Goal: Task Accomplishment & Management: Complete application form

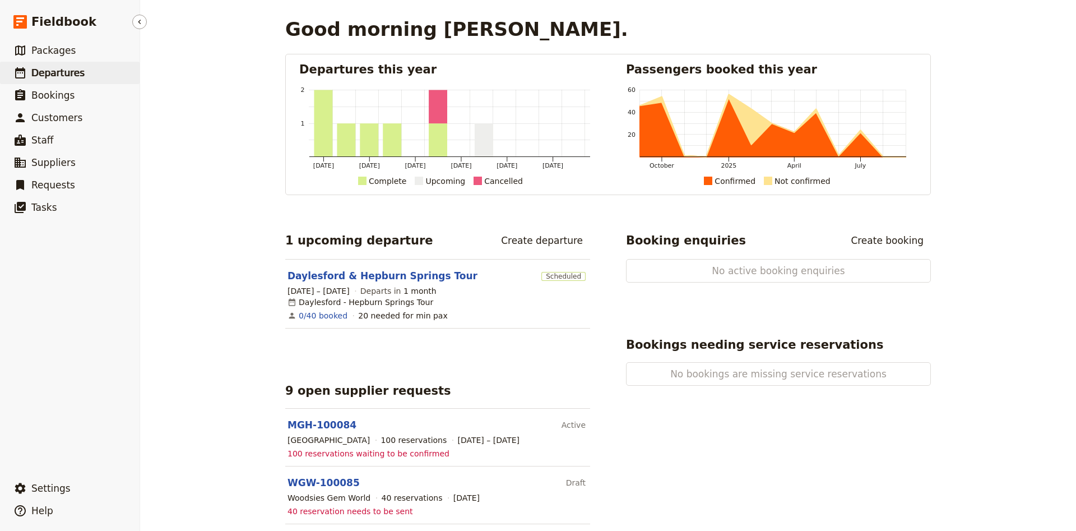
click at [67, 71] on span "Departures" at bounding box center [57, 72] width 53 height 11
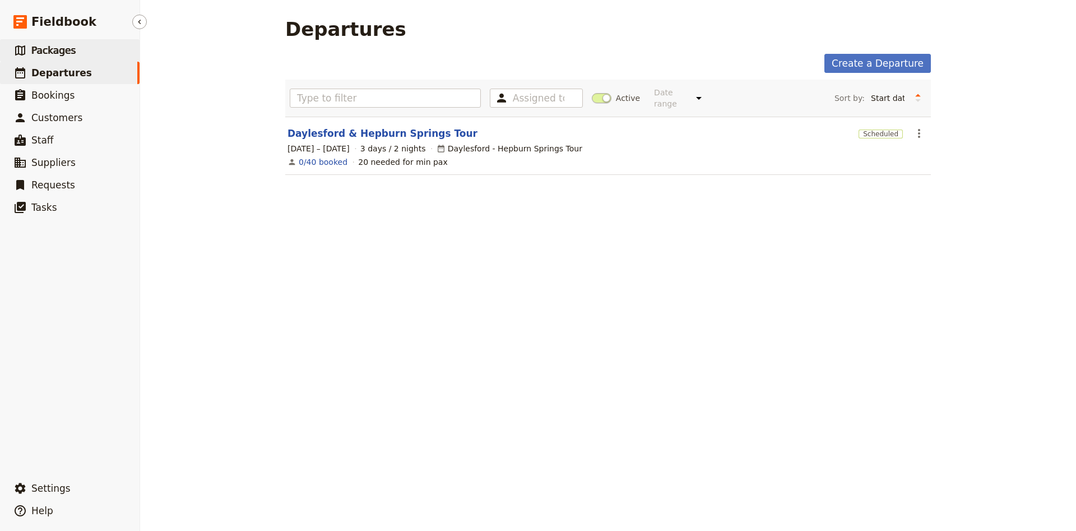
click at [48, 53] on span "Packages" at bounding box center [53, 50] width 44 height 11
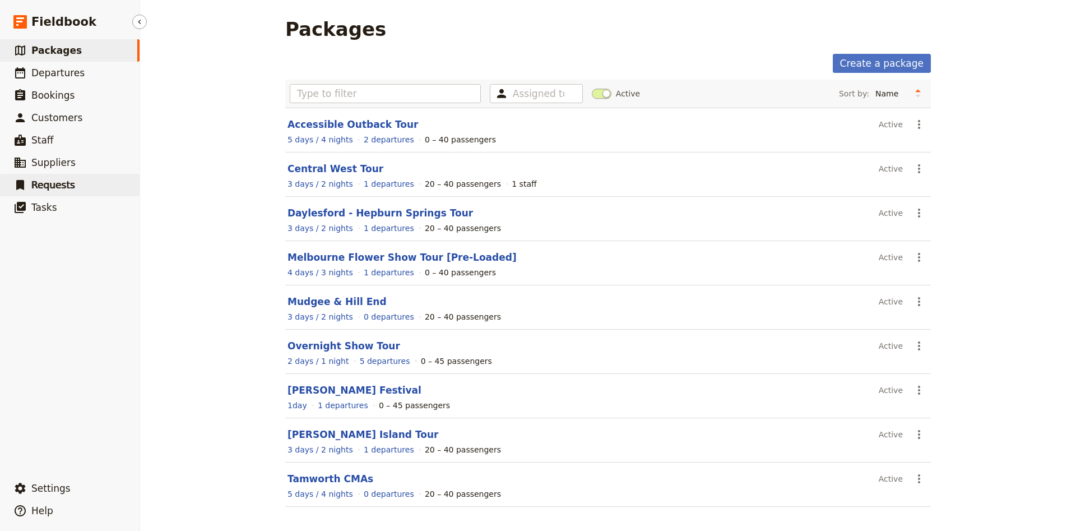
click at [62, 186] on span "Requests" at bounding box center [53, 184] width 44 height 11
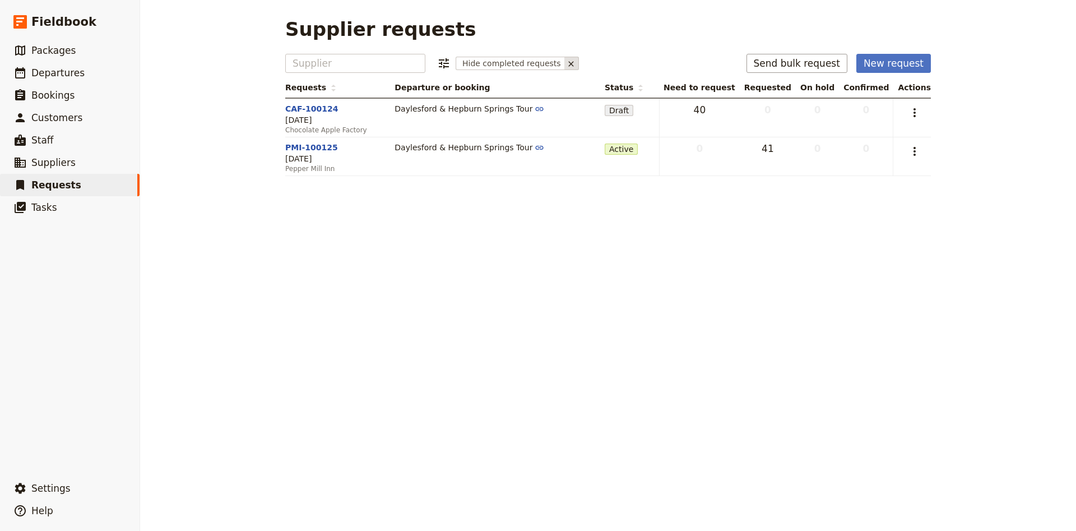
click at [567, 63] on icon at bounding box center [571, 63] width 9 height 9
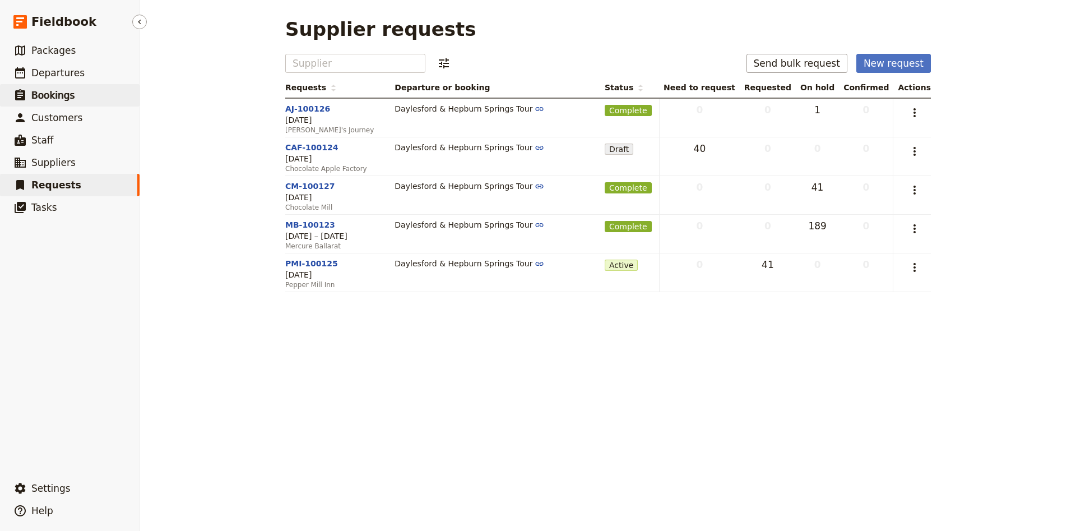
click at [92, 104] on link "​ Bookings" at bounding box center [70, 95] width 140 height 22
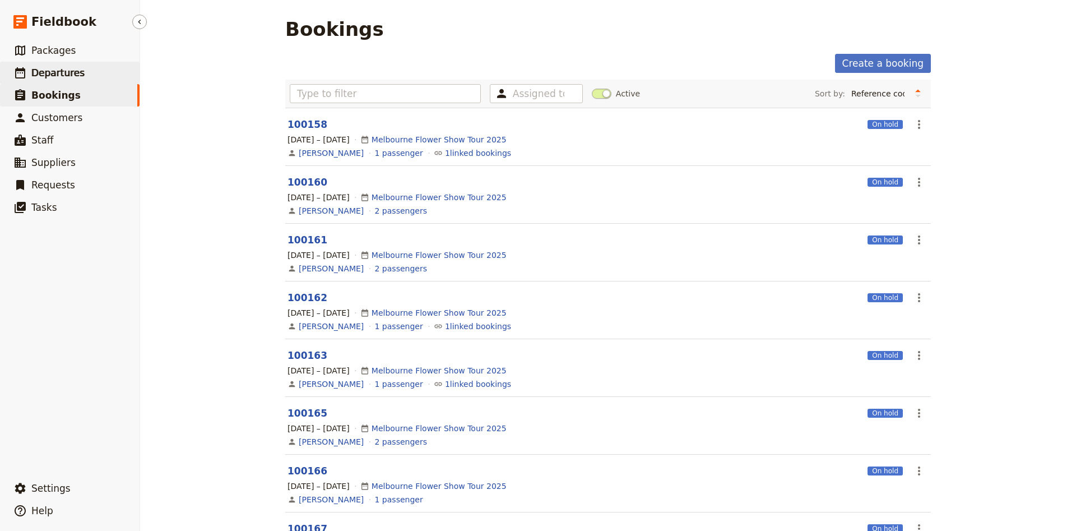
click at [71, 82] on link "​ Departures" at bounding box center [70, 73] width 140 height 22
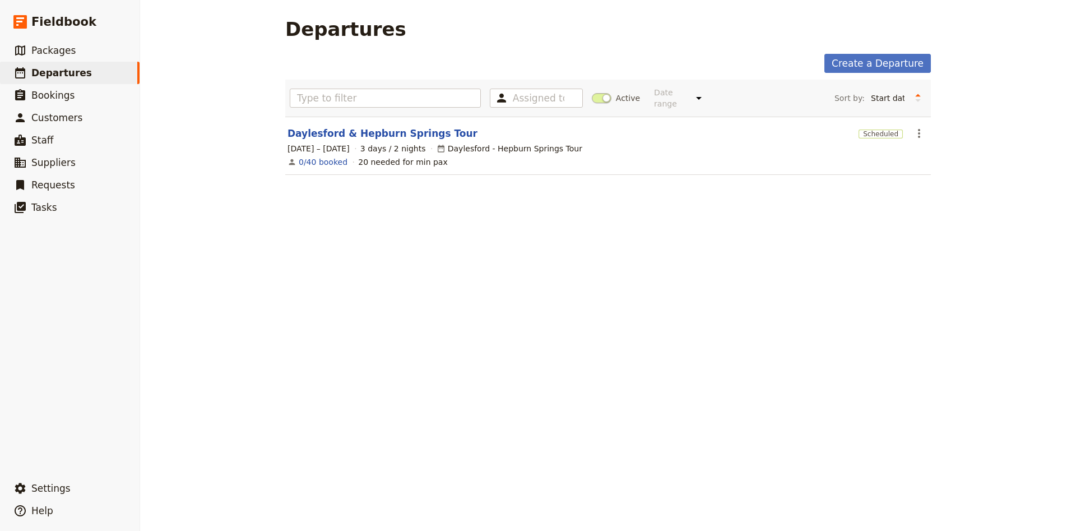
click at [602, 93] on span at bounding box center [602, 98] width 20 height 10
click at [592, 92] on input "Active" at bounding box center [592, 92] width 0 height 0
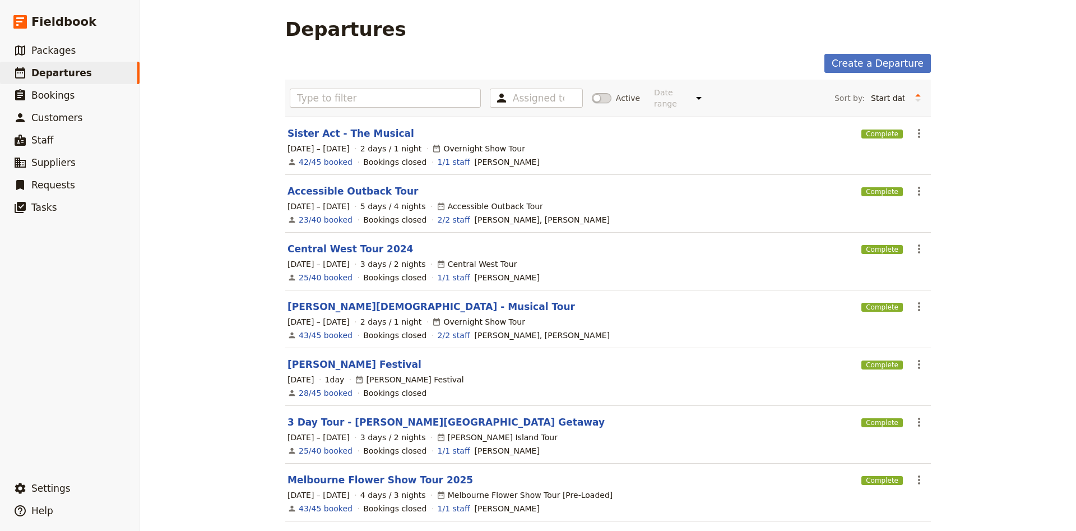
scroll to position [210, 0]
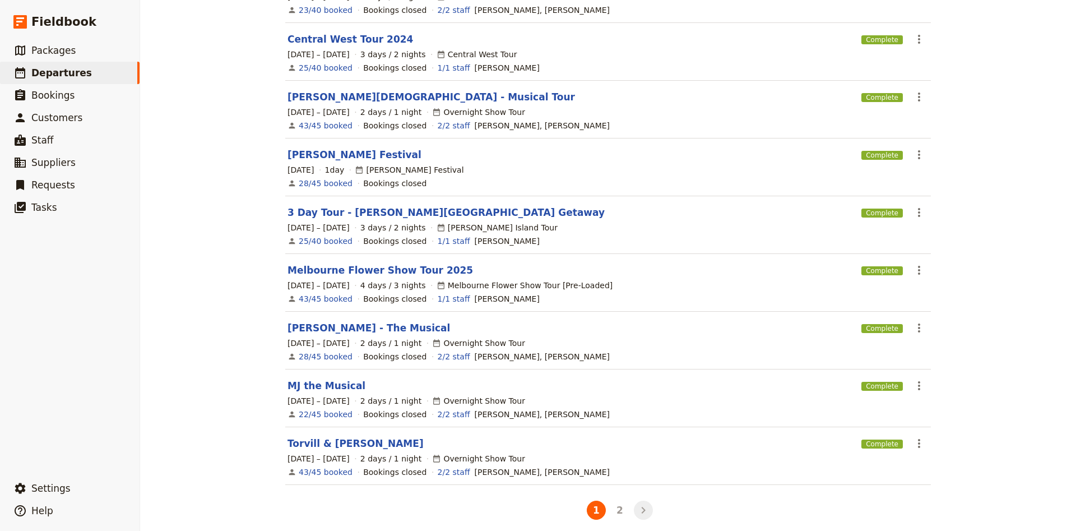
click at [650, 503] on icon "Next" at bounding box center [643, 509] width 13 height 13
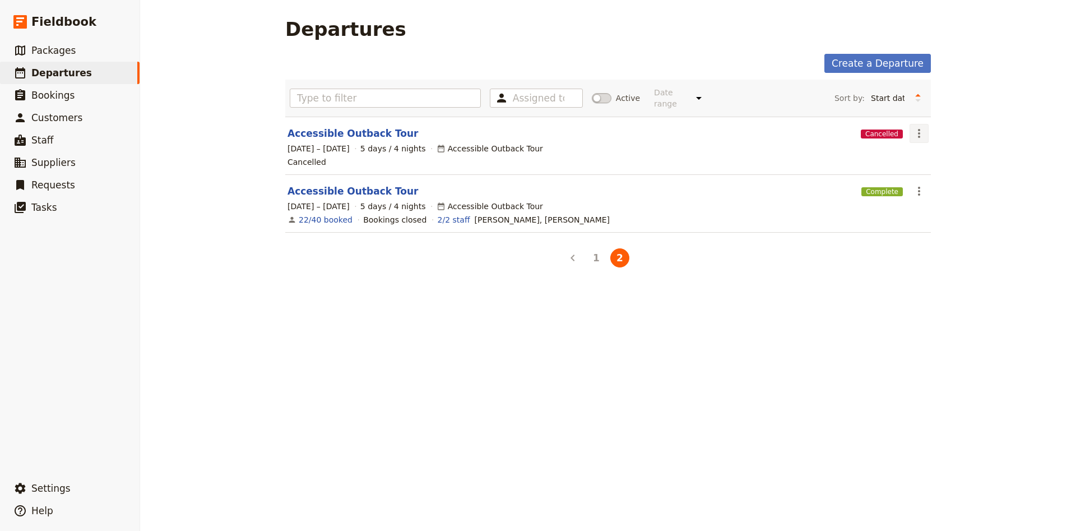
click at [923, 127] on icon "Actions" at bounding box center [918, 133] width 13 height 13
click at [936, 183] on span "Delete Departure..." at bounding box center [955, 180] width 76 height 11
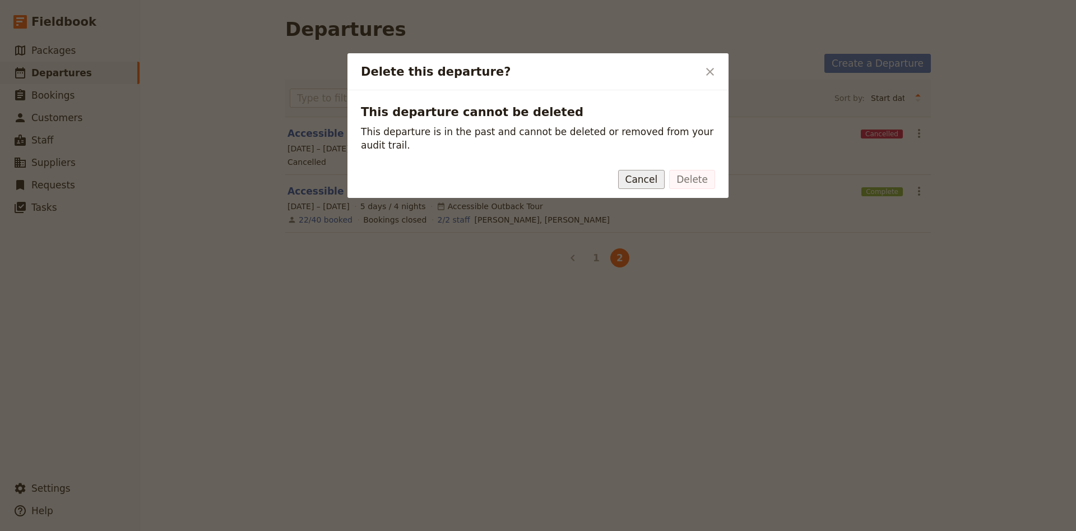
click at [661, 170] on button "Cancel" at bounding box center [641, 179] width 47 height 19
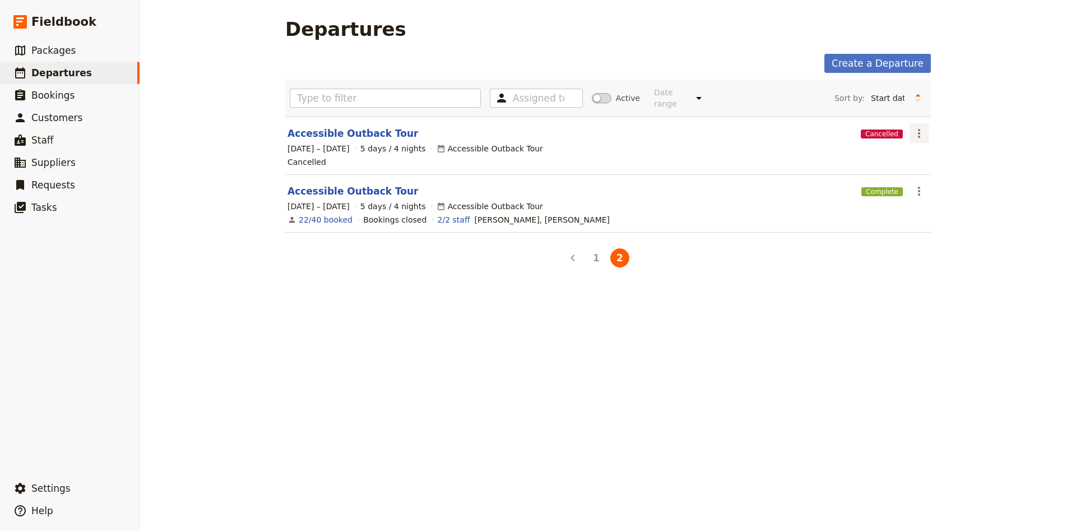
click at [914, 127] on icon "Actions" at bounding box center [918, 133] width 13 height 13
click at [602, 248] on button "1" at bounding box center [596, 257] width 19 height 19
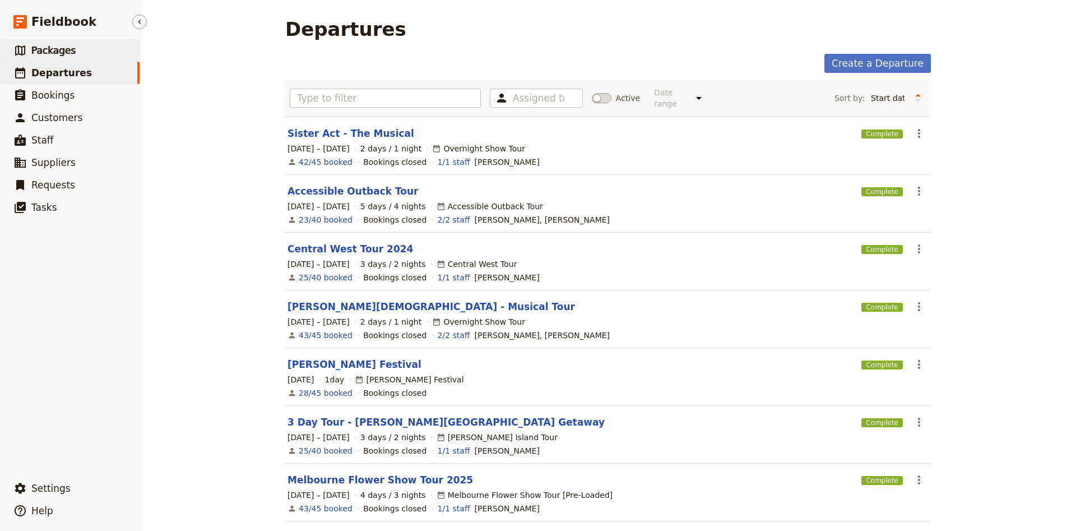
click at [106, 58] on link "​ Packages" at bounding box center [70, 50] width 140 height 22
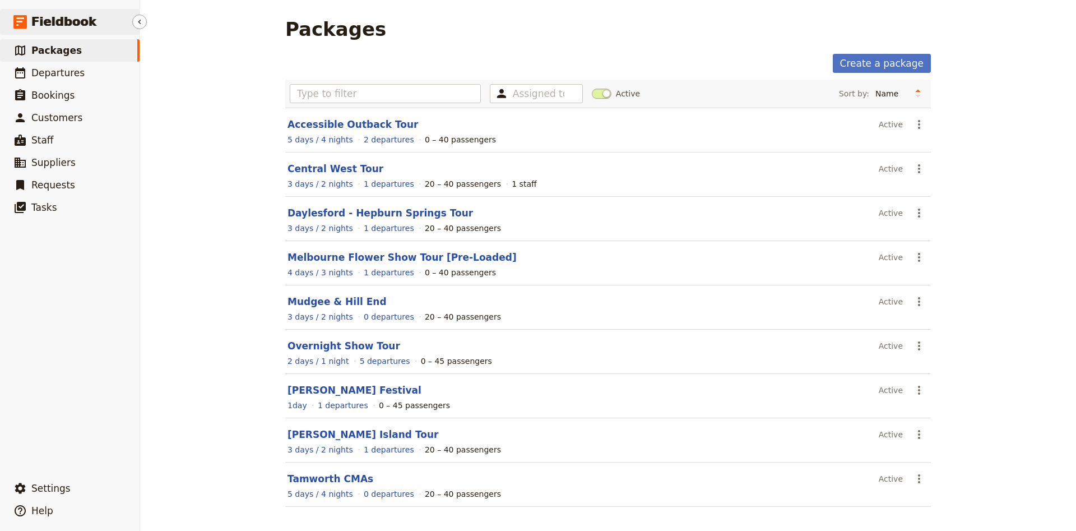
click at [69, 23] on span "Fieldbook" at bounding box center [63, 21] width 65 height 17
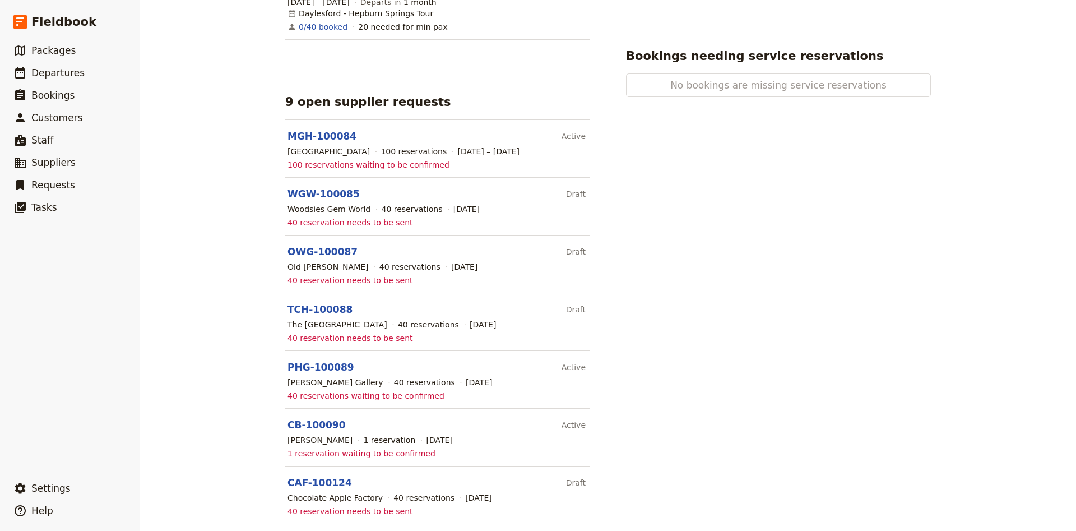
scroll to position [346, 0]
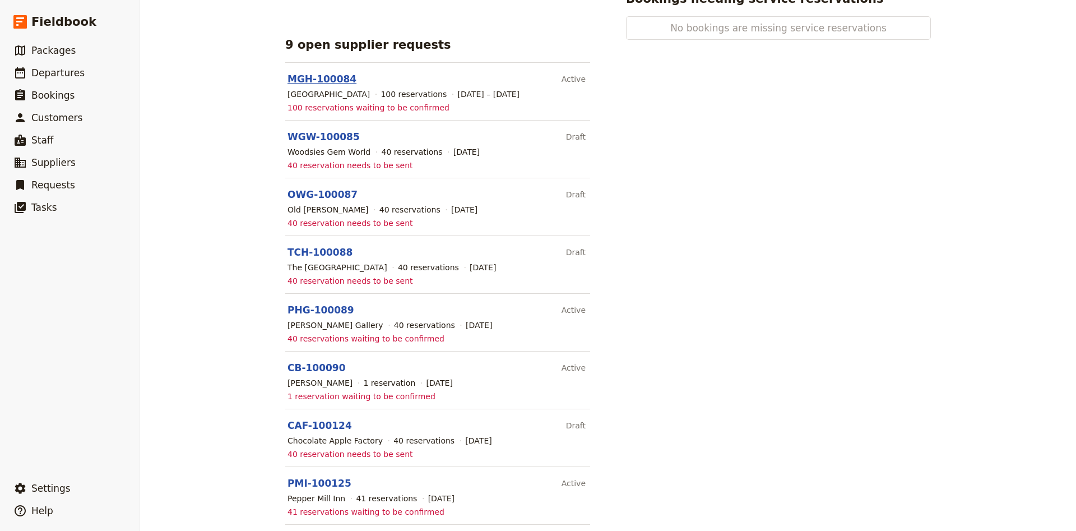
click at [322, 73] on link "MGH-100084" at bounding box center [322, 78] width 69 height 11
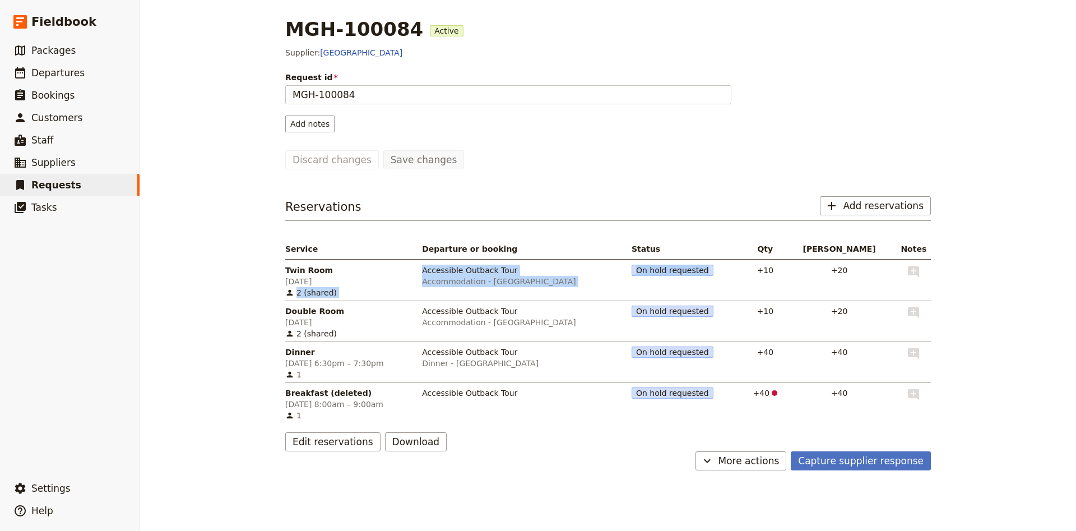
drag, startPoint x: 763, startPoint y: 219, endPoint x: 779, endPoint y: 321, distance: 103.7
click at [779, 321] on div "Reservations ​ Add reservations Service Departure or booking Status Qty Max pax…" at bounding box center [608, 323] width 646 height 255
click at [1013, 177] on div "MGH-100084 Active Supplier: [GEOGRAPHIC_DATA] Request id MGH-100084 Add notes S…" at bounding box center [608, 265] width 936 height 531
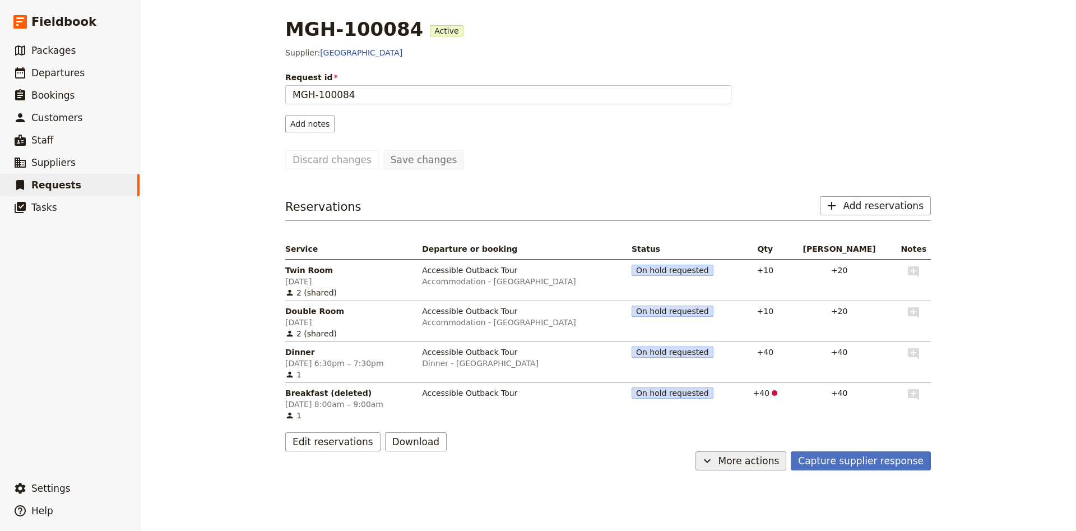
click at [780, 459] on span "More actions" at bounding box center [749, 460] width 61 height 13
click at [784, 501] on span "Cancel request" at bounding box center [759, 500] width 71 height 11
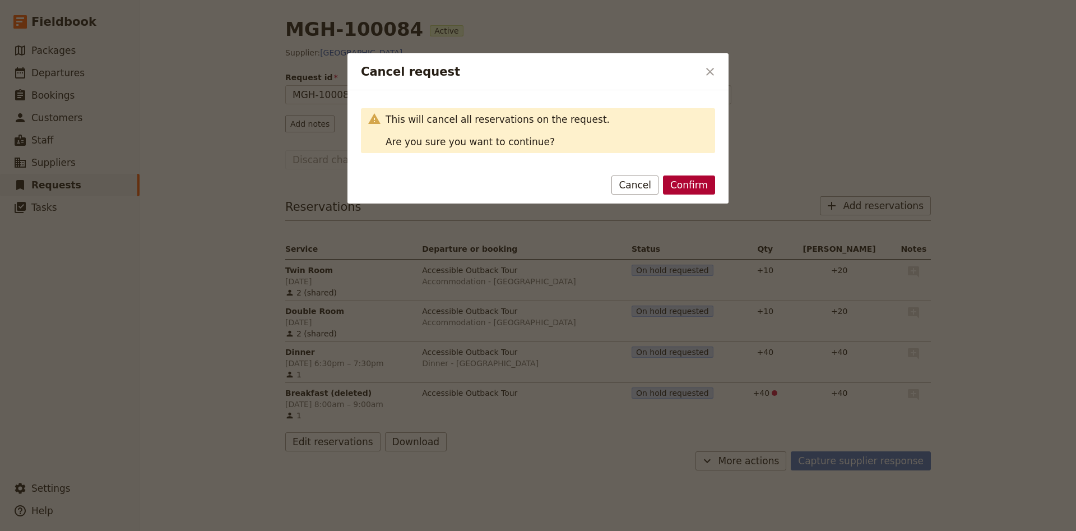
click at [705, 193] on button "Confirm" at bounding box center [689, 184] width 52 height 19
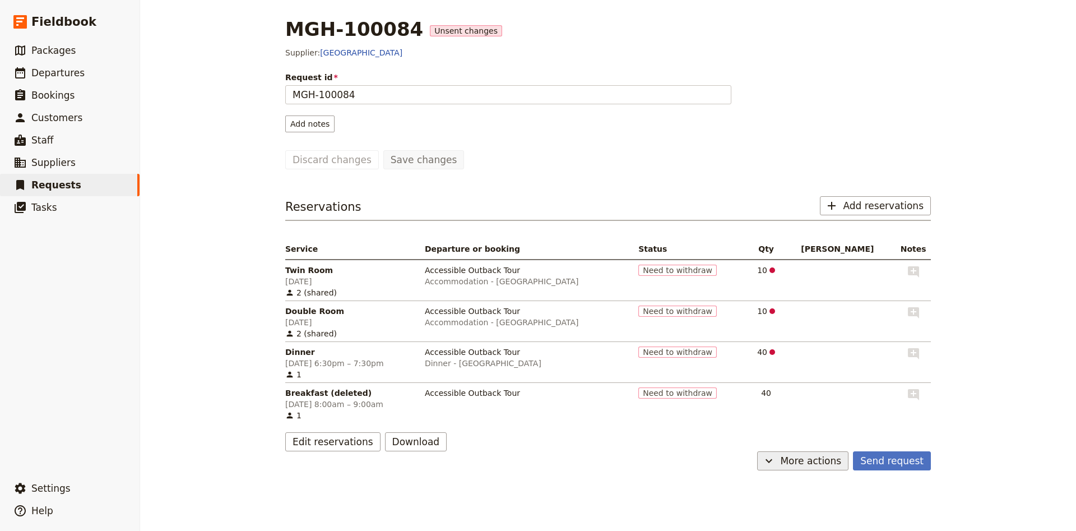
click at [793, 457] on button "​ More actions" at bounding box center [802, 460] width 91 height 19
click at [822, 406] on span "Capture supplier response" at bounding box center [797, 404] width 103 height 11
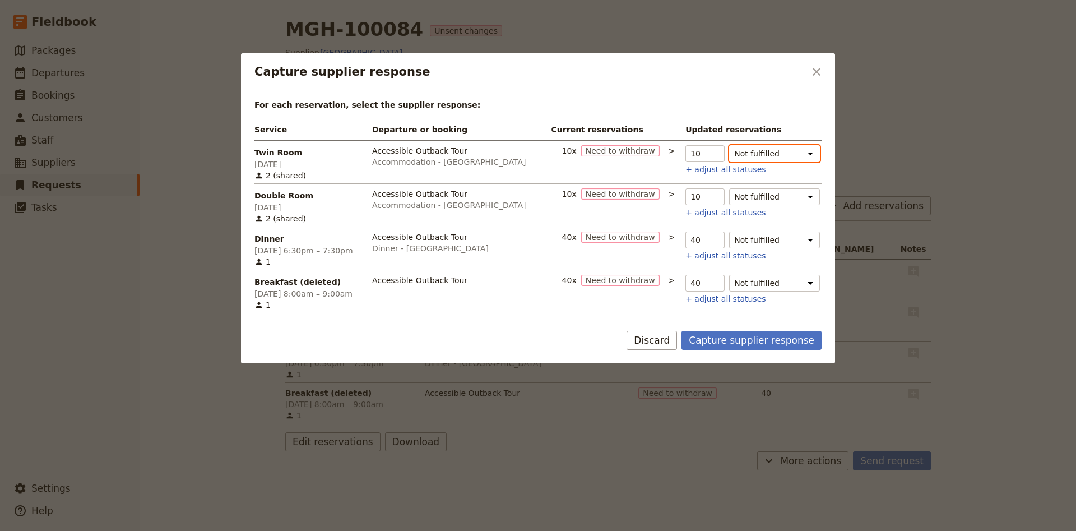
click at [729, 145] on select "Not fulfilled Need to withdraw Hold Confirmed" at bounding box center [774, 153] width 91 height 17
click at [805, 151] on select "Not fulfilled Need to withdraw Hold Confirmed" at bounding box center [774, 153] width 91 height 17
click at [781, 336] on button "Capture supplier response" at bounding box center [752, 340] width 140 height 19
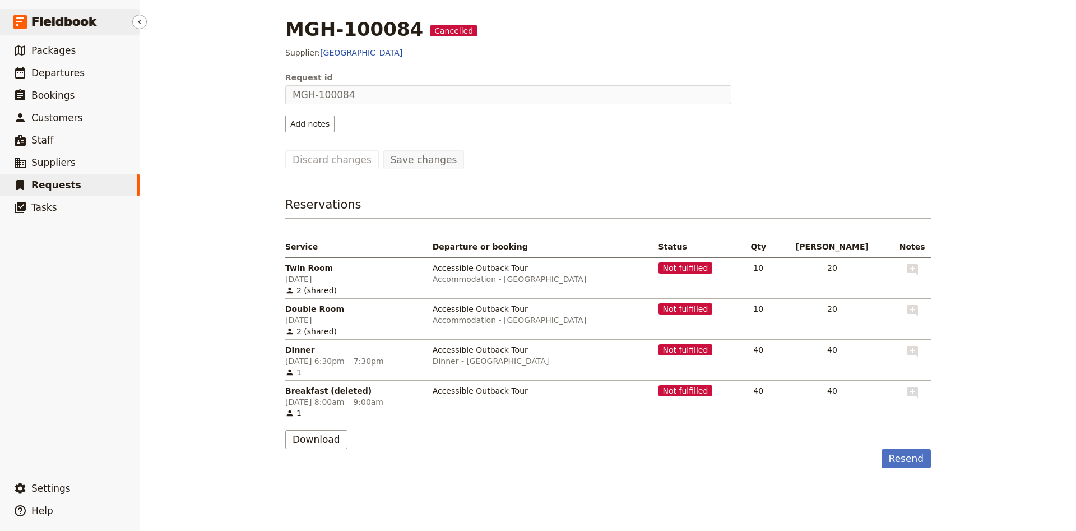
click at [65, 31] on link "​ Fieldbook" at bounding box center [70, 22] width 140 height 26
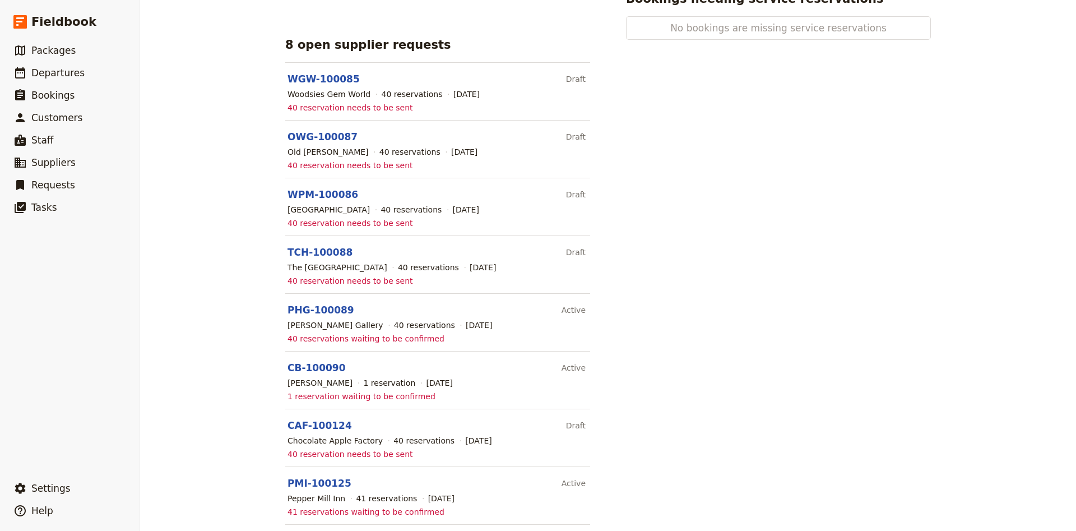
scroll to position [272, 0]
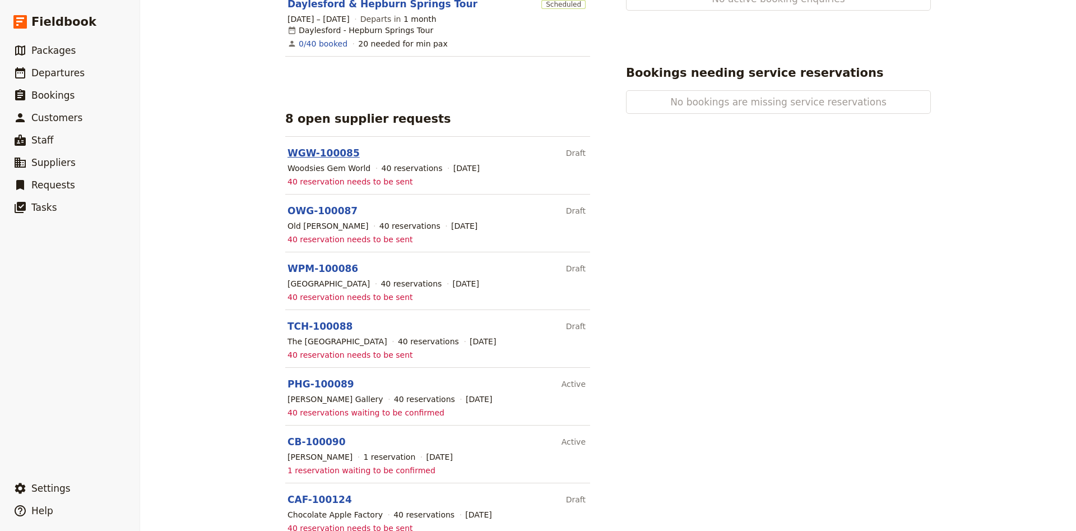
click at [329, 147] on link "WGW-100085" at bounding box center [324, 152] width 72 height 11
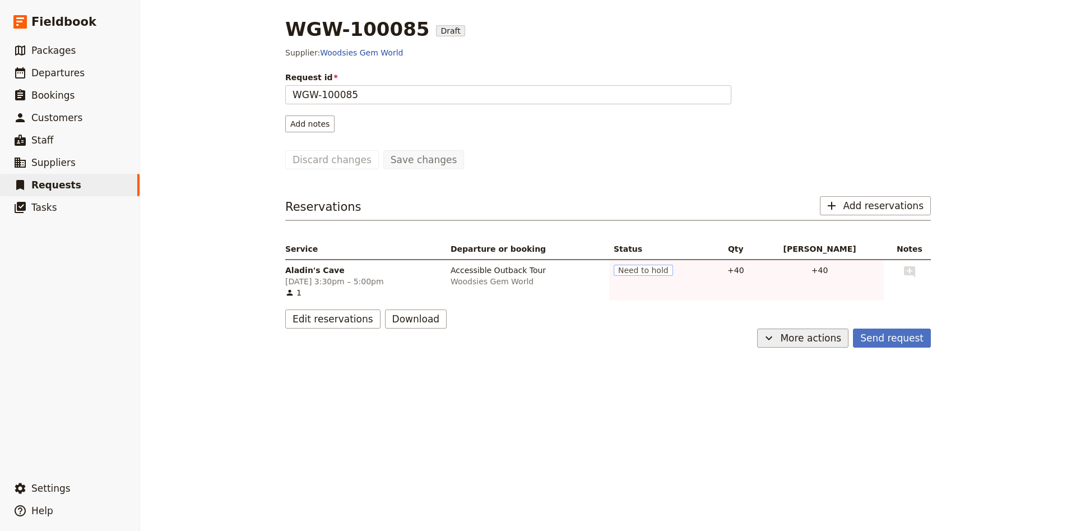
click at [796, 341] on span "More actions" at bounding box center [810, 337] width 61 height 13
click at [814, 392] on span "Delete request" at bounding box center [797, 393] width 103 height 11
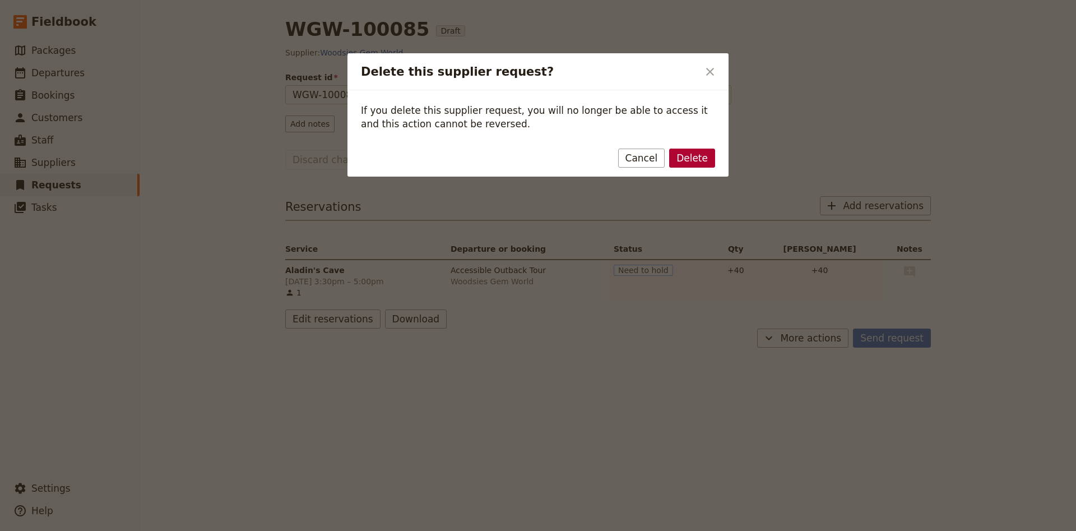
click at [699, 164] on button "Delete" at bounding box center [692, 158] width 46 height 19
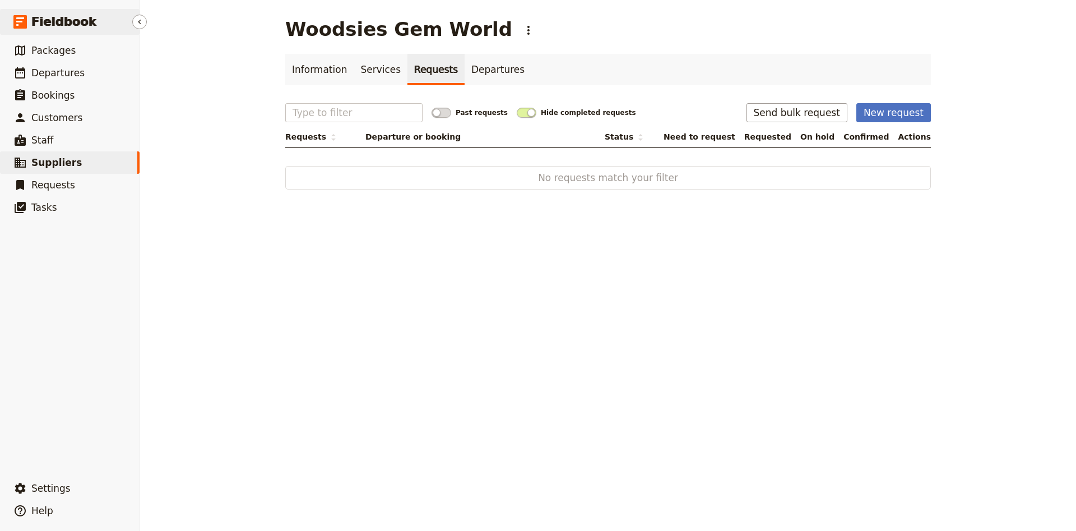
click at [65, 27] on span "Fieldbook" at bounding box center [63, 21] width 65 height 17
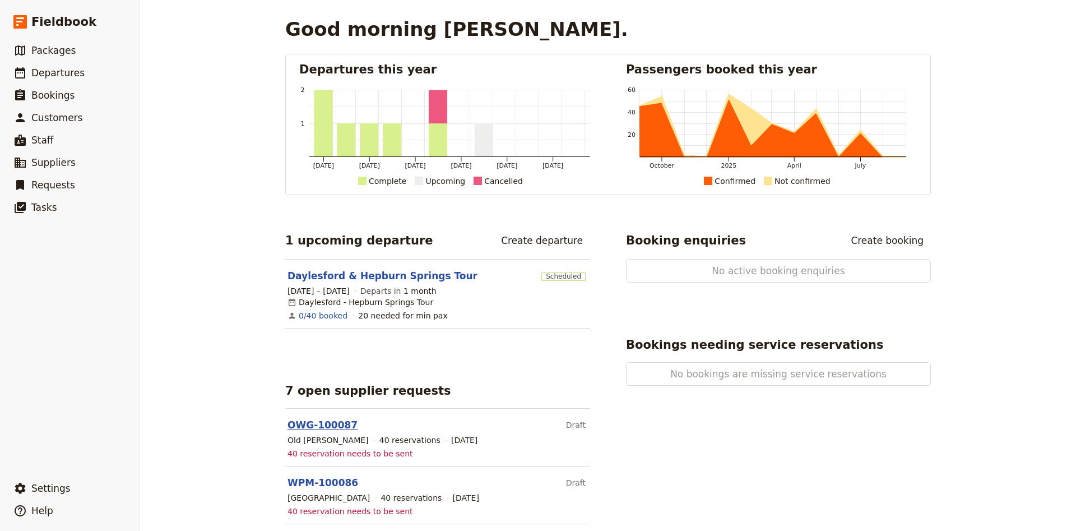
click at [329, 419] on link "OWG-100087" at bounding box center [323, 424] width 70 height 11
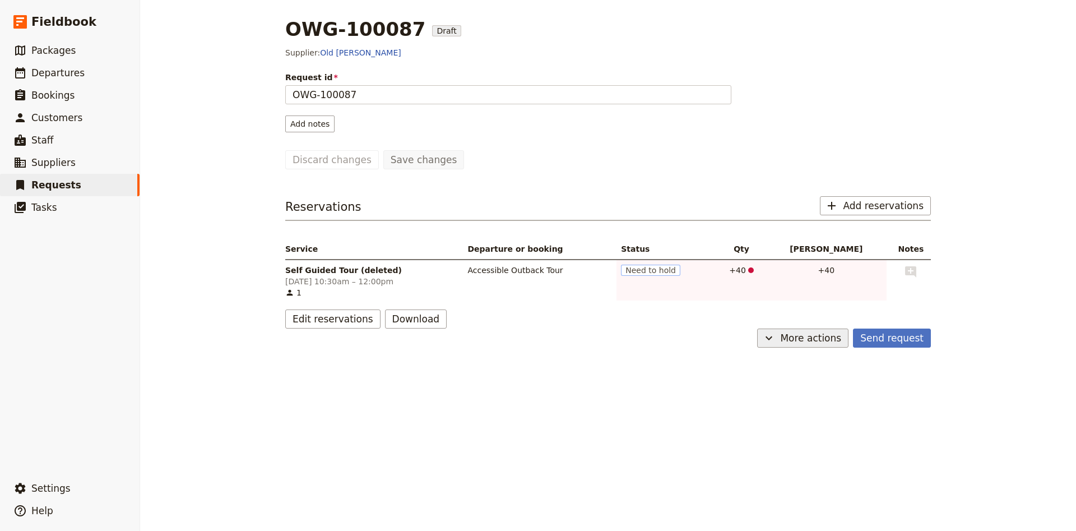
click at [836, 344] on span "More actions" at bounding box center [810, 337] width 61 height 13
click at [817, 399] on span "Delete request" at bounding box center [797, 393] width 103 height 11
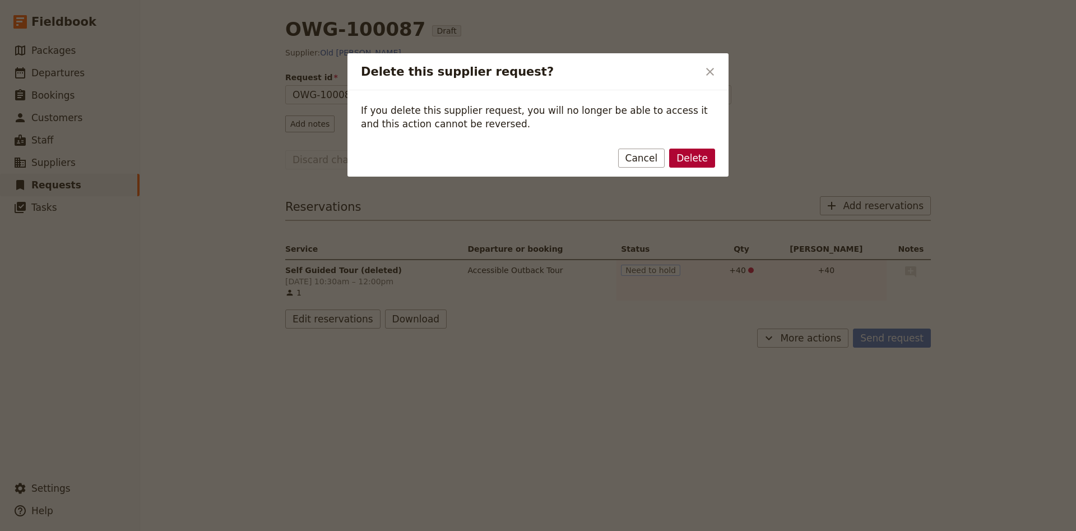
click at [706, 155] on button "Delete" at bounding box center [692, 158] width 46 height 19
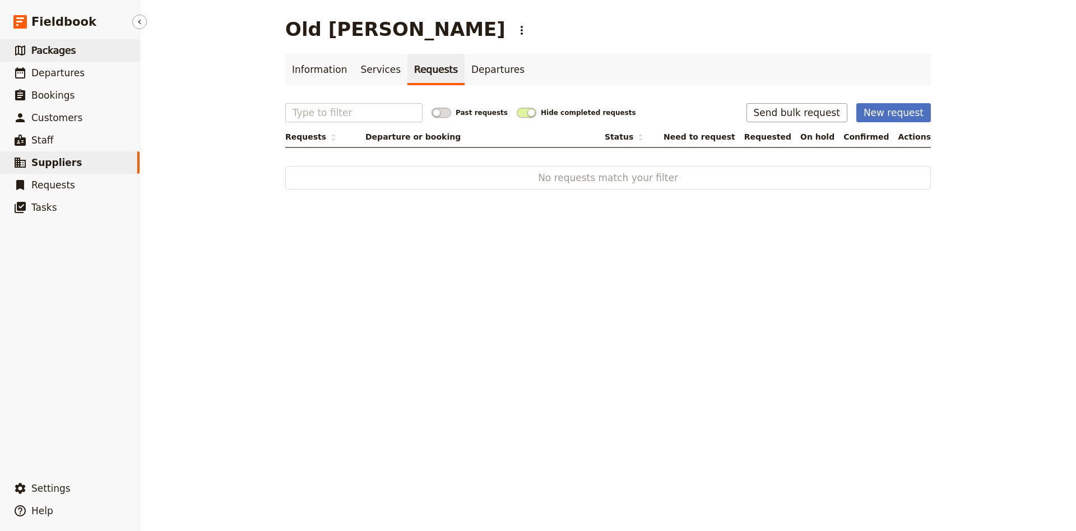
click at [46, 48] on span "Packages" at bounding box center [53, 50] width 44 height 11
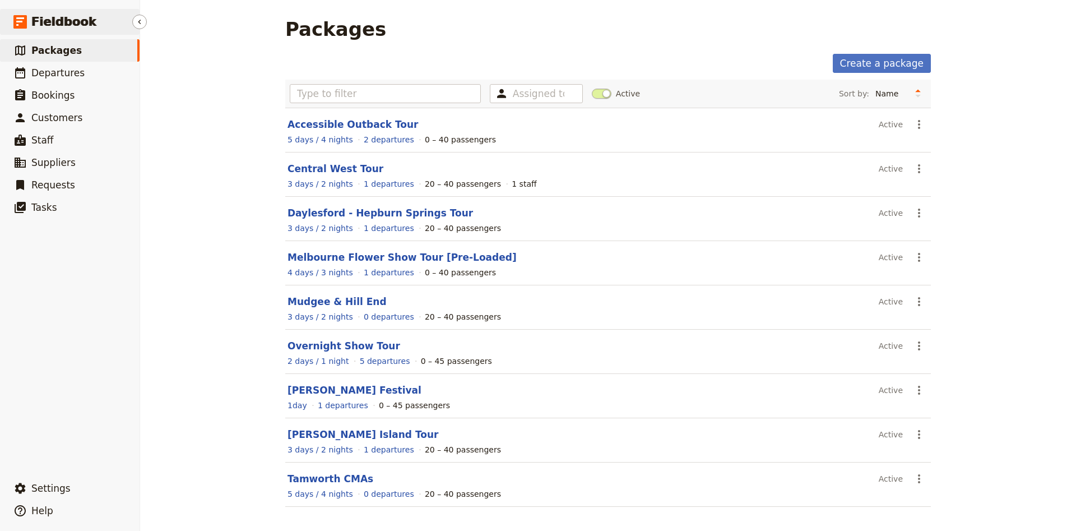
click at [71, 26] on span "Fieldbook" at bounding box center [63, 21] width 65 height 17
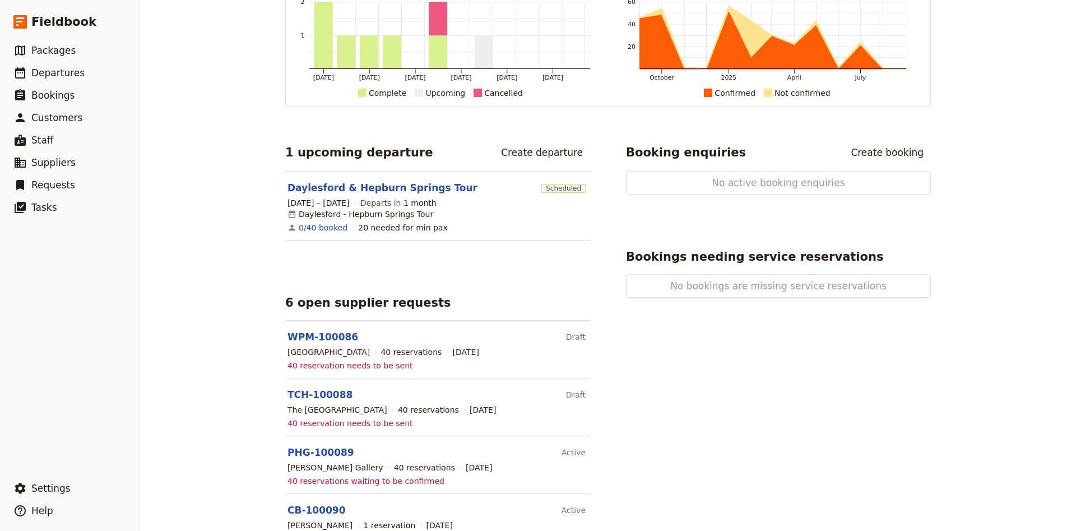
scroll to position [148, 0]
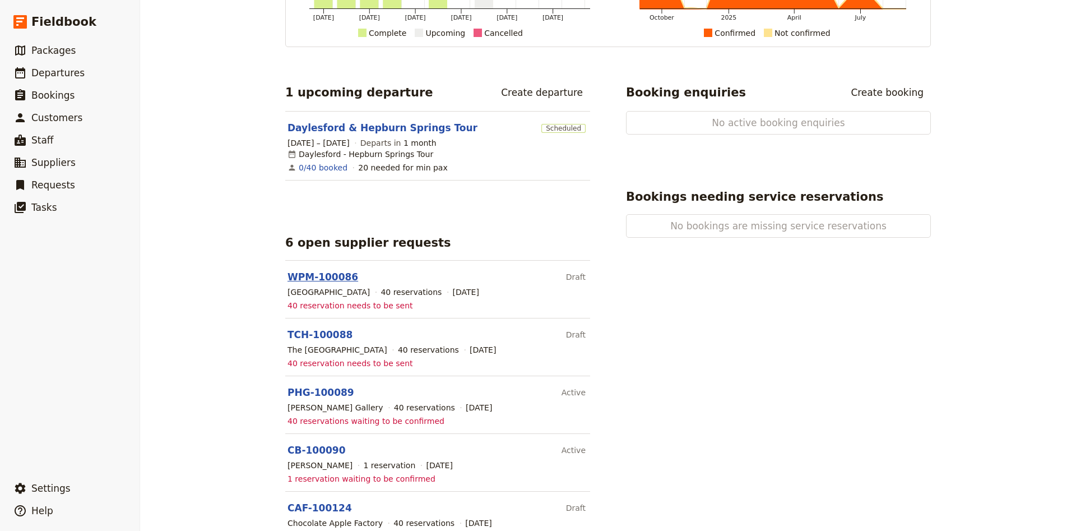
click at [345, 271] on link "WPM-100086" at bounding box center [323, 276] width 71 height 11
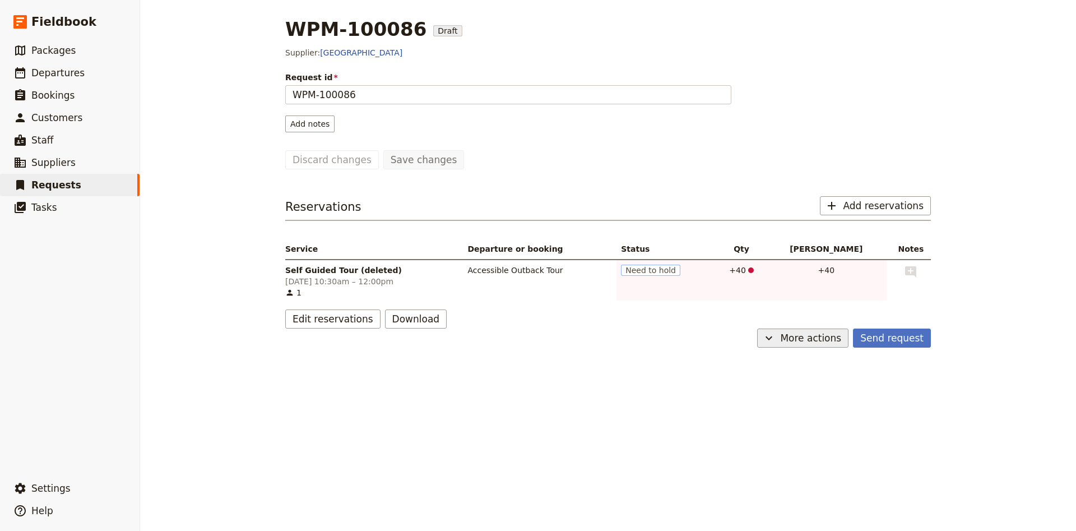
click at [776, 337] on icon "button" at bounding box center [768, 337] width 13 height 13
click at [771, 393] on span "Delete request" at bounding box center [775, 393] width 58 height 11
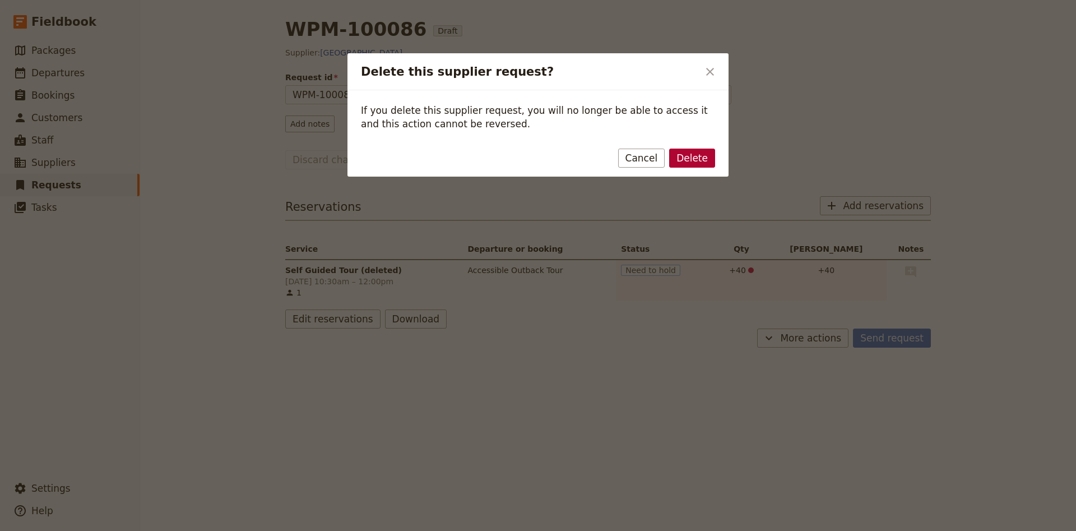
click at [704, 166] on button "Delete" at bounding box center [692, 158] width 46 height 19
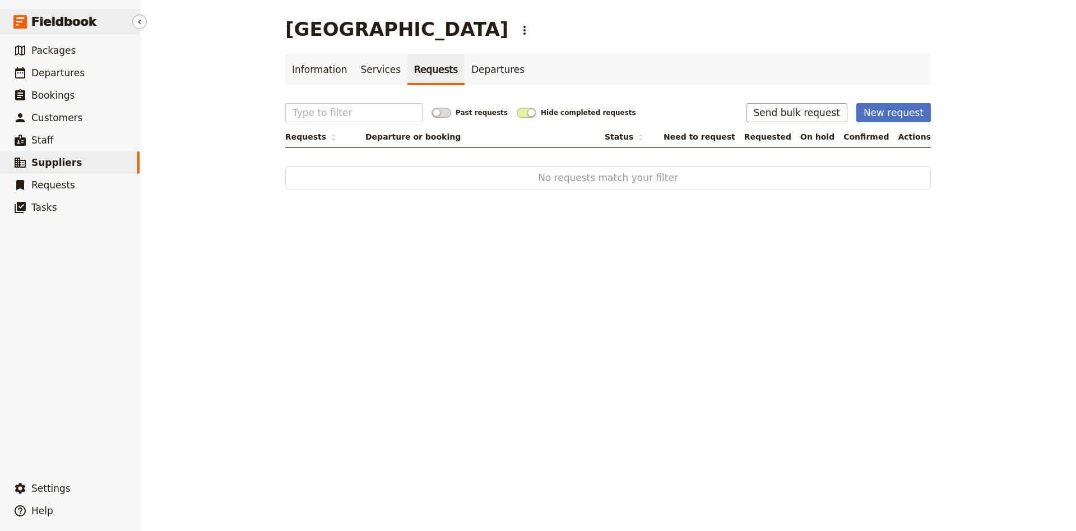
click at [53, 18] on span "Fieldbook" at bounding box center [63, 21] width 65 height 17
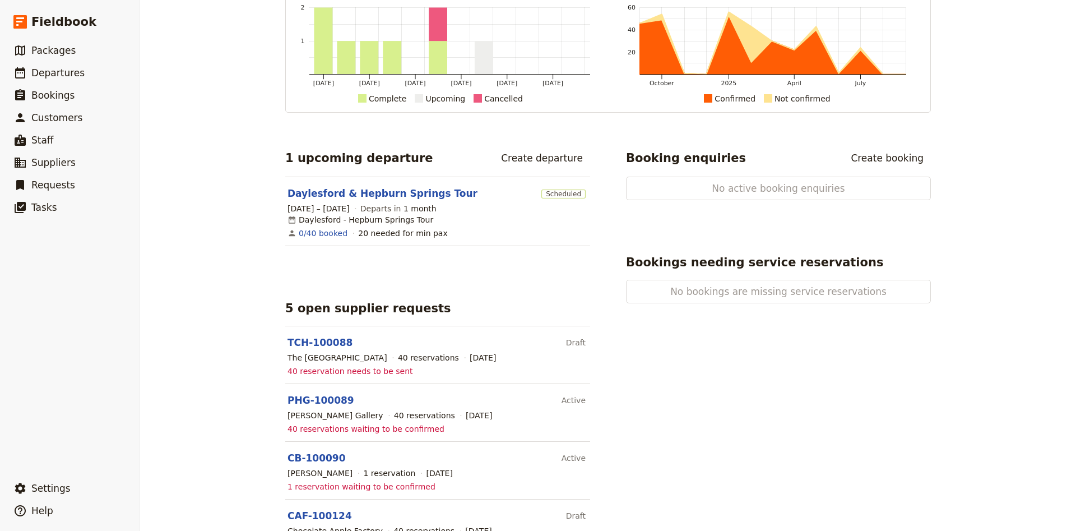
scroll to position [148, 0]
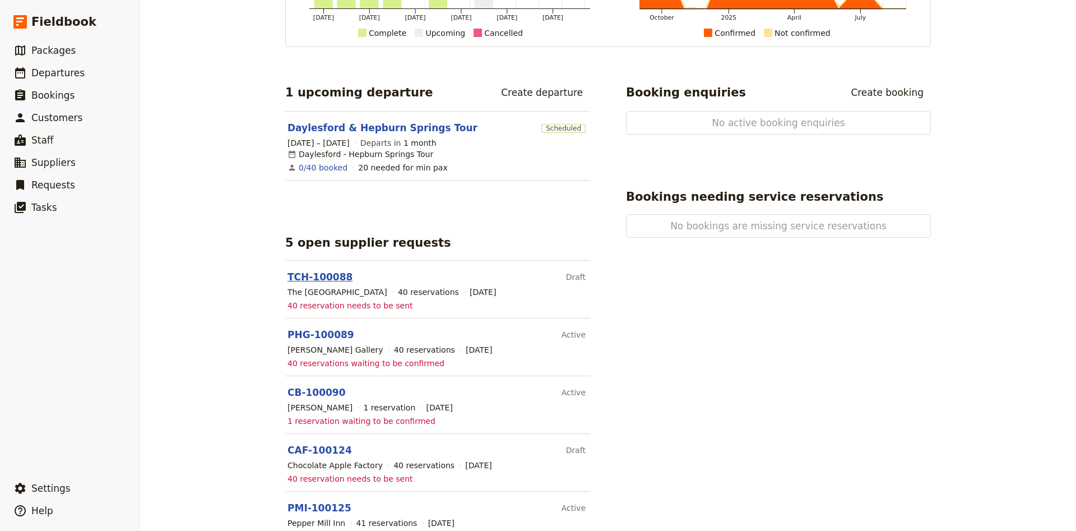
click at [333, 271] on link "TCH-100088" at bounding box center [320, 276] width 65 height 11
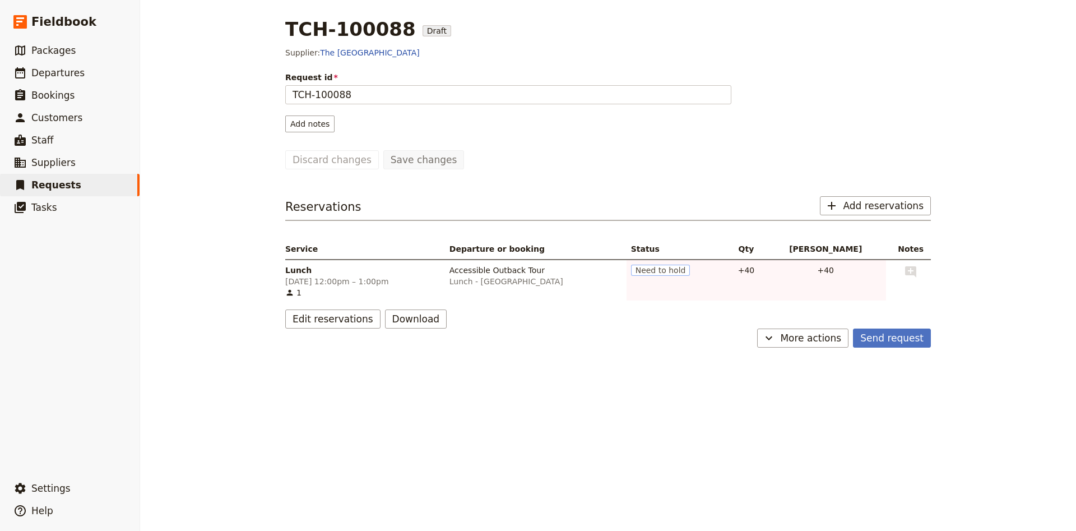
click at [827, 348] on main "TCH-100088 Draft Supplier: The Crown Hotel Request id TCH-100088 Add notes Save…" at bounding box center [608, 182] width 673 height 365
click at [802, 345] on button "​ More actions" at bounding box center [802, 337] width 91 height 19
click at [779, 400] on button "Delete request" at bounding box center [797, 394] width 117 height 16
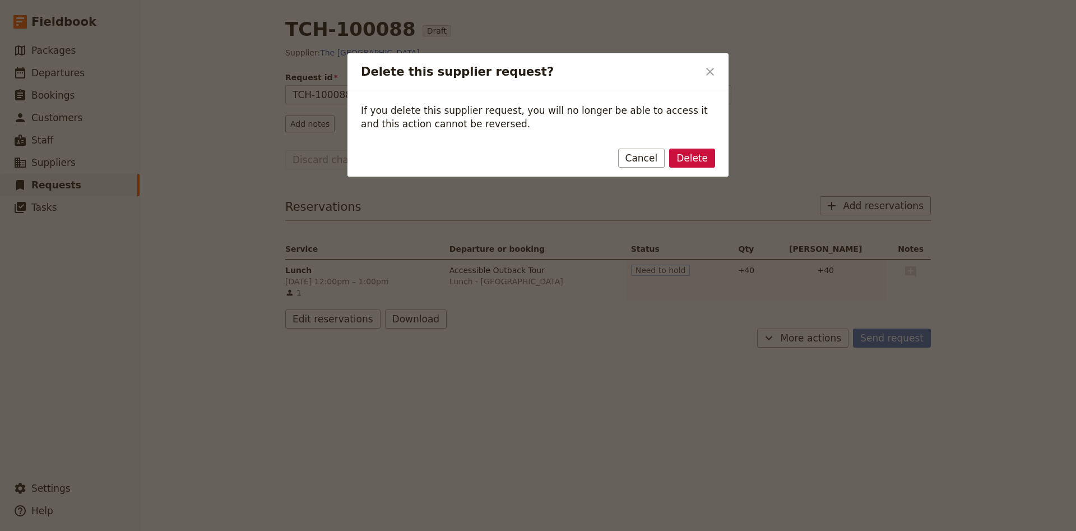
click at [683, 159] on button "Delete" at bounding box center [692, 158] width 46 height 19
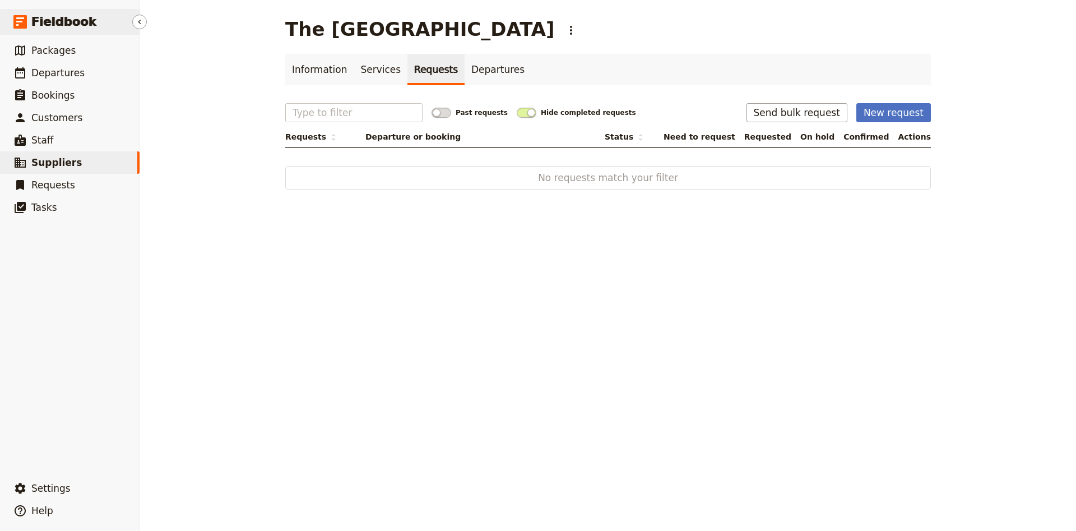
click at [51, 20] on span "Fieldbook" at bounding box center [63, 21] width 65 height 17
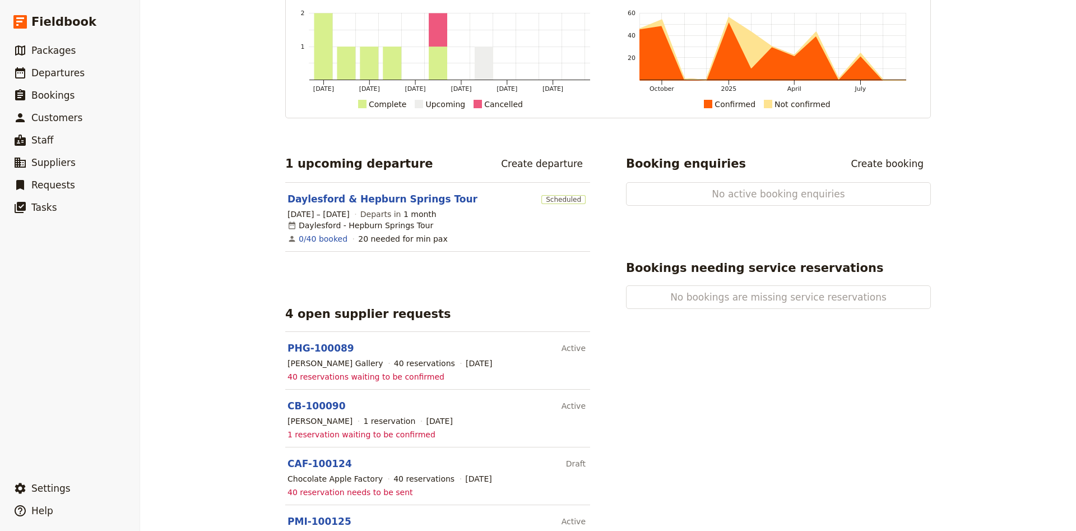
scroll to position [115, 0]
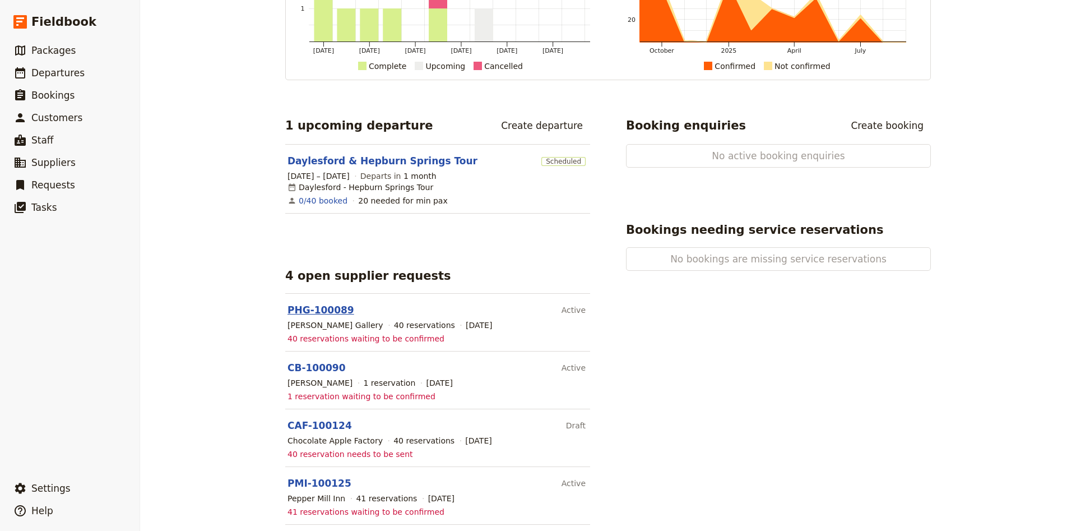
click at [293, 304] on link "PHG-100089" at bounding box center [321, 309] width 67 height 11
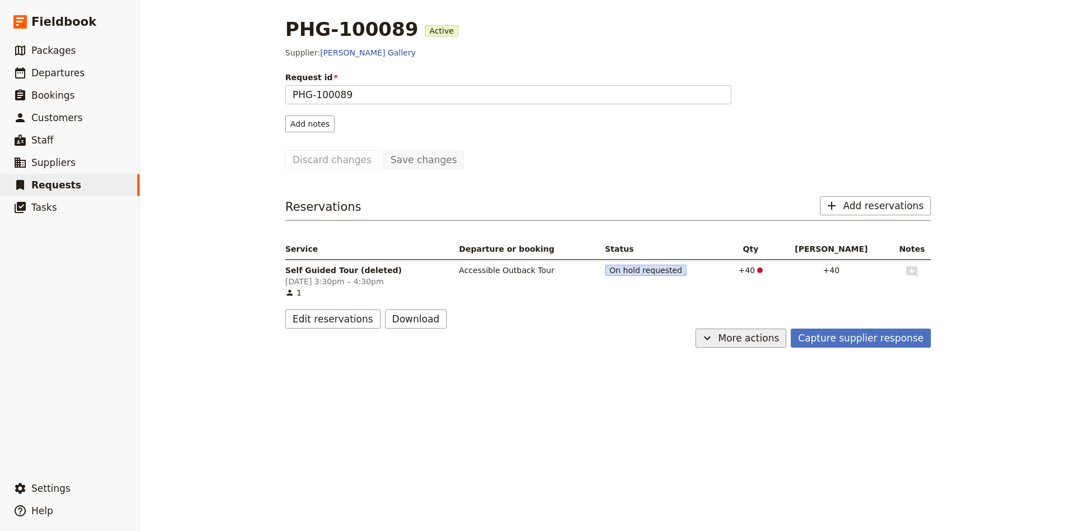
click at [714, 344] on icon "button" at bounding box center [707, 337] width 13 height 13
click at [738, 380] on span "Cancel request" at bounding box center [753, 378] width 59 height 11
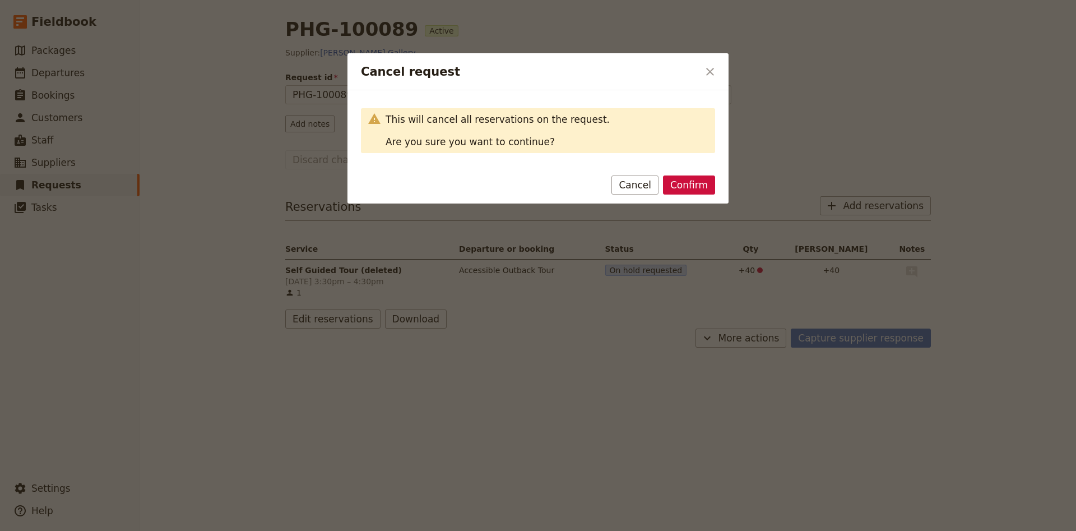
click at [691, 196] on div "Confirm Cancel" at bounding box center [537, 187] width 381 height 33
click at [696, 185] on button "Confirm" at bounding box center [689, 184] width 52 height 19
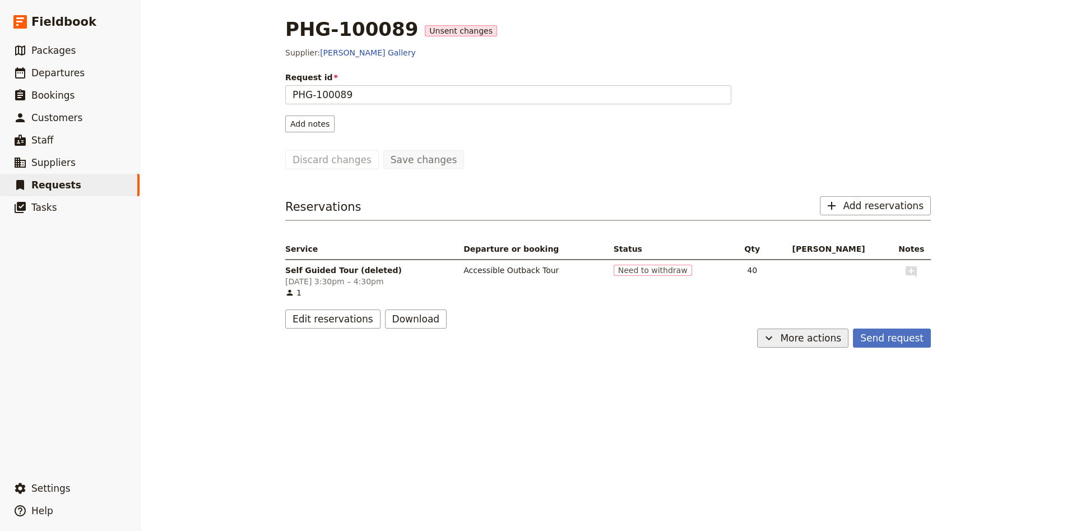
click at [790, 336] on button "​ More actions" at bounding box center [802, 337] width 91 height 19
click at [784, 370] on button "Capture supplier response" at bounding box center [797, 378] width 117 height 16
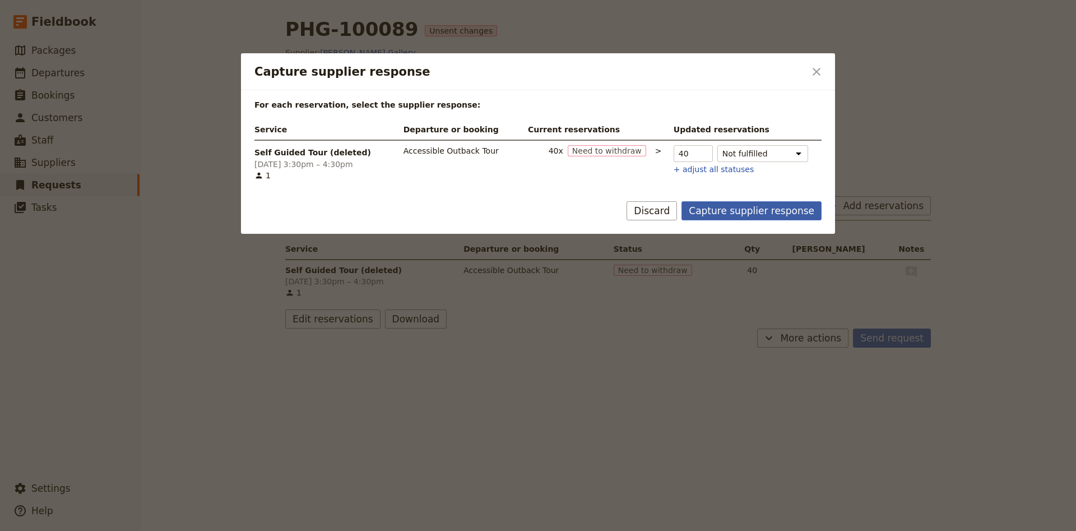
click at [762, 211] on button "Capture supplier response" at bounding box center [752, 210] width 140 height 19
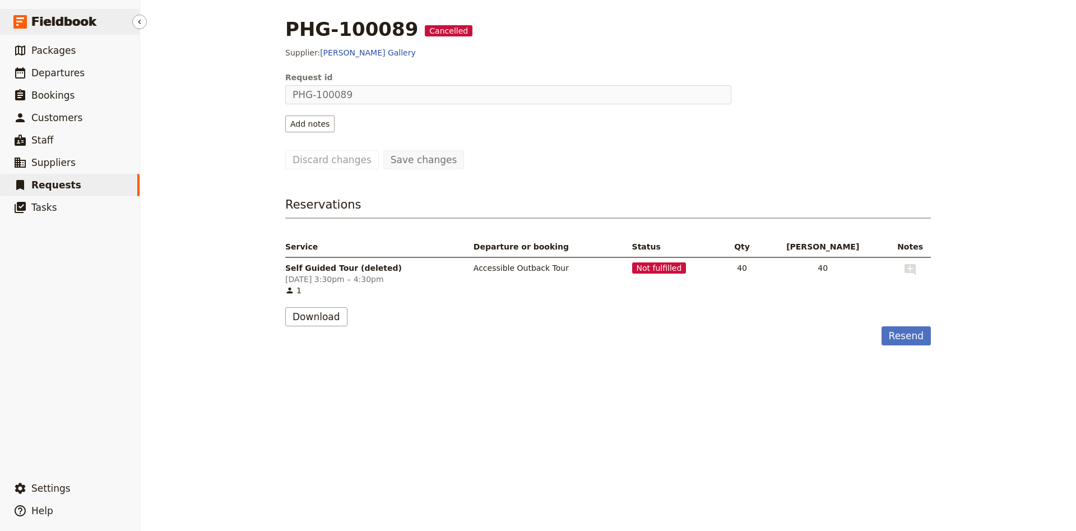
click at [48, 23] on span "Fieldbook" at bounding box center [63, 21] width 65 height 17
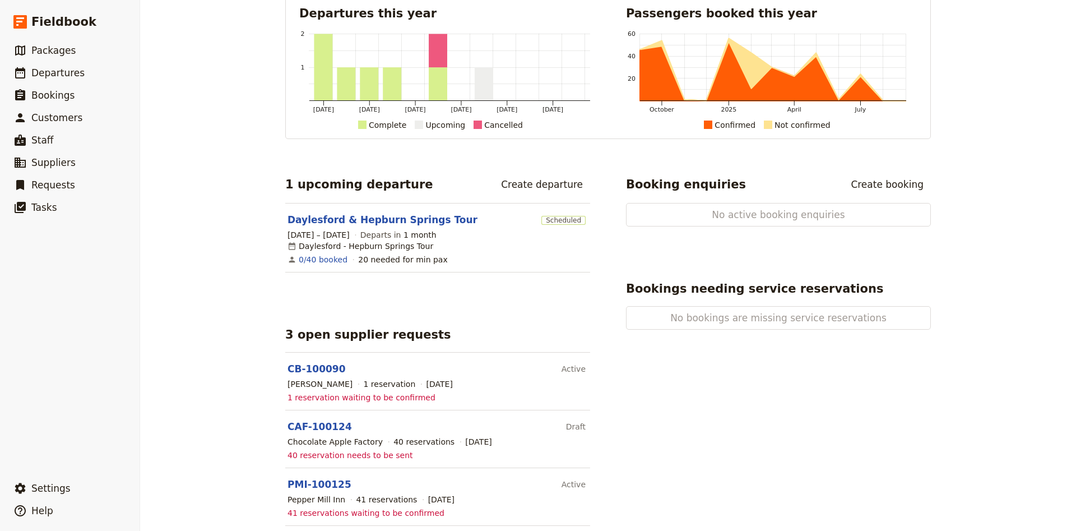
scroll to position [57, 0]
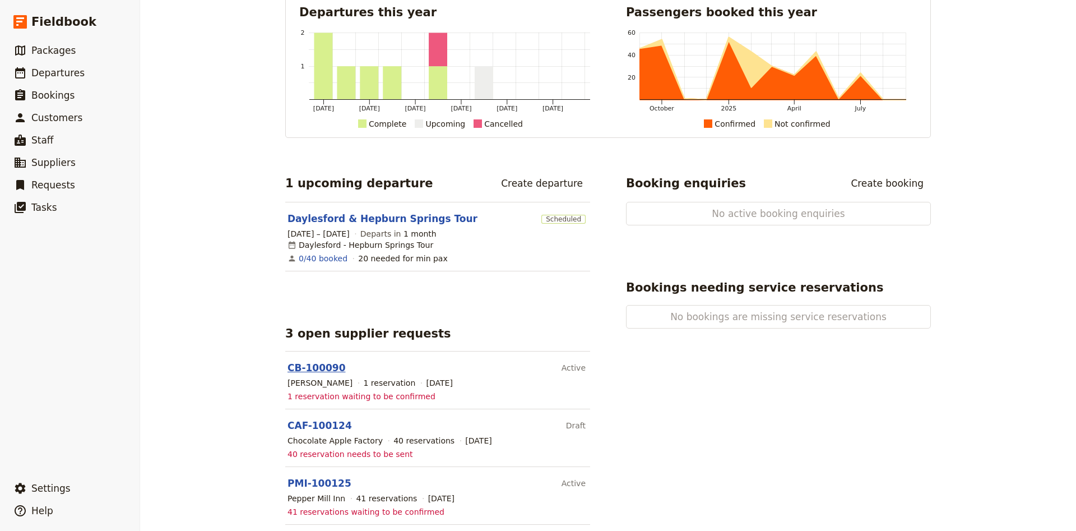
click at [308, 362] on link "CB-100090" at bounding box center [317, 367] width 58 height 11
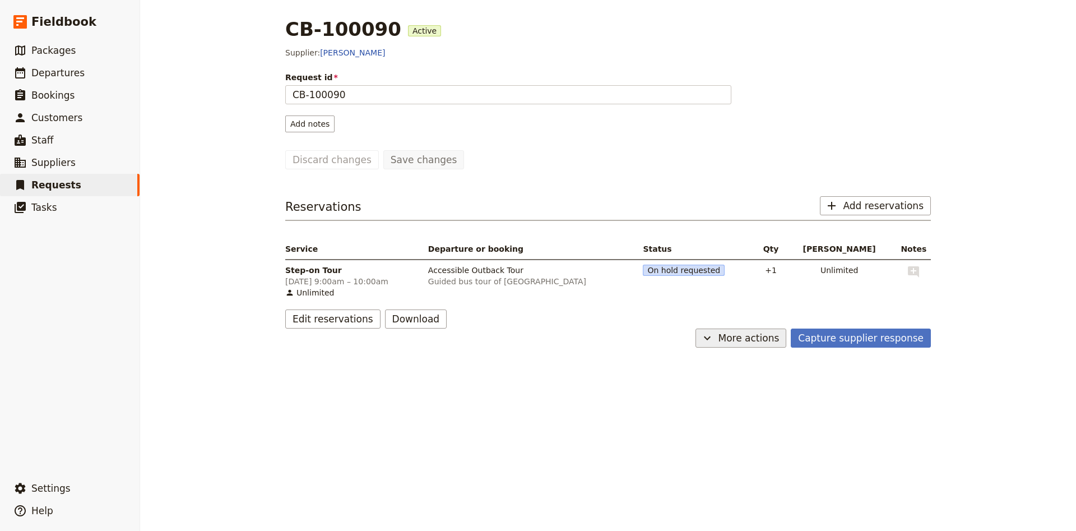
click at [714, 340] on icon "button" at bounding box center [707, 337] width 13 height 13
click at [730, 383] on span "Cancel request" at bounding box center [753, 378] width 59 height 11
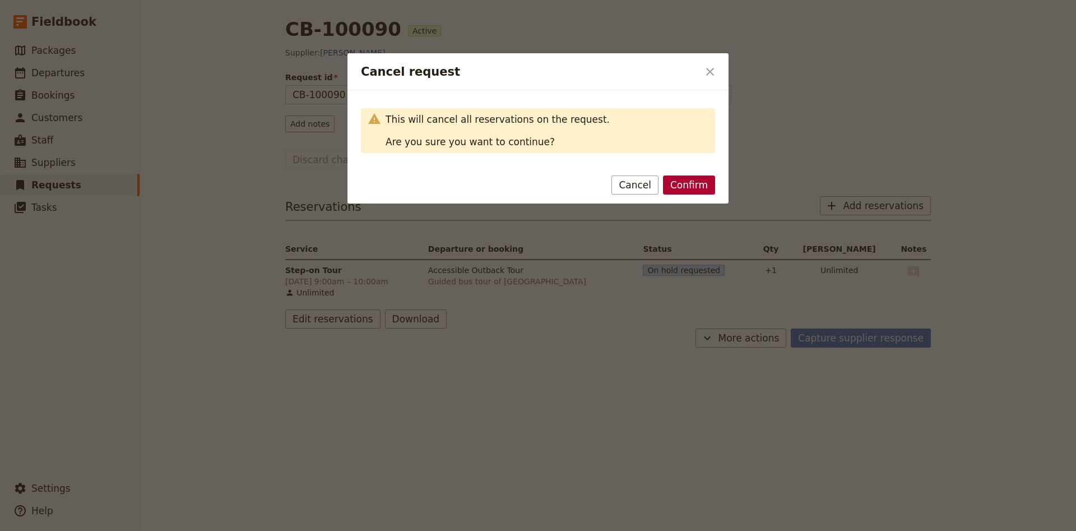
click at [693, 189] on button "Confirm" at bounding box center [689, 184] width 52 height 19
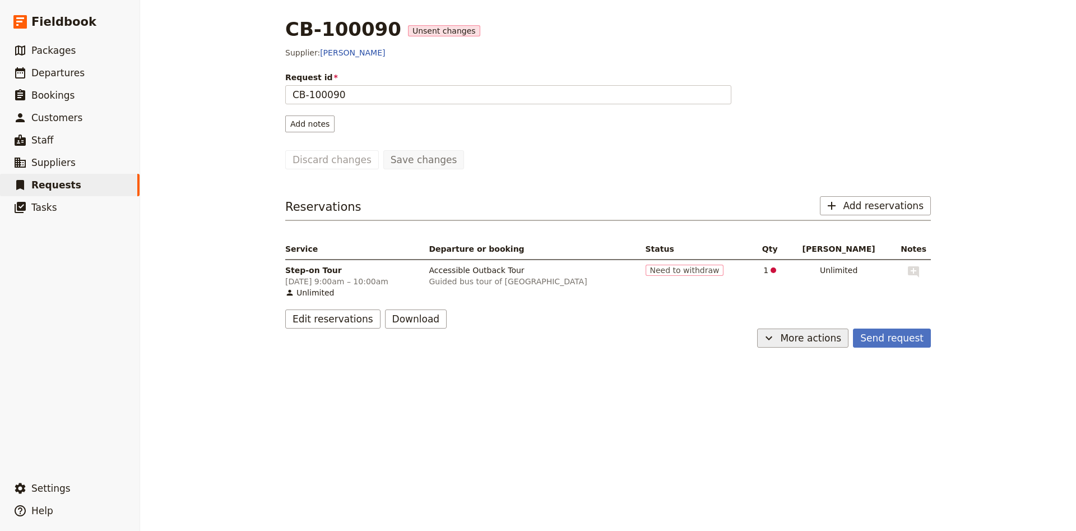
click at [792, 333] on button "​ More actions" at bounding box center [802, 337] width 91 height 19
click at [782, 381] on span "Capture supplier response" at bounding box center [797, 378] width 103 height 11
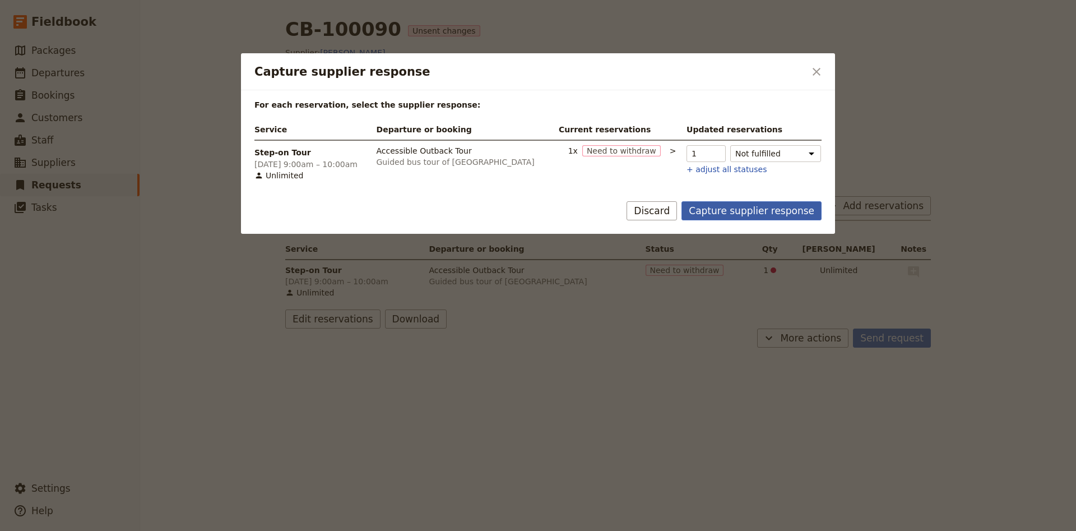
click at [756, 210] on button "Capture supplier response" at bounding box center [752, 210] width 140 height 19
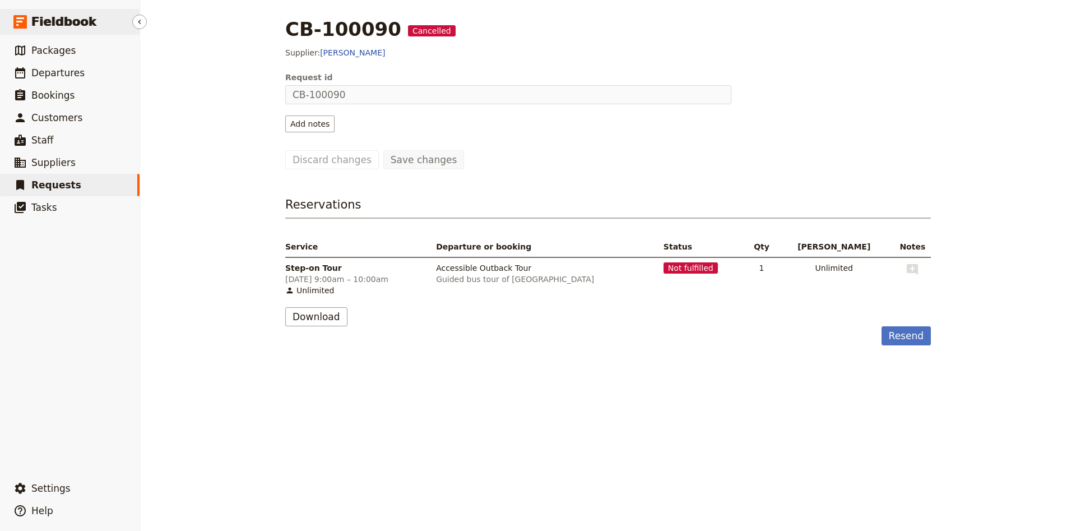
click at [73, 21] on span "Fieldbook" at bounding box center [63, 21] width 65 height 17
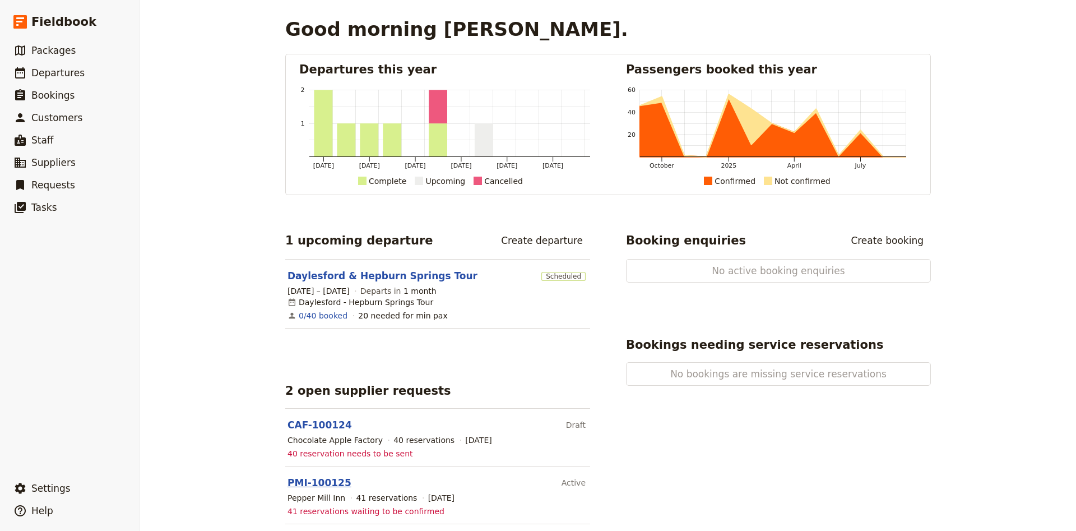
click at [333, 477] on link "PMI-100125" at bounding box center [320, 482] width 64 height 11
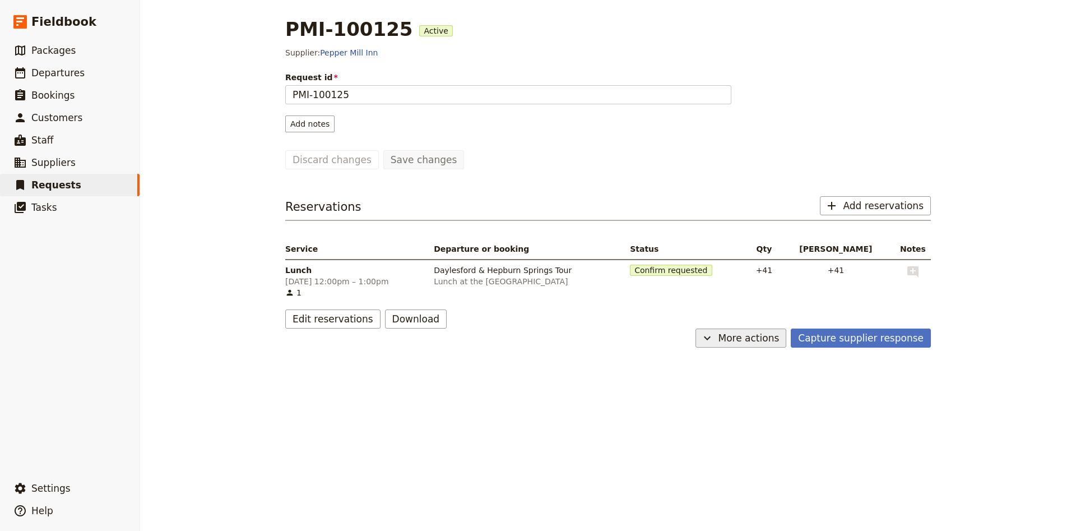
click at [757, 339] on span "More actions" at bounding box center [749, 337] width 61 height 13
click at [844, 331] on button "Capture supplier response" at bounding box center [861, 337] width 140 height 19
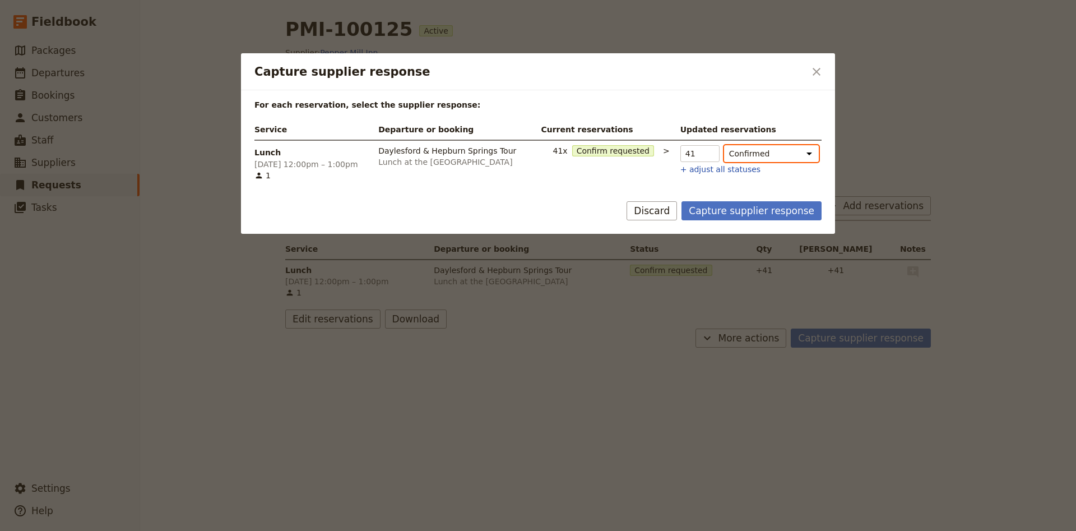
click at [724, 145] on select "Confirmed Confirm requested Hold Not fulfilled" at bounding box center [771, 153] width 95 height 17
click option "Confirmed" at bounding box center [0, 0] width 0 height 0
click at [724, 145] on select "Confirmed Confirm requested Hold Not fulfilled" at bounding box center [771, 153] width 95 height 17
click at [747, 210] on button "Capture supplier response" at bounding box center [752, 210] width 140 height 19
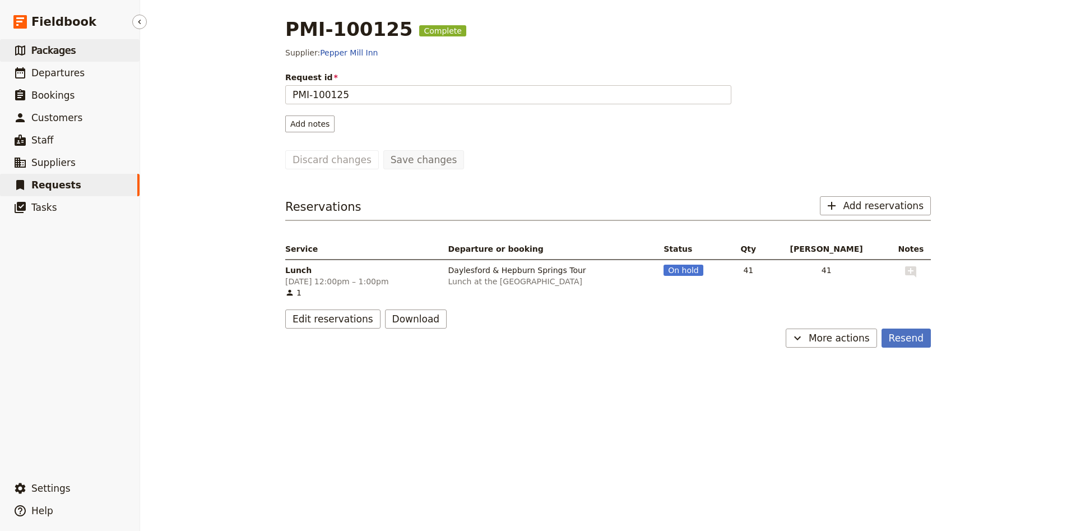
click at [63, 45] on span "Packages" at bounding box center [53, 50] width 44 height 11
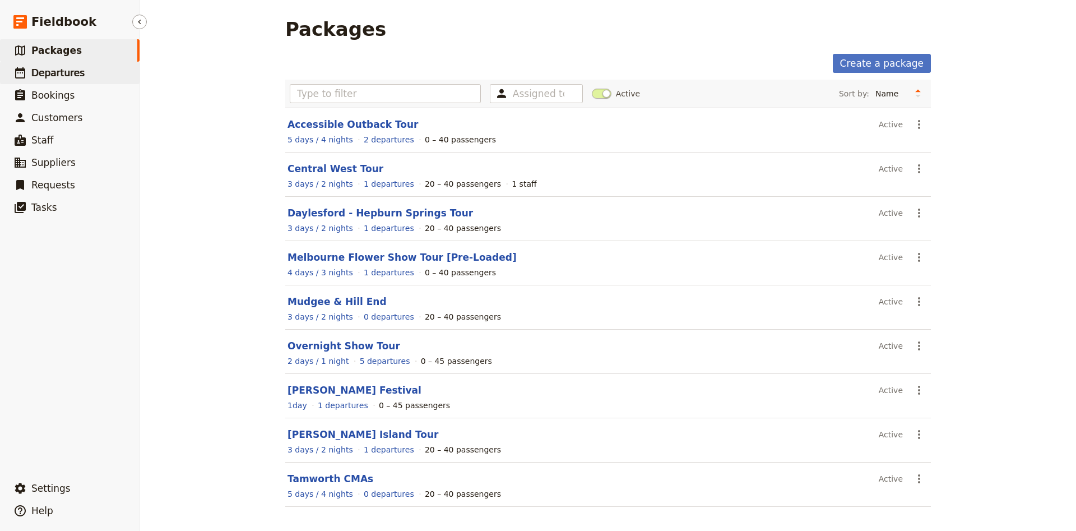
click at [34, 72] on span "Departures" at bounding box center [57, 72] width 53 height 11
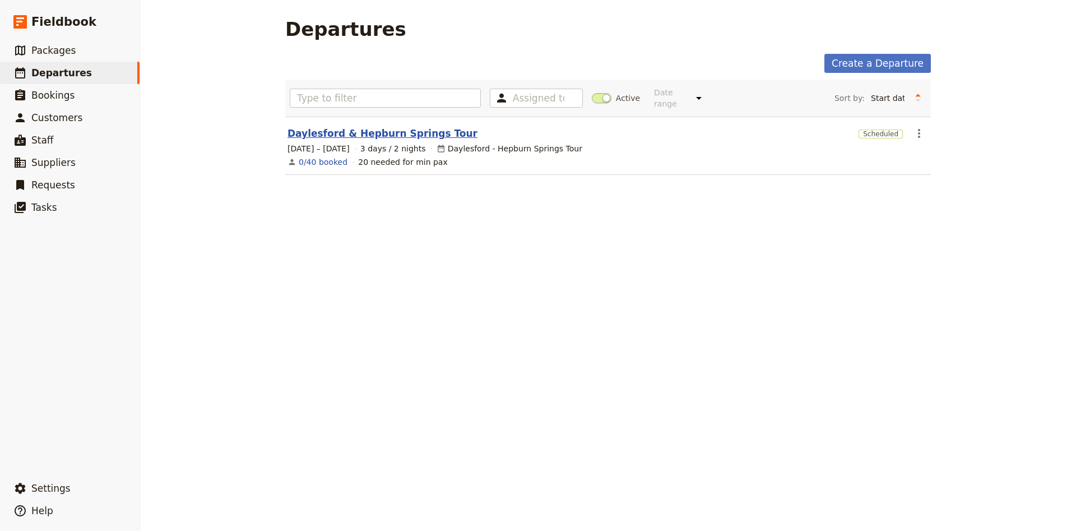
click at [344, 127] on link "Daylesford & Hepburn Springs Tour" at bounding box center [383, 133] width 190 height 13
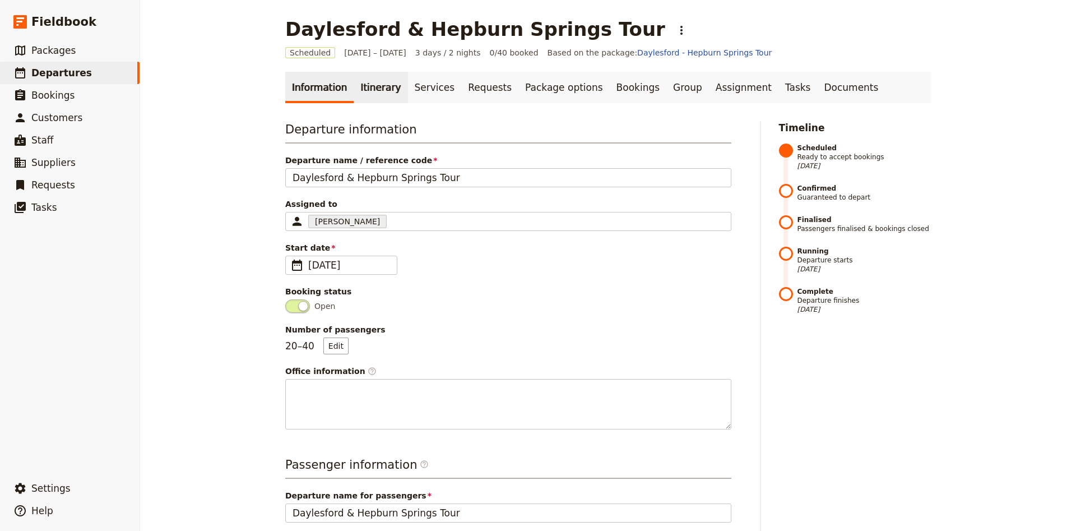
click at [360, 96] on link "Itinerary" at bounding box center [381, 87] width 54 height 31
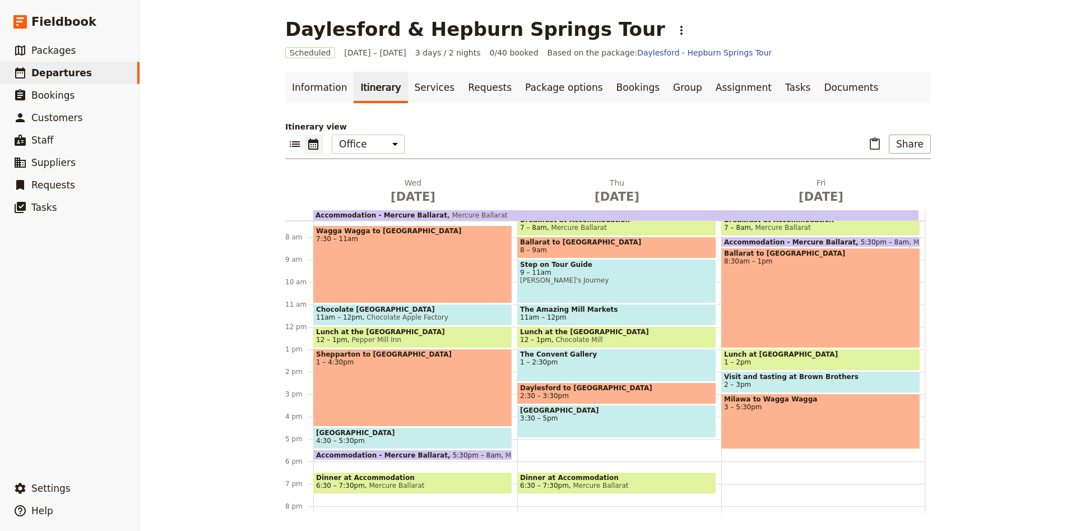
scroll to position [146, 0]
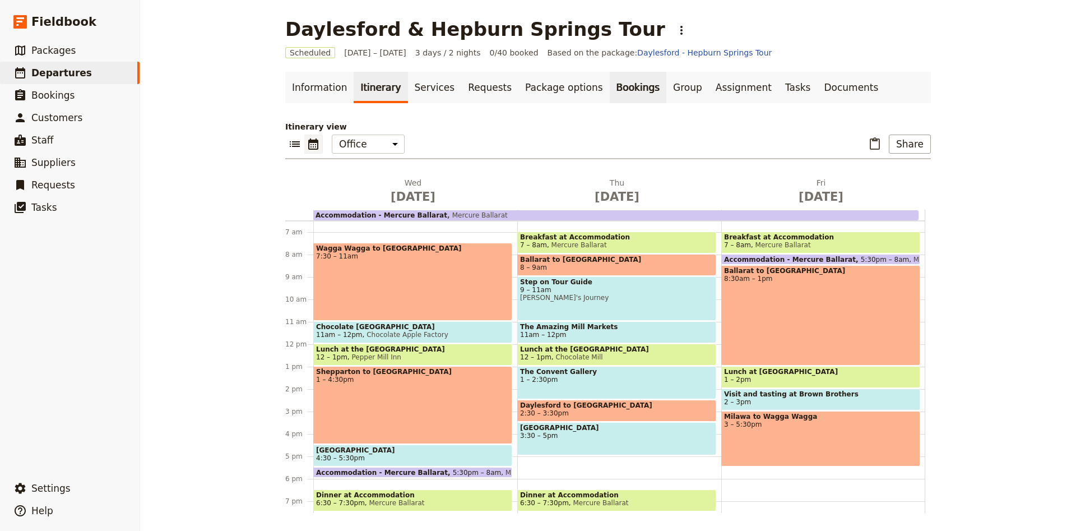
click at [610, 91] on link "Bookings" at bounding box center [638, 87] width 57 height 31
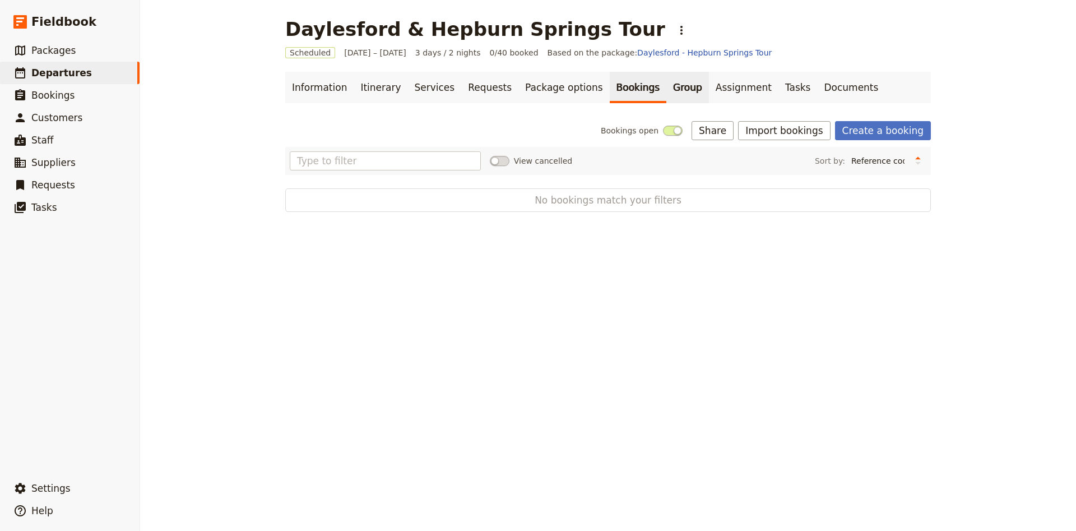
click at [666, 77] on link "Group" at bounding box center [687, 87] width 43 height 31
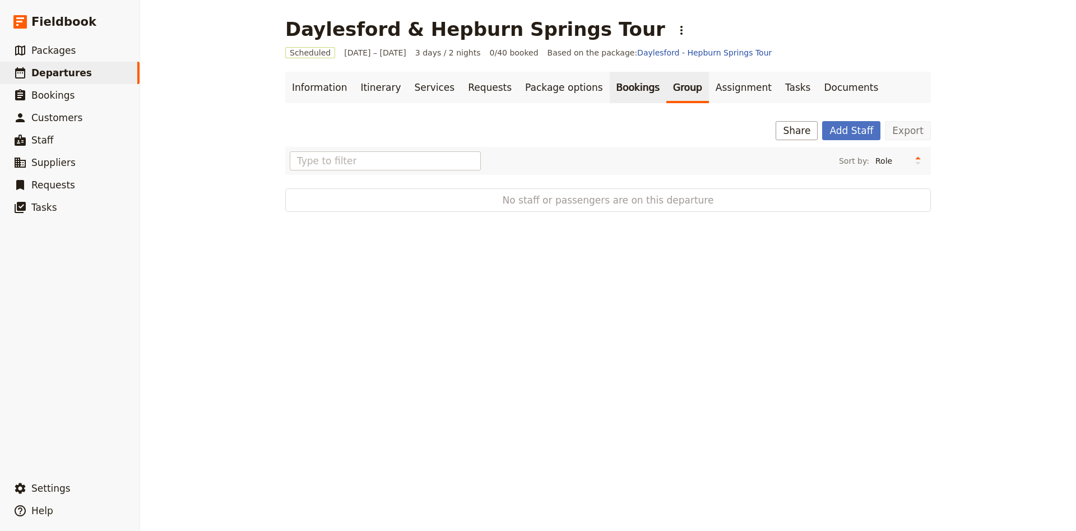
click at [610, 93] on link "Bookings" at bounding box center [638, 87] width 57 height 31
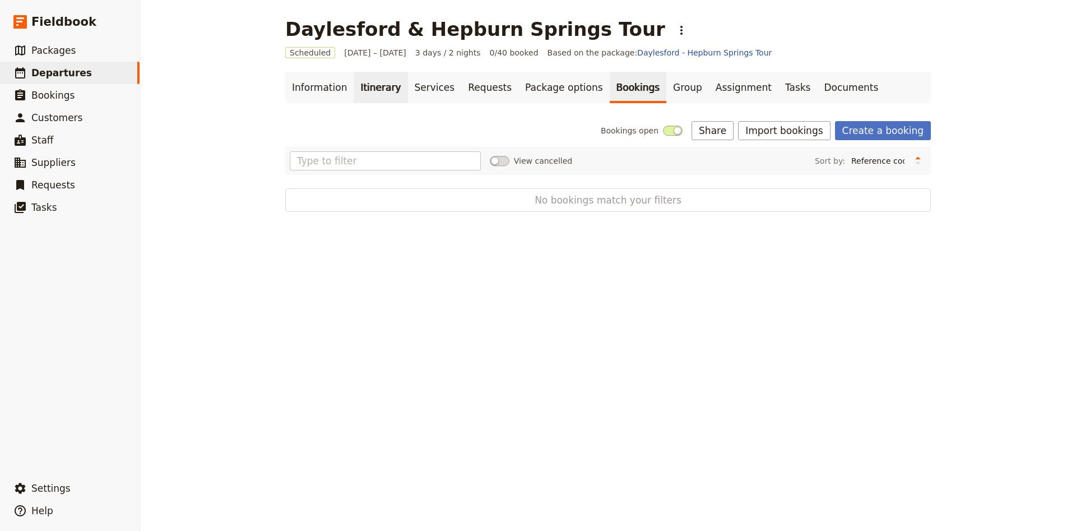
click at [367, 98] on link "Itinerary" at bounding box center [381, 87] width 54 height 31
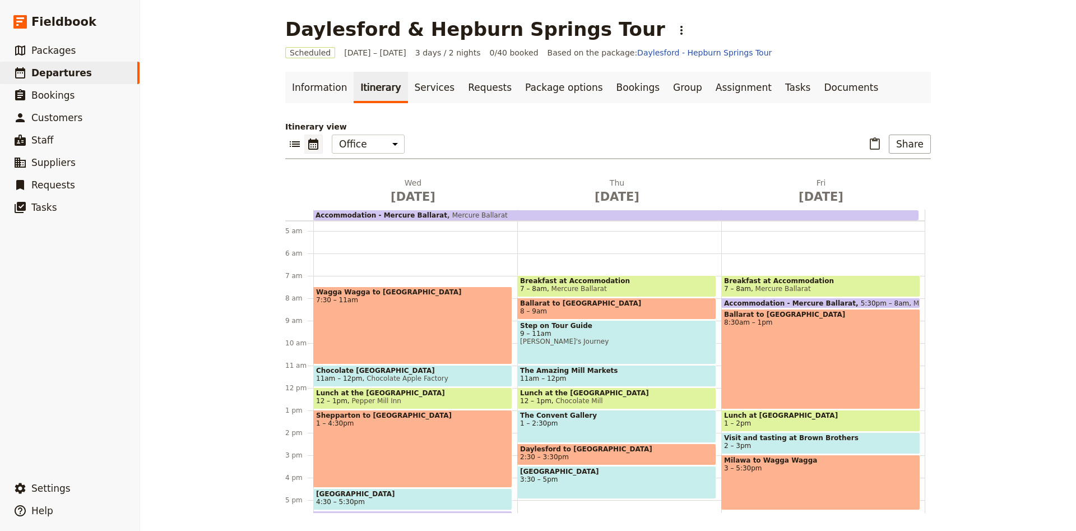
scroll to position [98, 0]
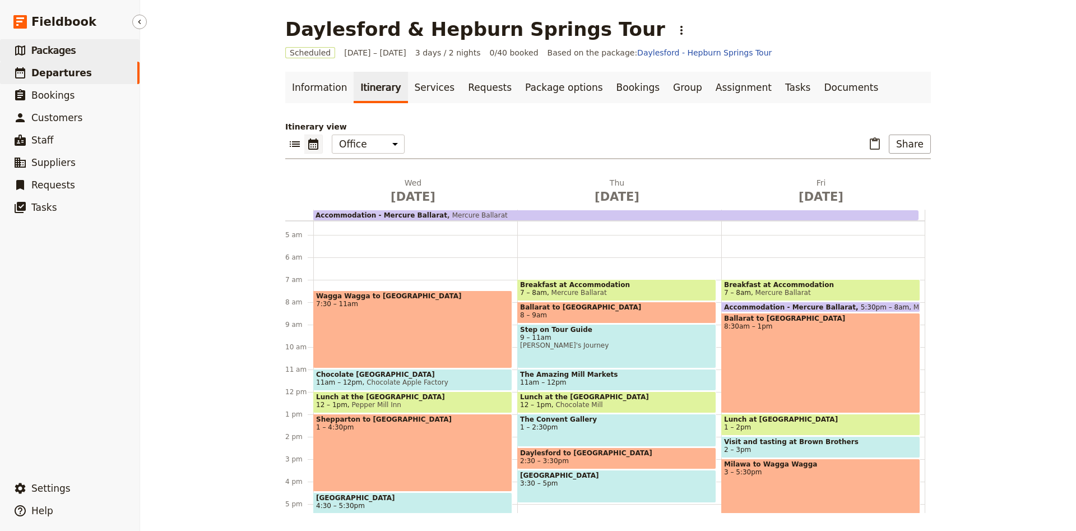
click at [105, 54] on link "​ Packages" at bounding box center [70, 50] width 140 height 22
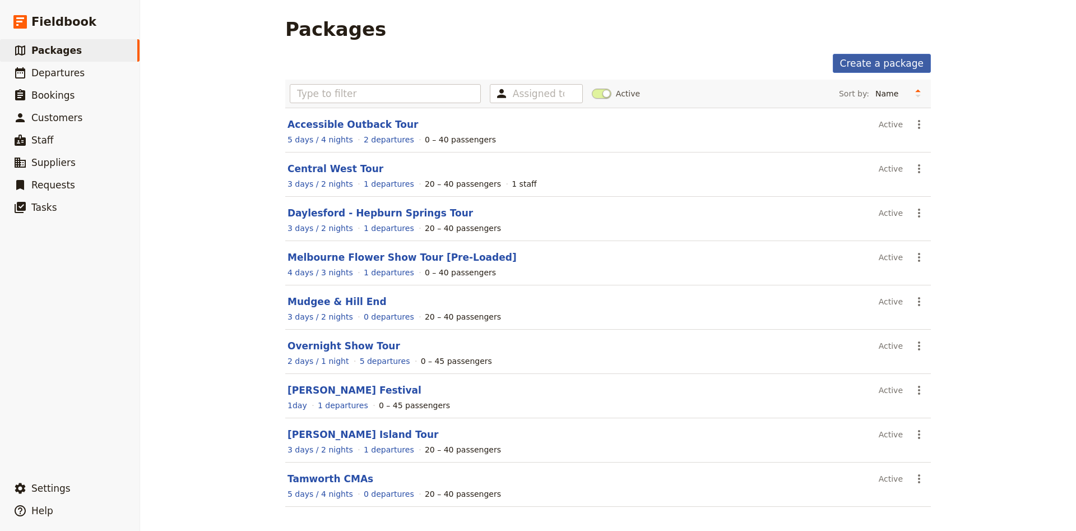
click at [893, 61] on link "Create a package" at bounding box center [882, 63] width 98 height 19
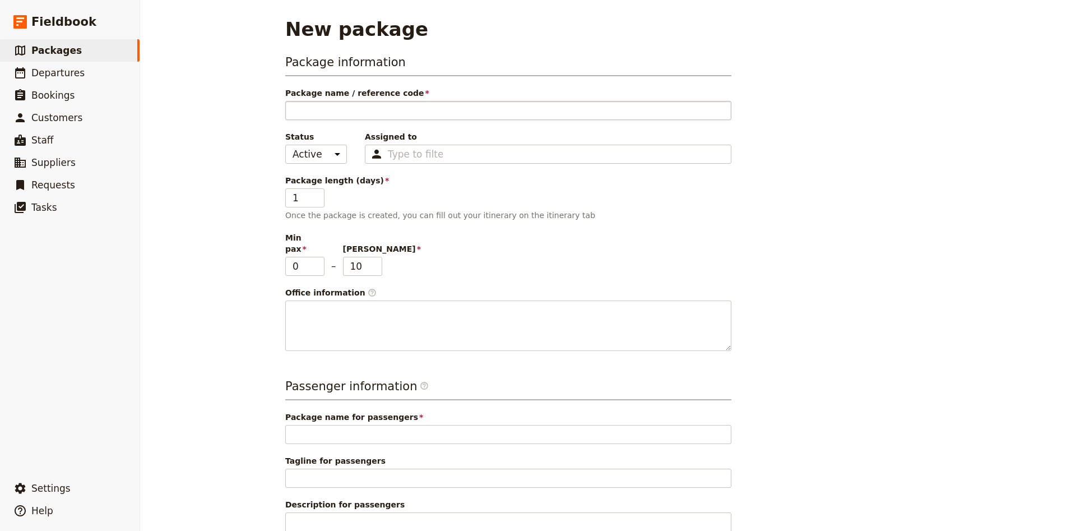
type input "F"
type input "Fl"
type input "Flo"
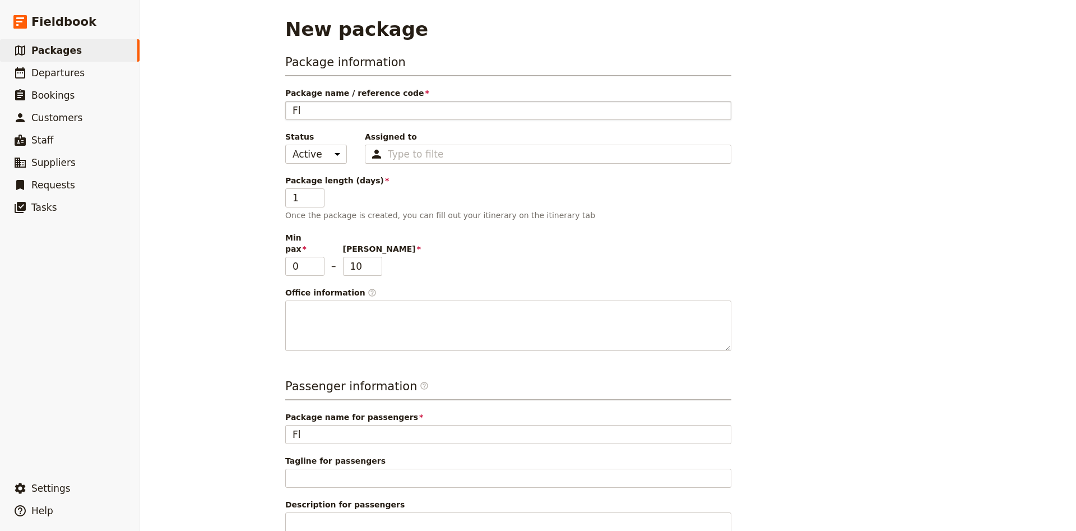
type input "Flo"
type input "Fl"
type input "F"
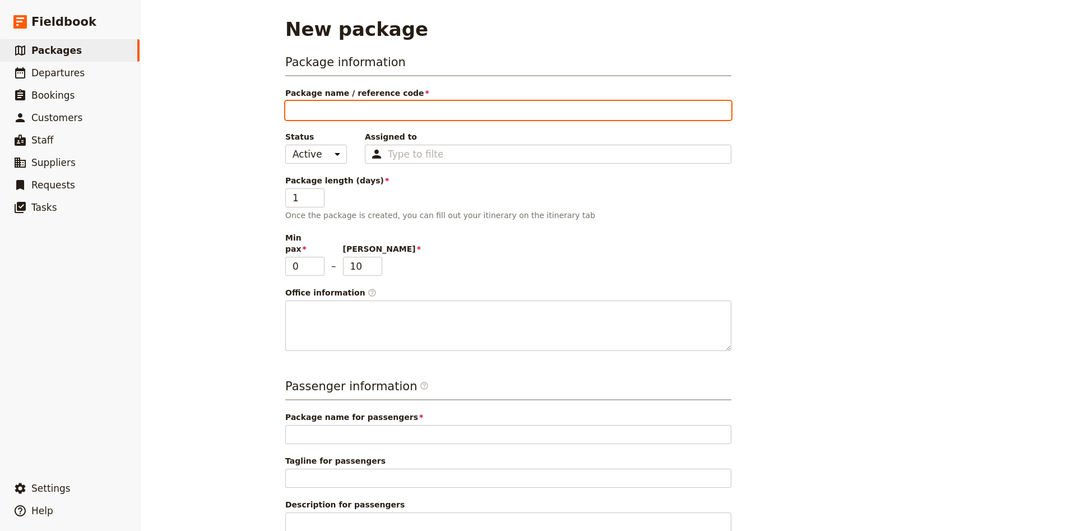
type input "W"
type input "We"
type input "Wee"
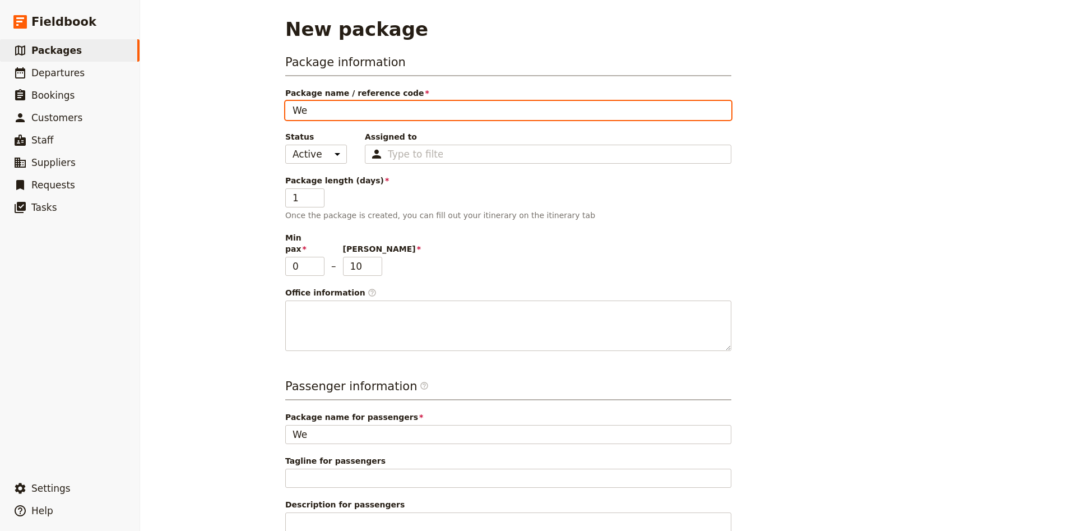
type input "Wee"
type input "Week"
type input "Weeke"
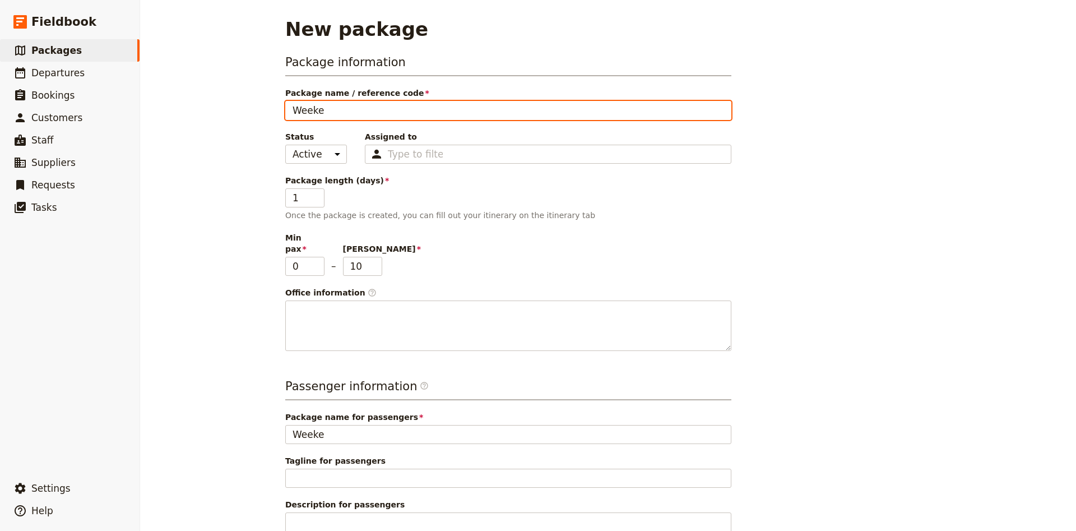
type input "Weeken"
type input "Weekend"
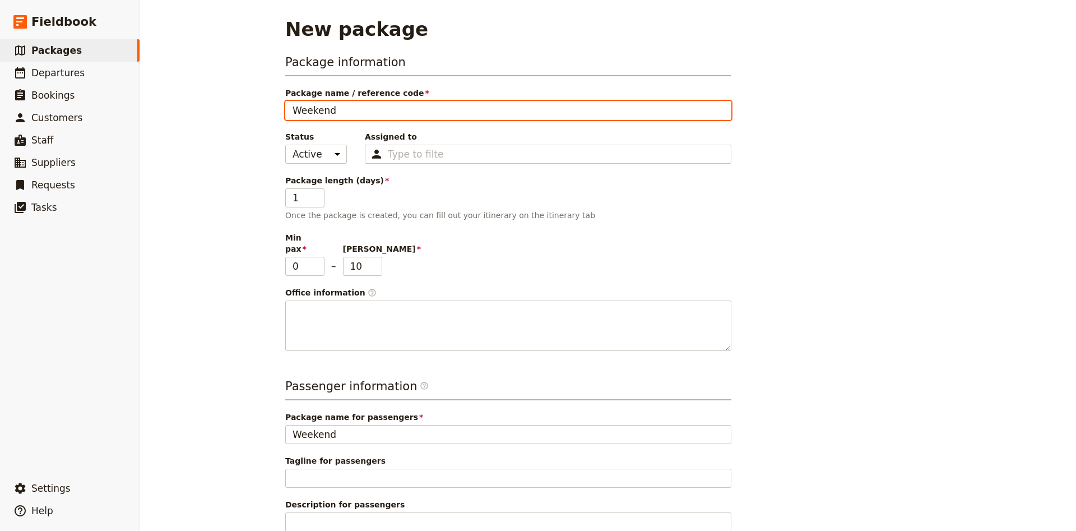
type input "Weekend"
type input "Weekend A"
type input "Weekend Am"
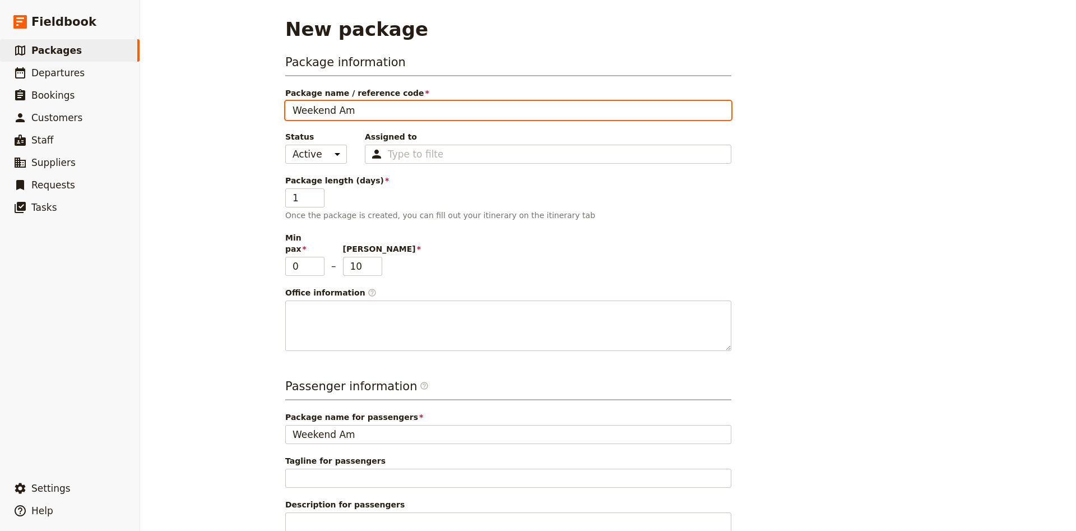
type input "Weekend Amo"
type input "Weekend [PERSON_NAME]"
type input "Weekend Amont"
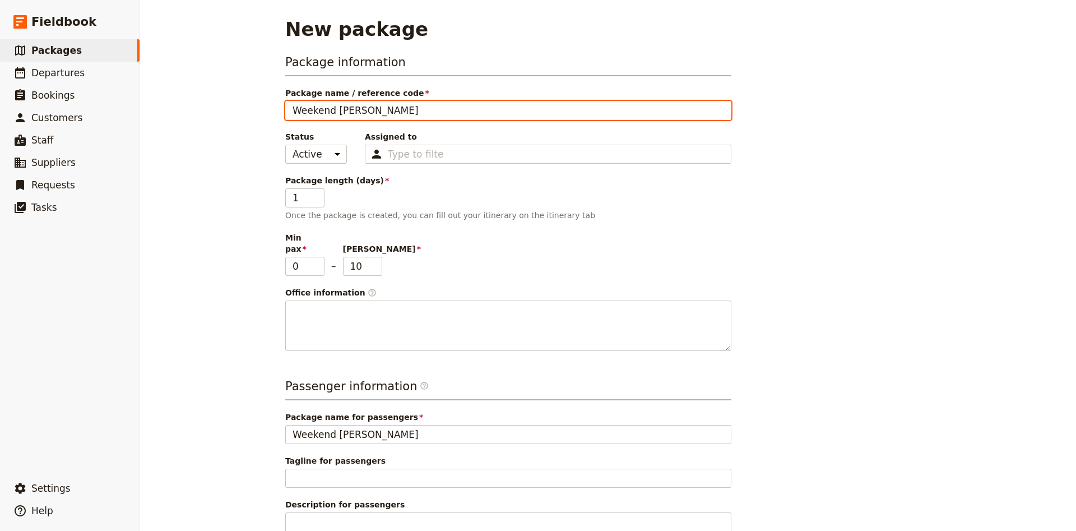
type input "Weekend Amont"
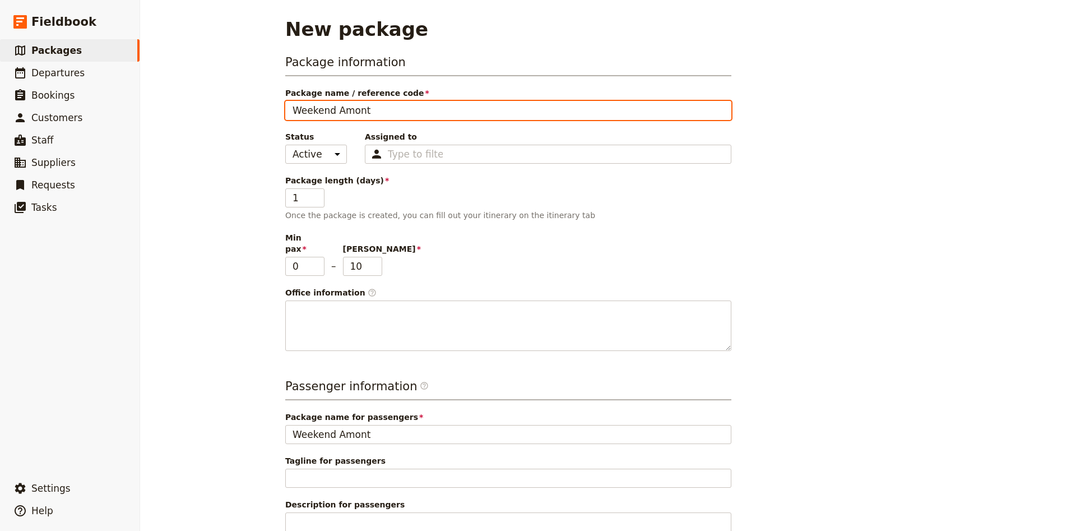
type input "Weekend [PERSON_NAME]"
type input "Weekend Among"
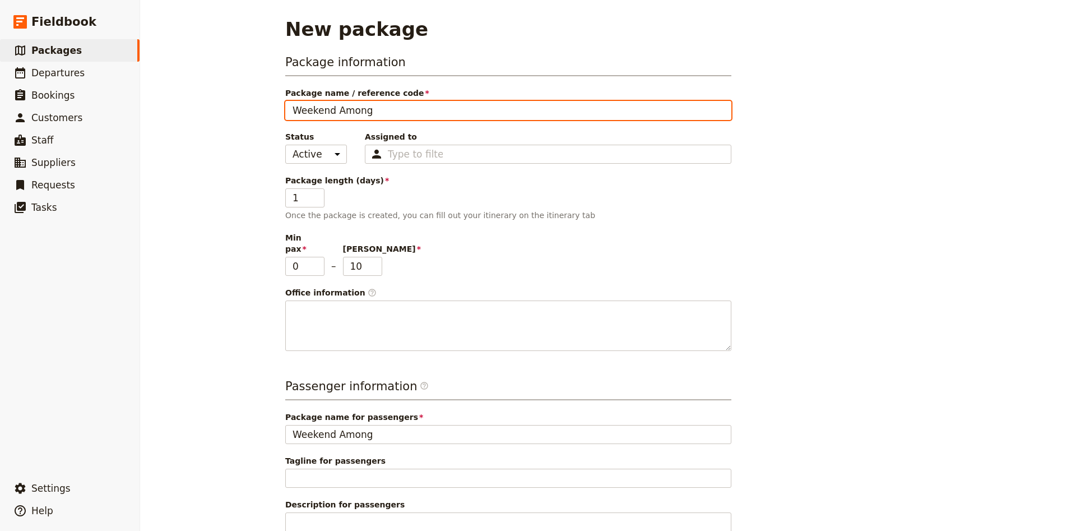
type input "Weekend Among"
type input "Weekend Among t"
type input "Weekend Among th"
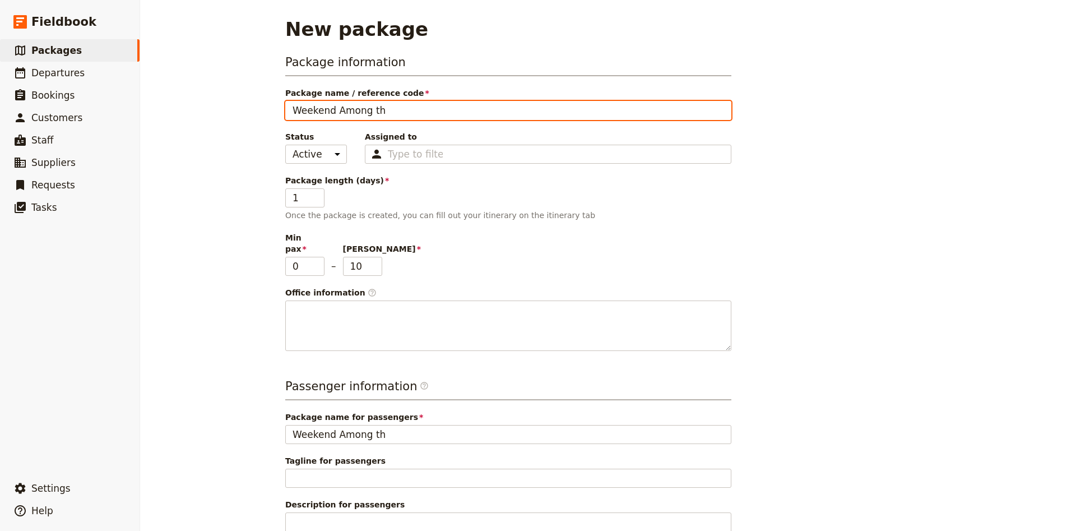
type input "Weekend Among the"
type input "Weekend Among the B"
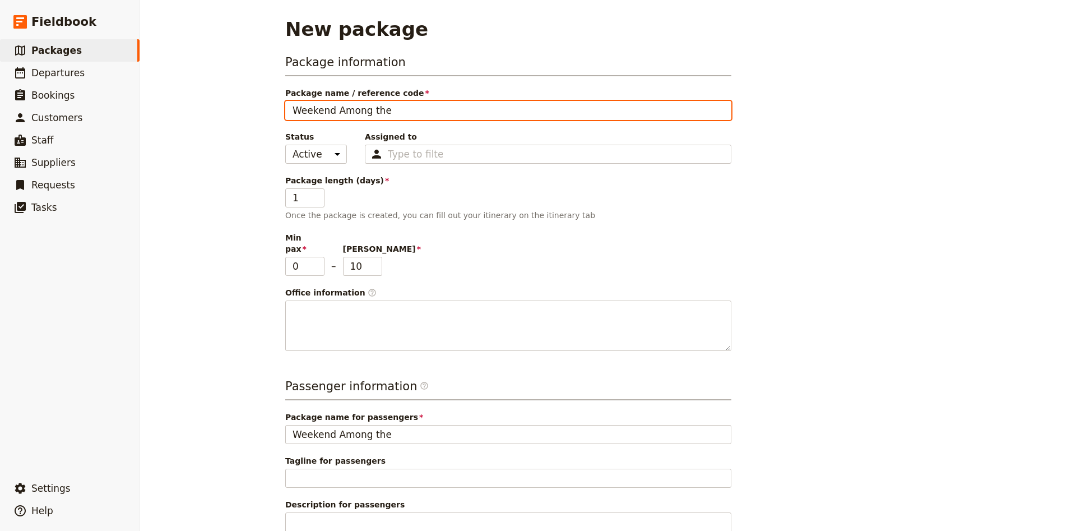
type input "Weekend Among the B"
type input "Weekend Among the Bl"
type input "Weekend Among the Blo"
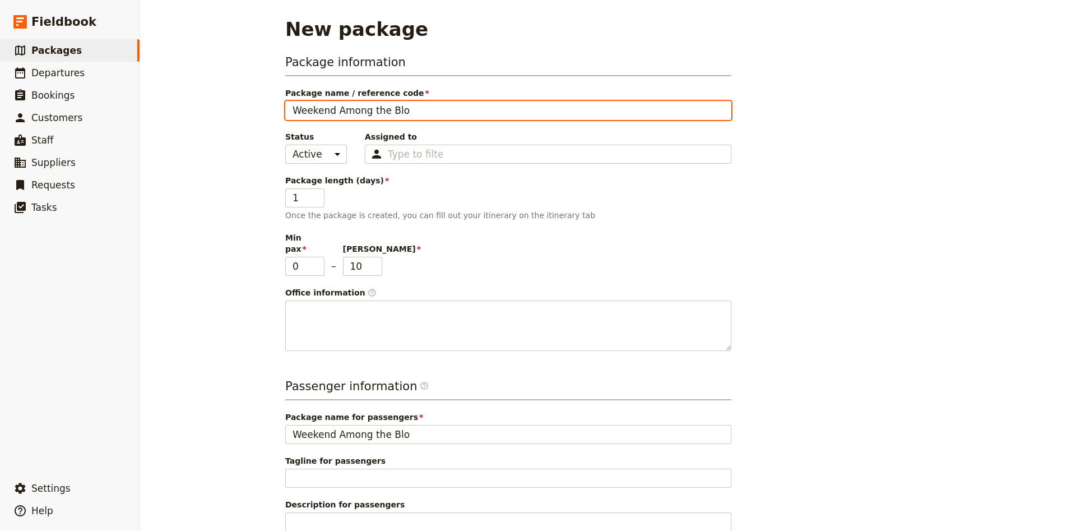
type input "Weekend Among the Bloo"
type input "Weekend Among the Bloom"
type input "Weekend Among the Blooms"
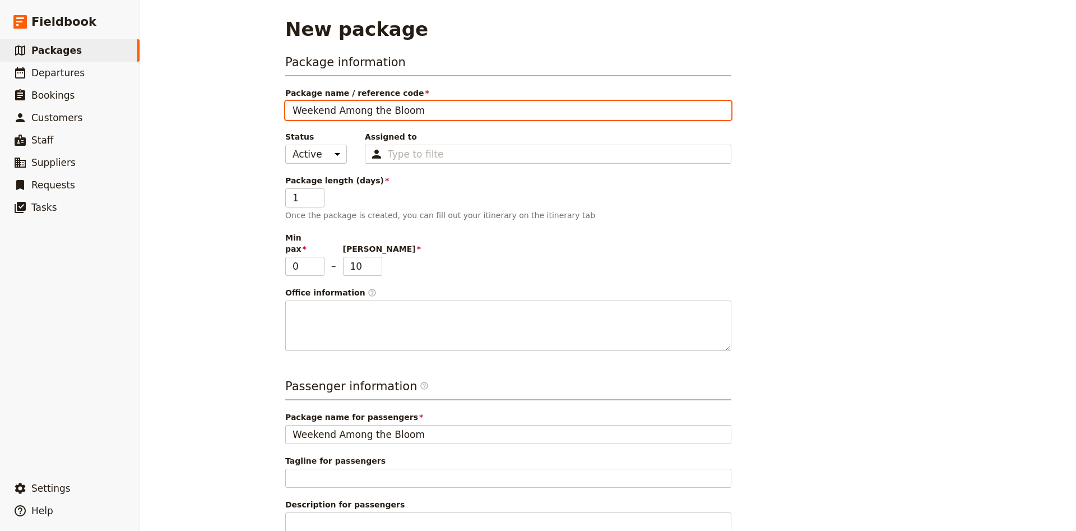
type input "Weekend Among the Blooms"
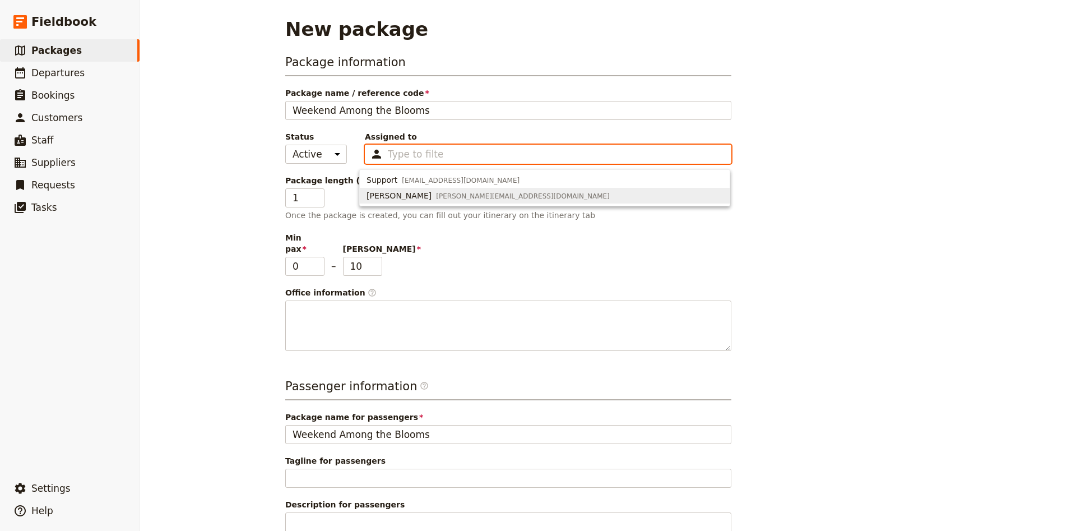
click at [434, 202] on button "Zachary [EMAIL_ADDRESS][DOMAIN_NAME]" at bounding box center [545, 196] width 370 height 16
type input "66702fe1a8aa734c57f18693"
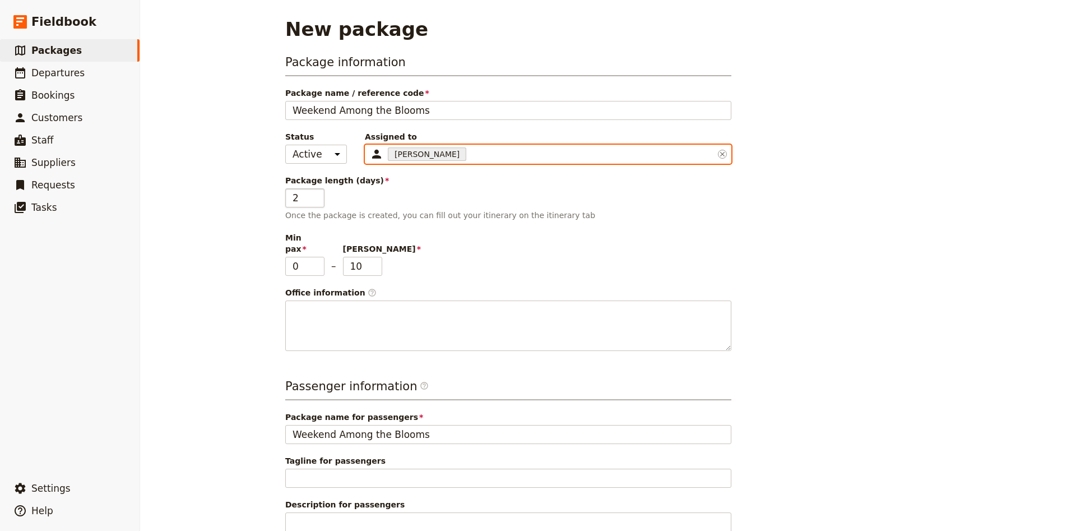
type input "2"
click at [319, 196] on input "2" at bounding box center [304, 197] width 39 height 19
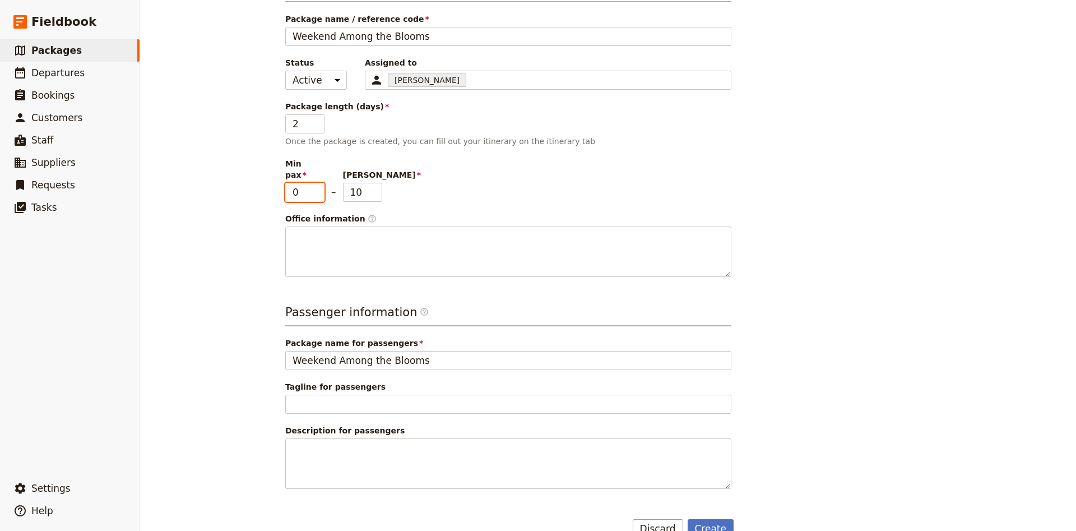
click at [308, 186] on input "0" at bounding box center [304, 192] width 39 height 19
type input "20"
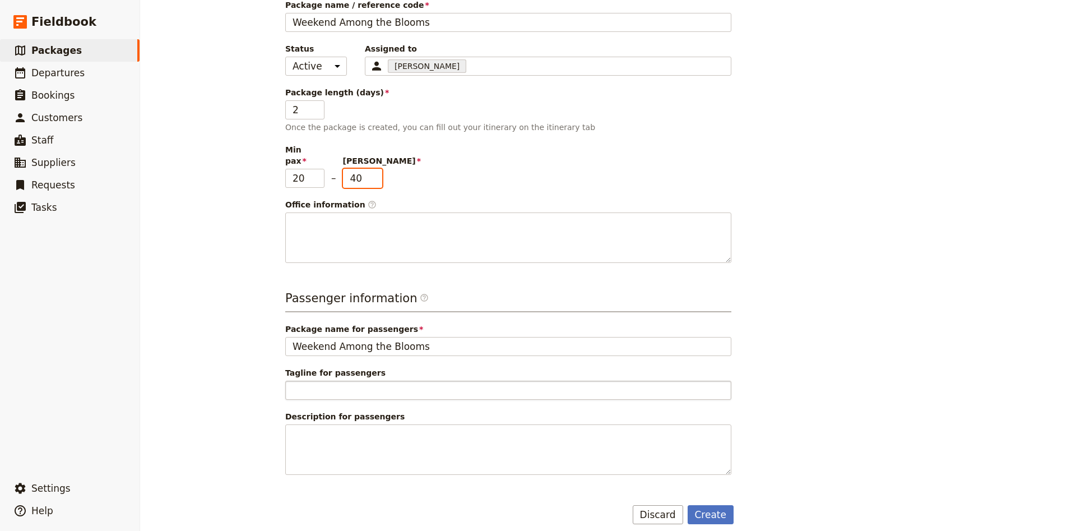
type input "40"
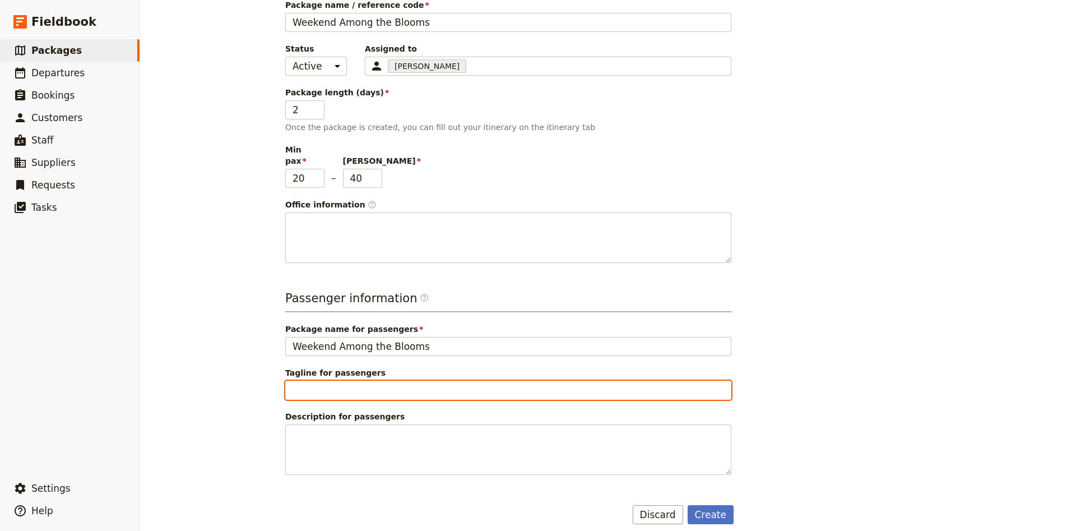
click at [341, 381] on input "Tagline for passengers" at bounding box center [508, 390] width 446 height 19
type input "Visiting Floriade and [GEOGRAPHIC_DATA]"
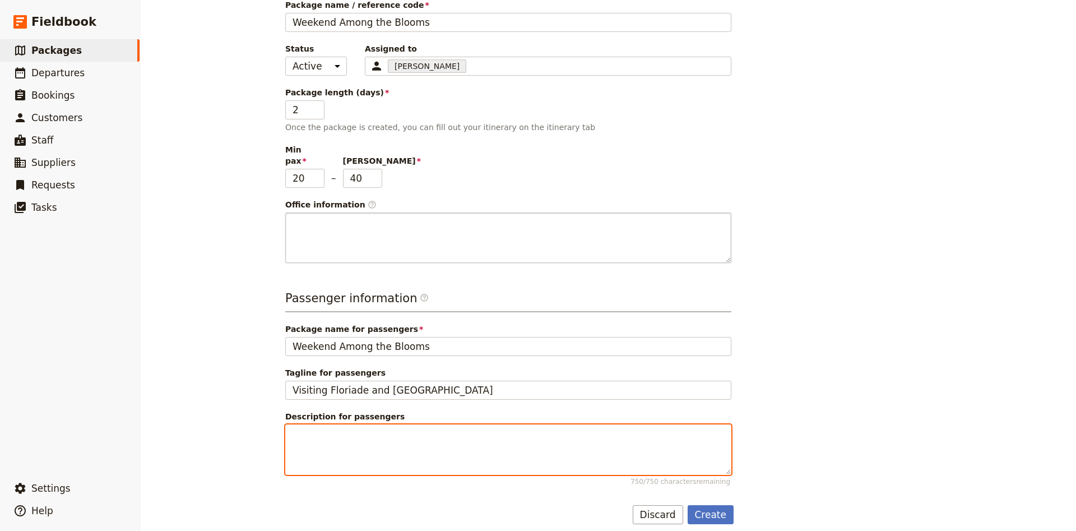
paste textarea "Come along with [PERSON_NAME]’s Coaches for a relaxing day among the blooms as …"
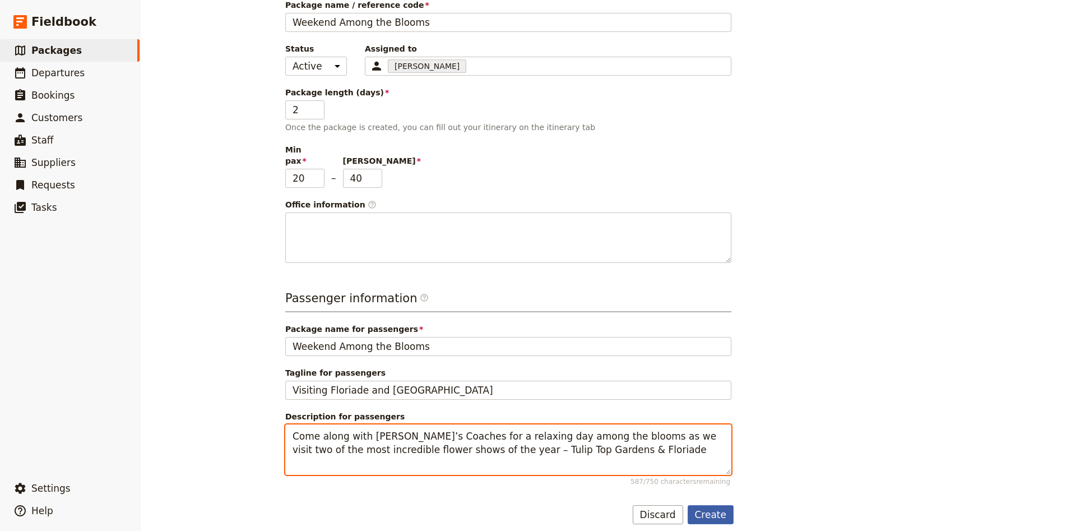
type textarea "Come along with [PERSON_NAME]’s Coaches for a relaxing day among the blooms as …"
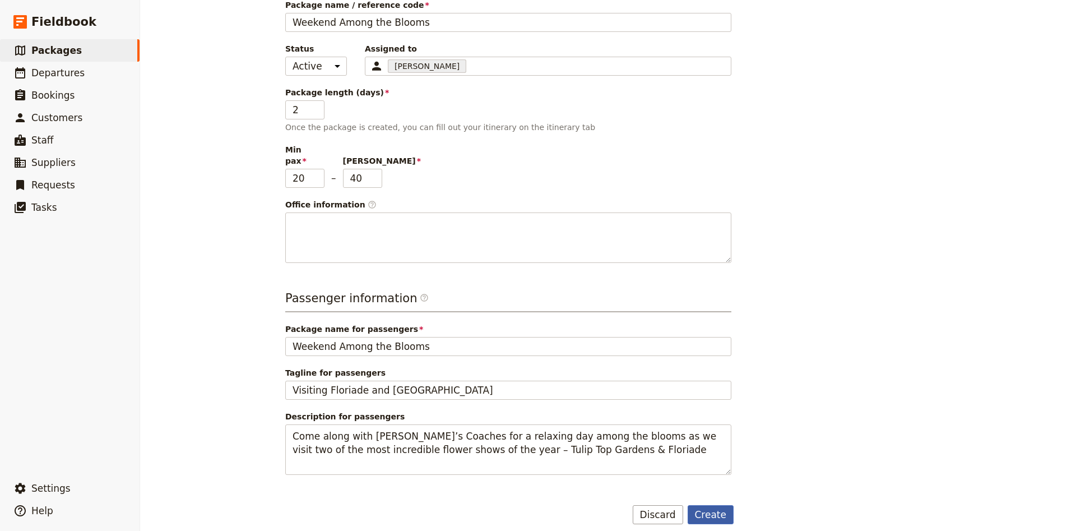
click at [708, 505] on button "Create" at bounding box center [711, 514] width 47 height 19
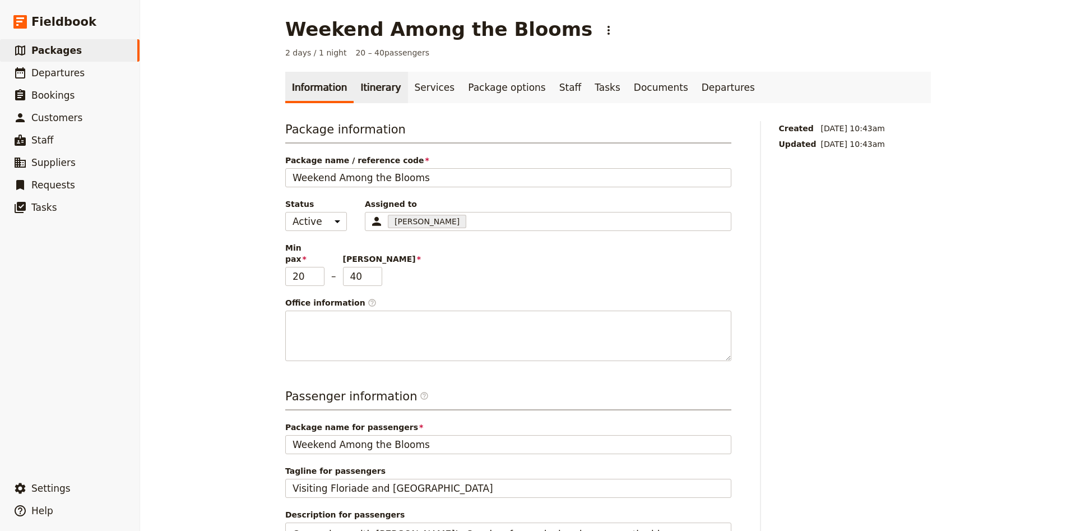
click at [373, 102] on link "Itinerary" at bounding box center [381, 87] width 54 height 31
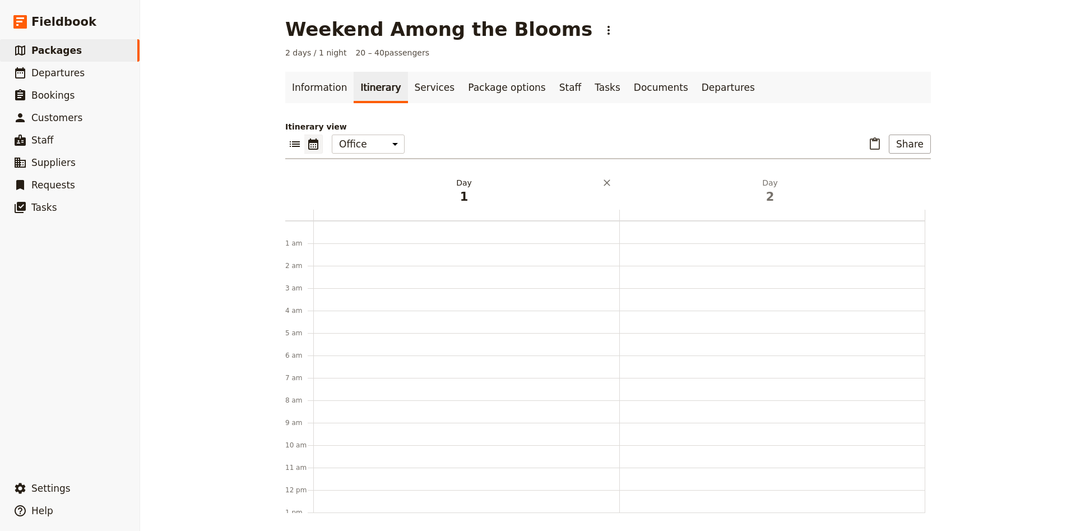
scroll to position [146, 0]
click at [319, 262] on div at bounding box center [466, 344] width 306 height 538
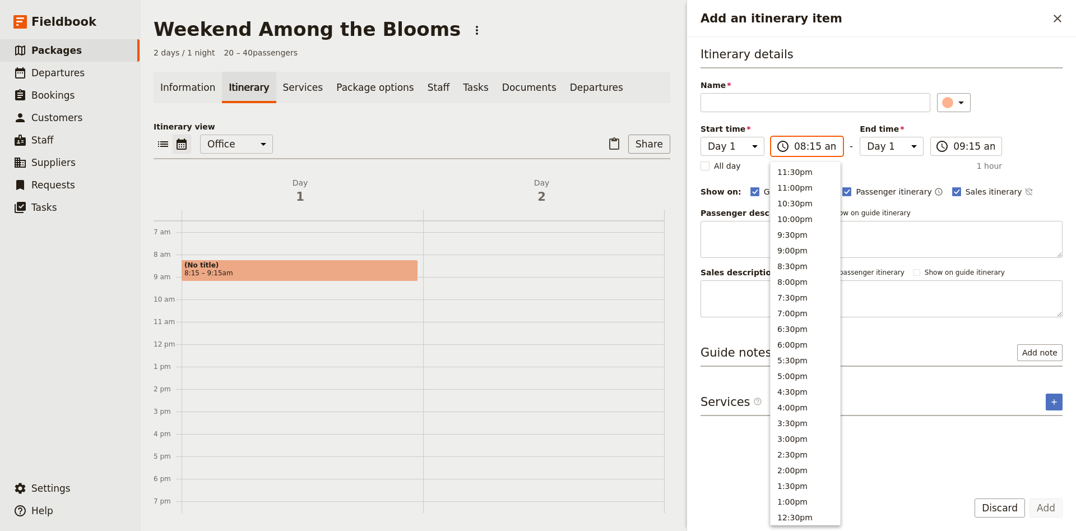
click at [802, 148] on input "08:15 am" at bounding box center [814, 146] width 41 height 13
click at [799, 265] on button "8:00am" at bounding box center [805, 264] width 69 height 16
type input "08:00 am"
click at [799, 267] on li "8:00am" at bounding box center [805, 264] width 69 height 16
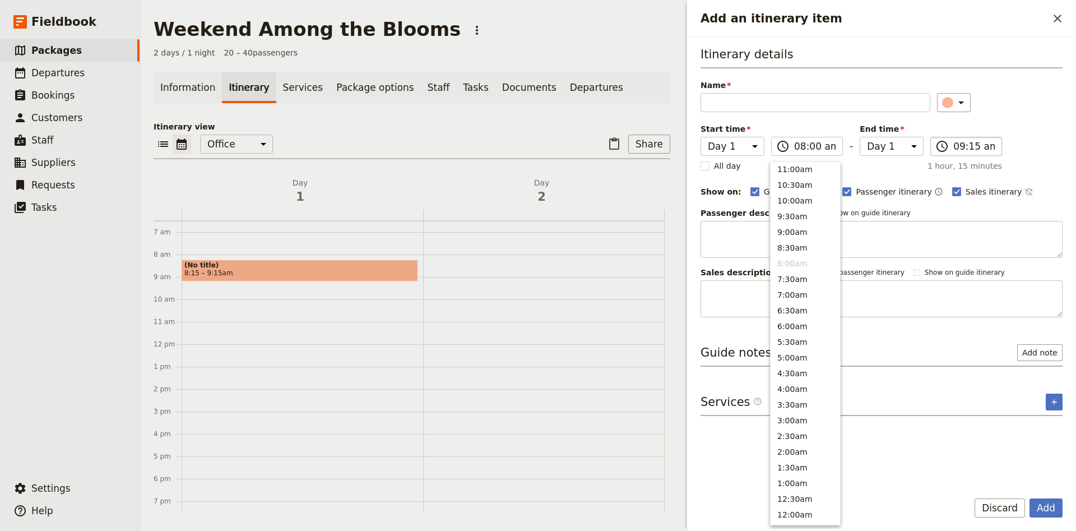
click at [942, 148] on span "​" at bounding box center [941, 146] width 13 height 13
click at [953, 148] on input "09:15 am" at bounding box center [973, 146] width 41 height 13
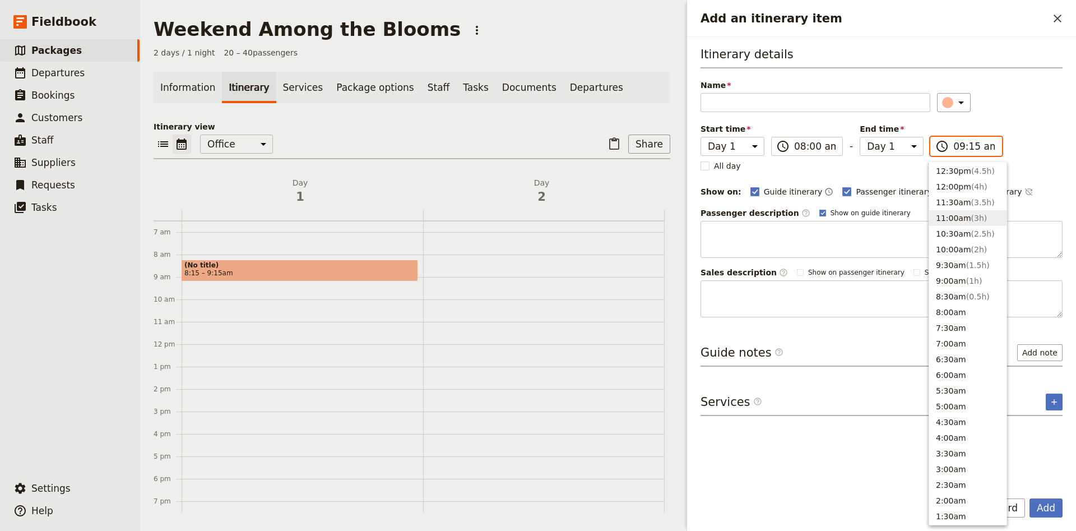
scroll to position [321, 0]
click at [971, 230] on span "( 3.5h )" at bounding box center [983, 227] width 24 height 9
type input "11:30 am"
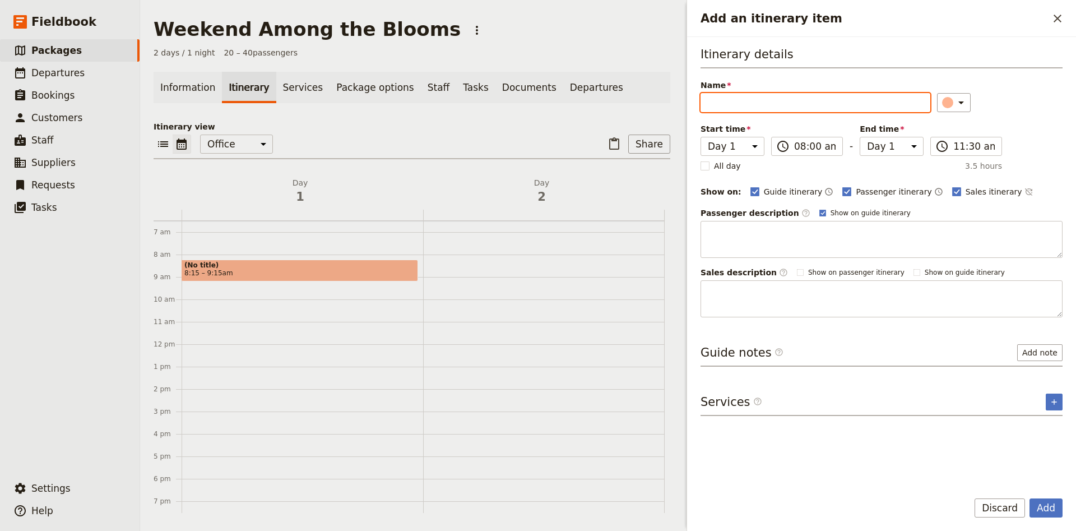
click at [753, 96] on input "Name" at bounding box center [816, 102] width 230 height 19
type input "Wagga Wagga to [GEOGRAPHIC_DATA]"
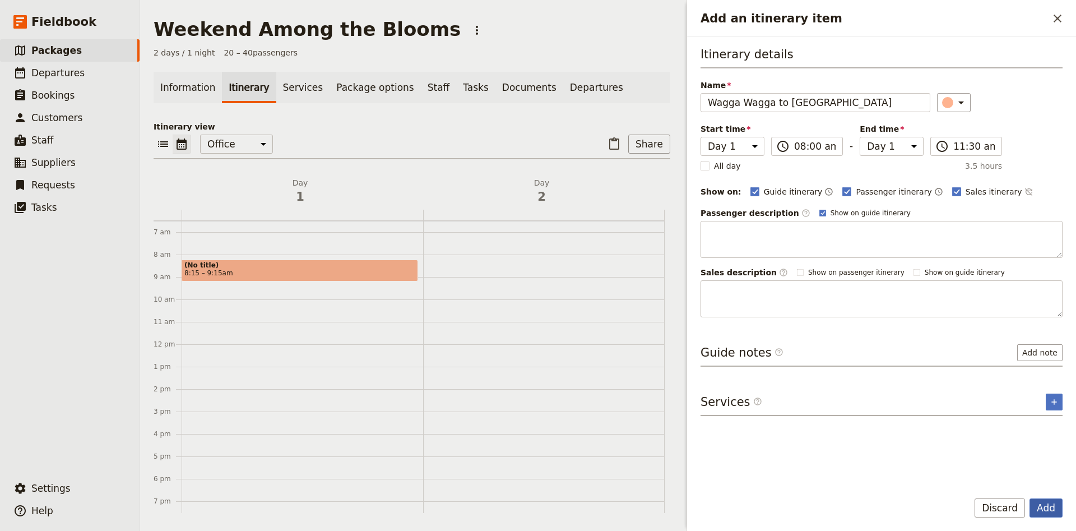
click at [1049, 507] on button "Add" at bounding box center [1046, 507] width 33 height 19
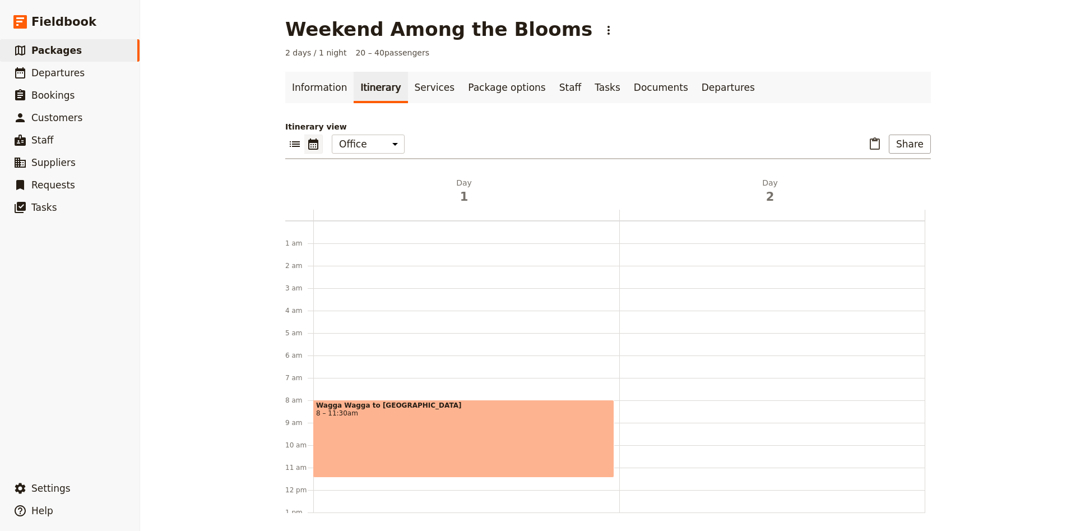
scroll to position [74, 0]
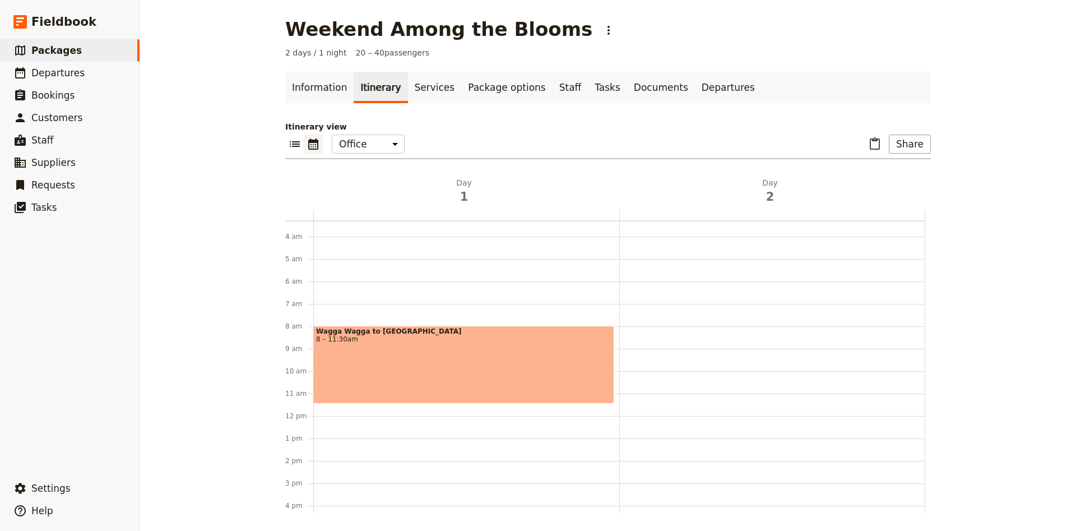
click at [325, 409] on div "Wagga Wagga to [GEOGRAPHIC_DATA] 8 – 11:30am" at bounding box center [466, 416] width 306 height 538
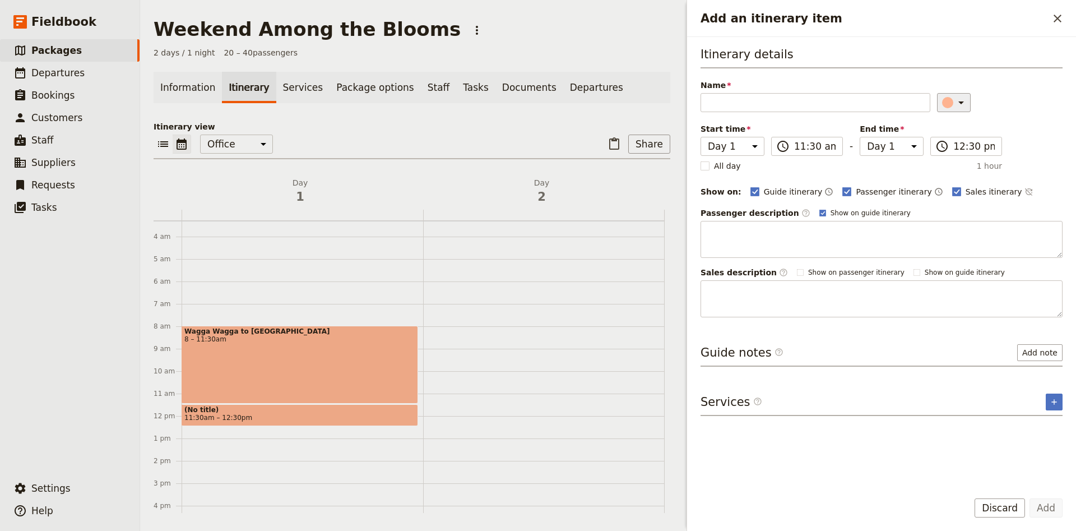
click at [958, 103] on icon "Add an itinerary item" at bounding box center [961, 102] width 6 height 3
click at [938, 138] on div "button" at bounding box center [940, 139] width 11 height 11
click at [857, 108] on input "Name" at bounding box center [816, 102] width 230 height 19
click at [972, 146] on input "12:30 pm" at bounding box center [973, 146] width 41 height 13
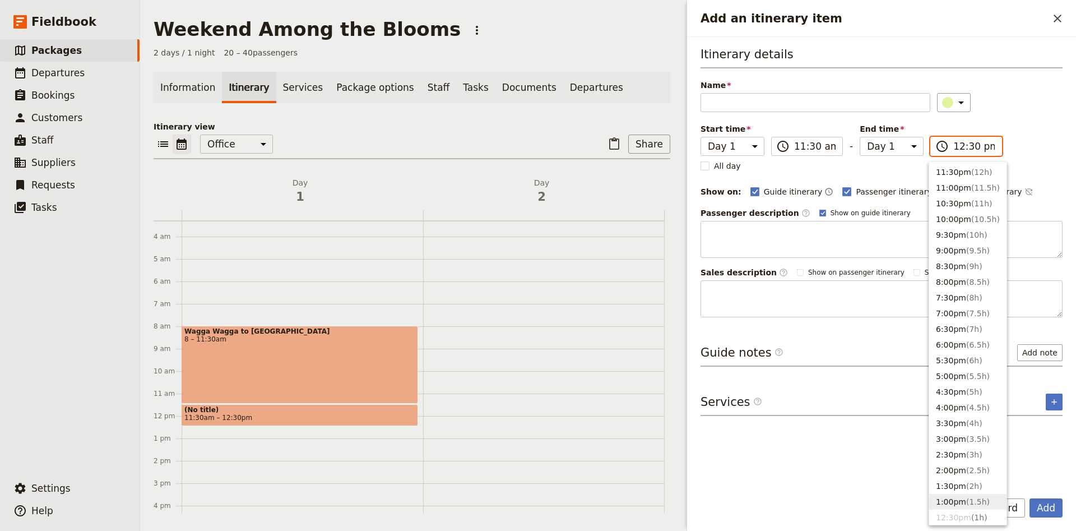
click at [960, 506] on button "1:00pm ( 1.5h )" at bounding box center [967, 502] width 77 height 16
type input "01:00 pm"
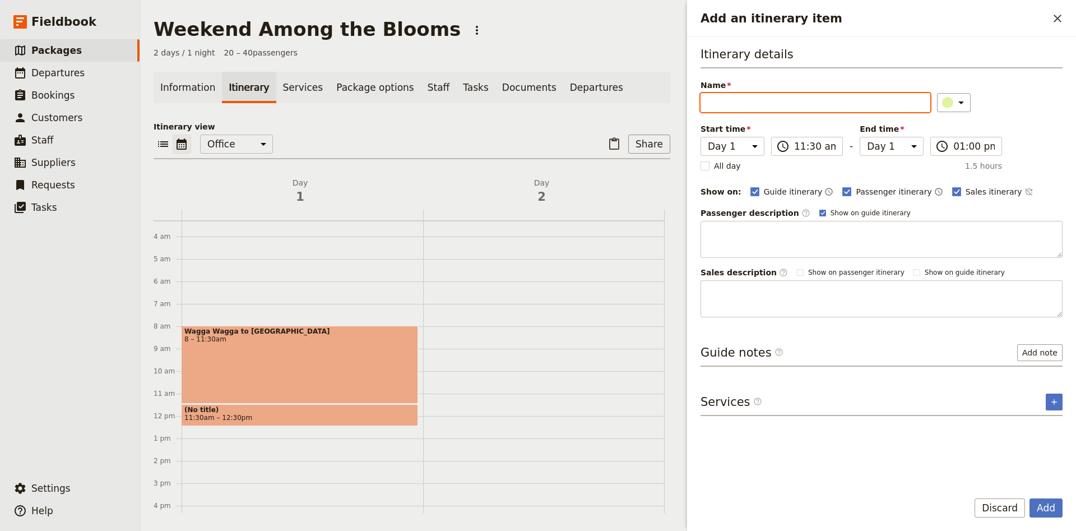
click at [777, 110] on input "Name" at bounding box center [816, 102] width 230 height 19
type input "Tulip Top Gardens"
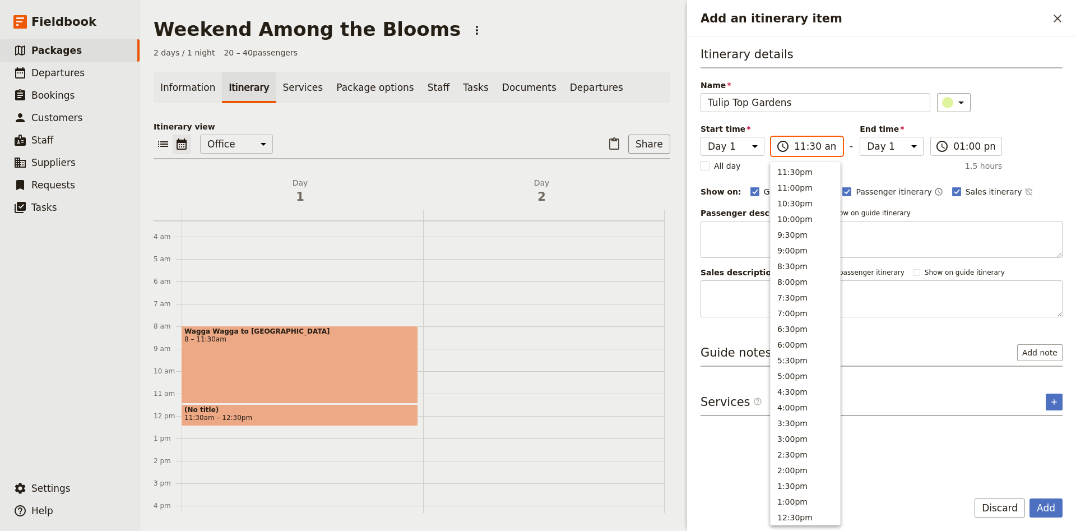
scroll to position [379, 0]
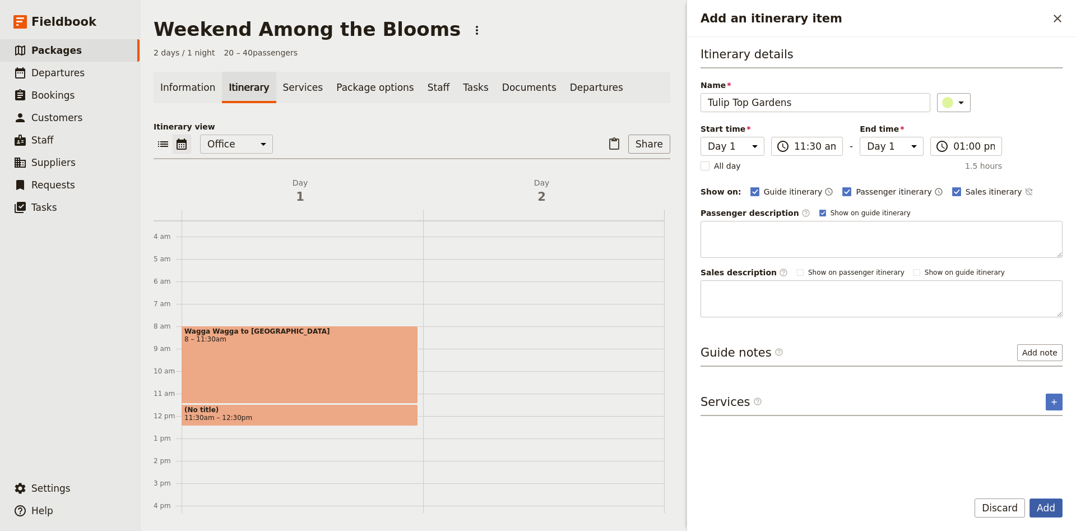
click at [1060, 513] on button "Add" at bounding box center [1046, 507] width 33 height 19
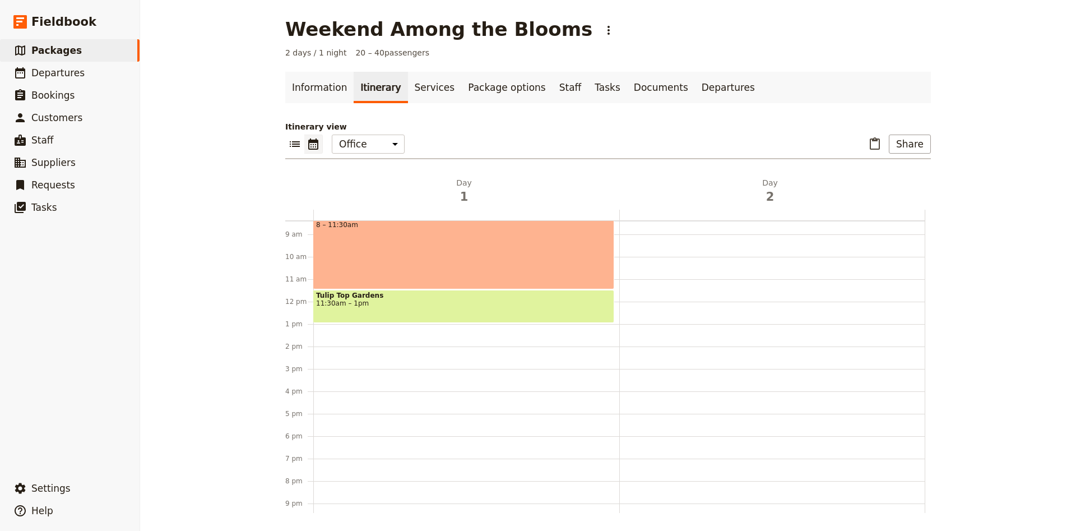
scroll to position [222, 0]
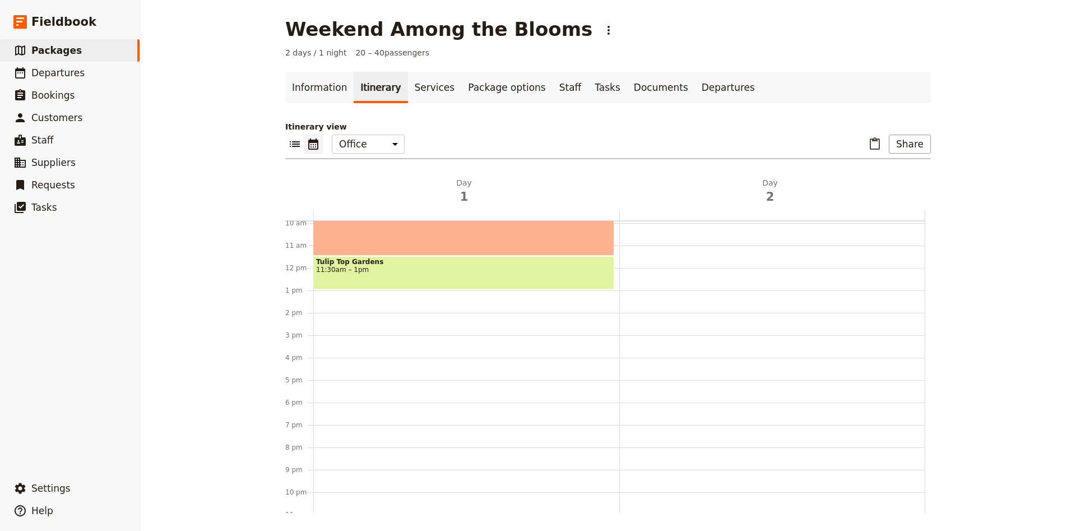
click at [341, 298] on div "Wagga Wagga to [GEOGRAPHIC_DATA] 8 – 11:30am [GEOGRAPHIC_DATA] 11:30am – 1pm" at bounding box center [466, 268] width 306 height 538
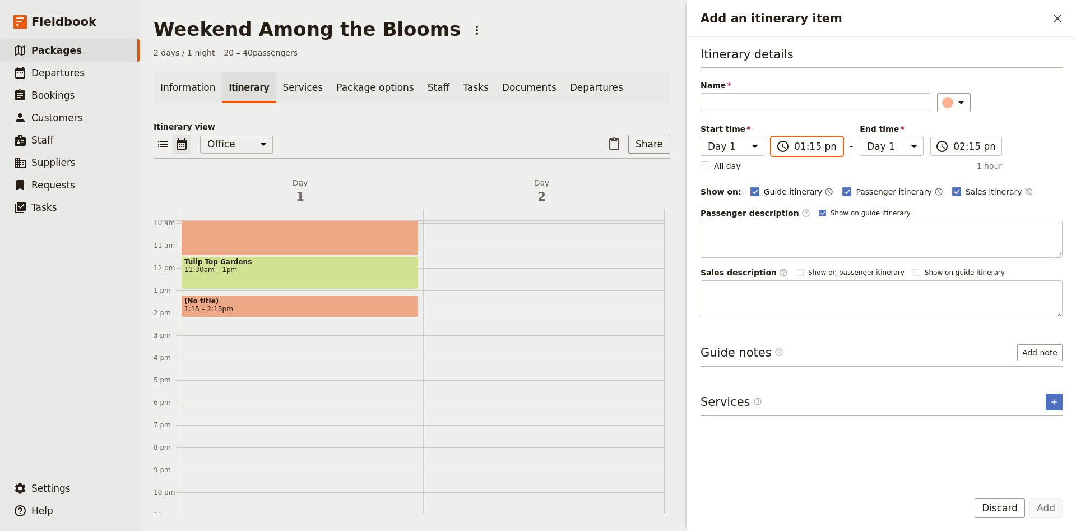
click at [821, 151] on input "01:15 pm" at bounding box center [814, 146] width 41 height 13
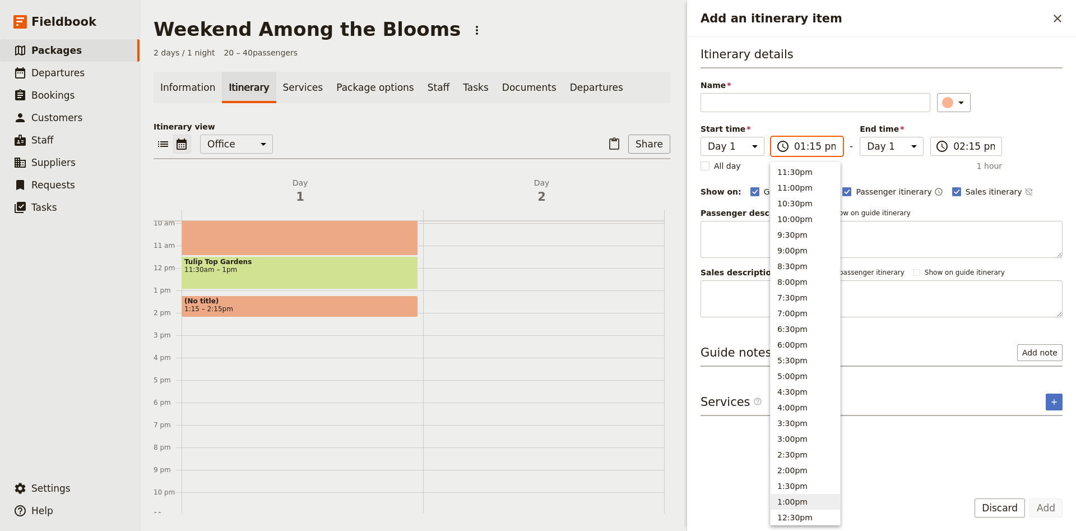
click at [803, 503] on button "1:00pm" at bounding box center [805, 502] width 69 height 16
type input "01:00 pm"
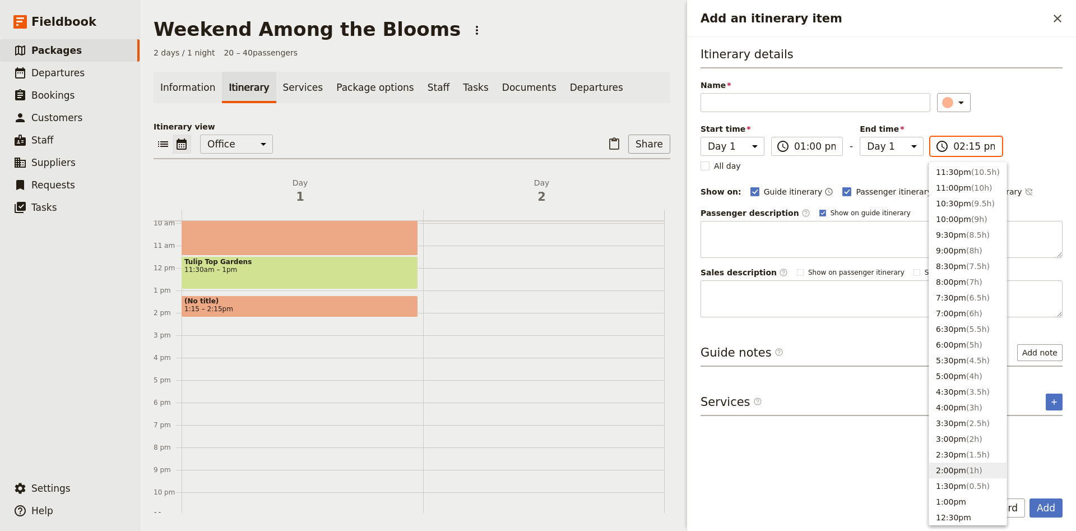
click at [982, 144] on input "02:15 pm" at bounding box center [973, 146] width 41 height 13
click at [967, 471] on span "( 1h )" at bounding box center [974, 470] width 16 height 9
type input "02:00 pm"
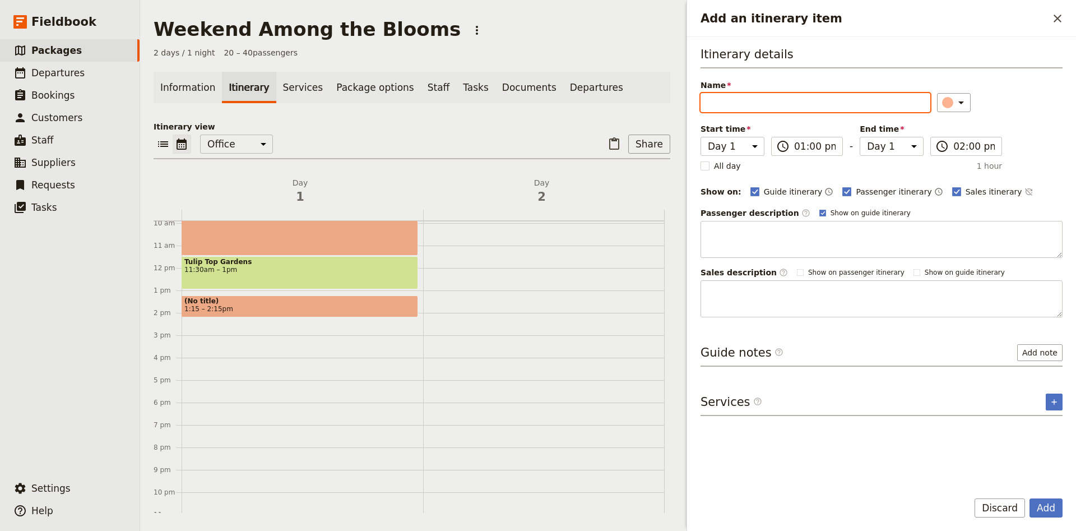
click at [804, 104] on input "Name" at bounding box center [816, 102] width 230 height 19
type input "Lunch at [GEOGRAPHIC_DATA]"
click at [958, 105] on icon "Add an itinerary item" at bounding box center [960, 102] width 13 height 13
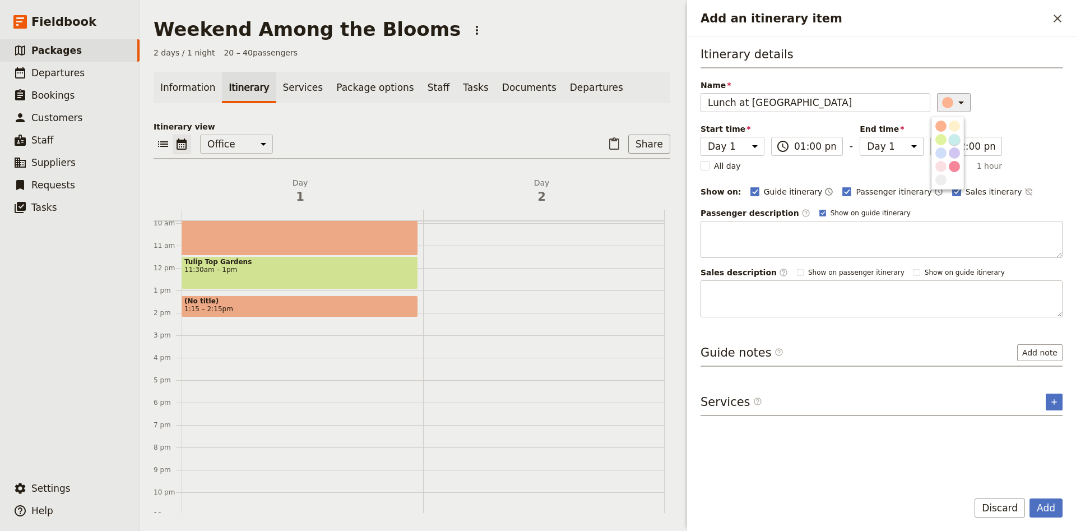
click at [960, 135] on button "button" at bounding box center [954, 139] width 13 height 13
click at [1045, 511] on button "Add" at bounding box center [1046, 507] width 33 height 19
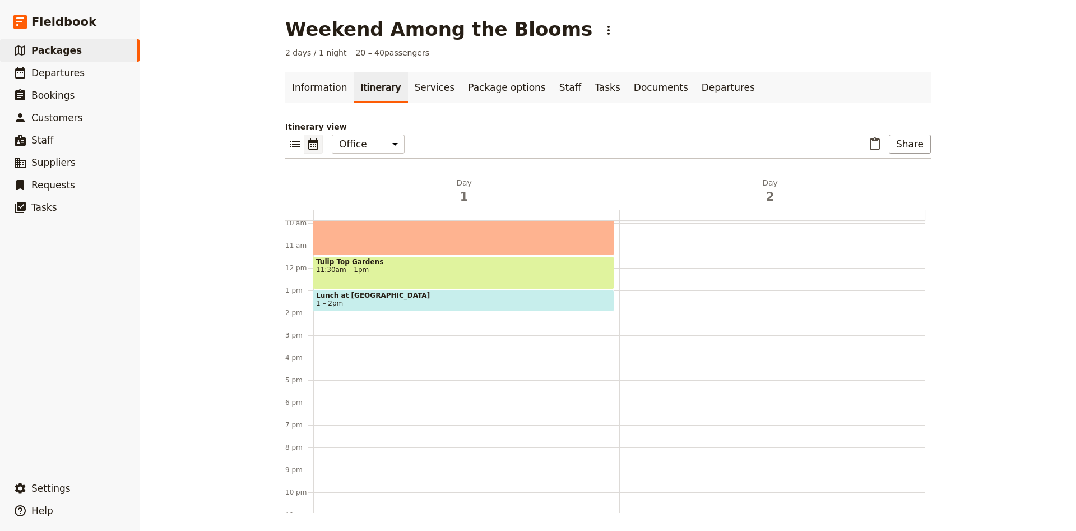
click at [317, 317] on div "Wagga Wagga to [GEOGRAPHIC_DATA] 8 – 11:30am [GEOGRAPHIC_DATA] 11:30am – 1pm Lu…" at bounding box center [466, 268] width 306 height 538
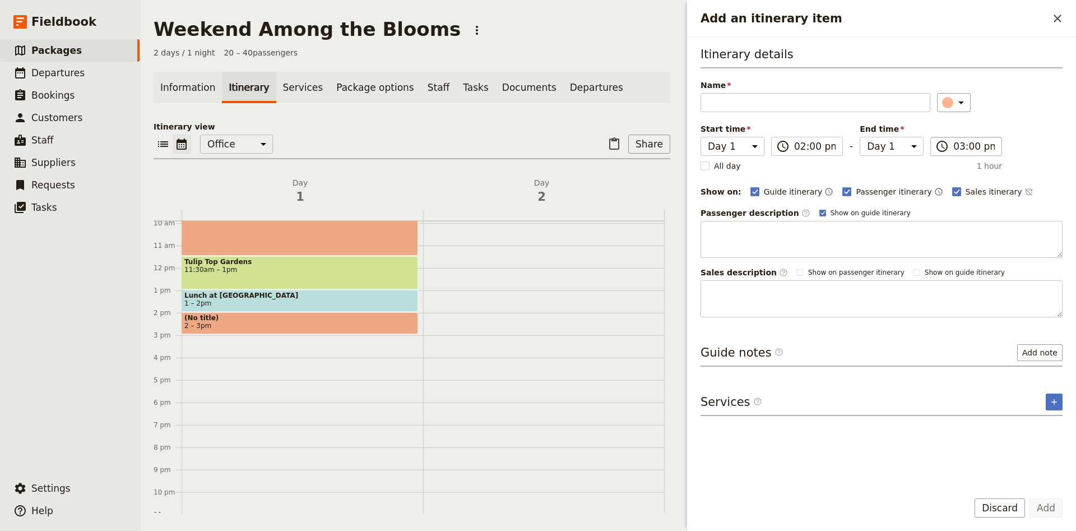
click at [951, 150] on label "​ 03:00 pm" at bounding box center [966, 146] width 72 height 19
click at [953, 150] on input "03:00 pm" at bounding box center [973, 146] width 41 height 13
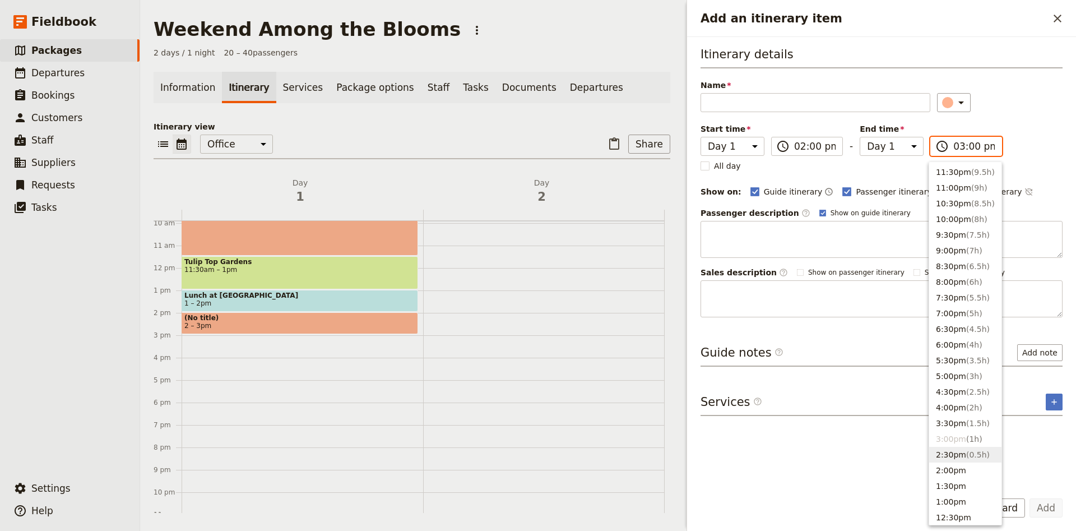
click at [966, 456] on span "( 0.5h )" at bounding box center [978, 454] width 24 height 9
type input "02:30 pm"
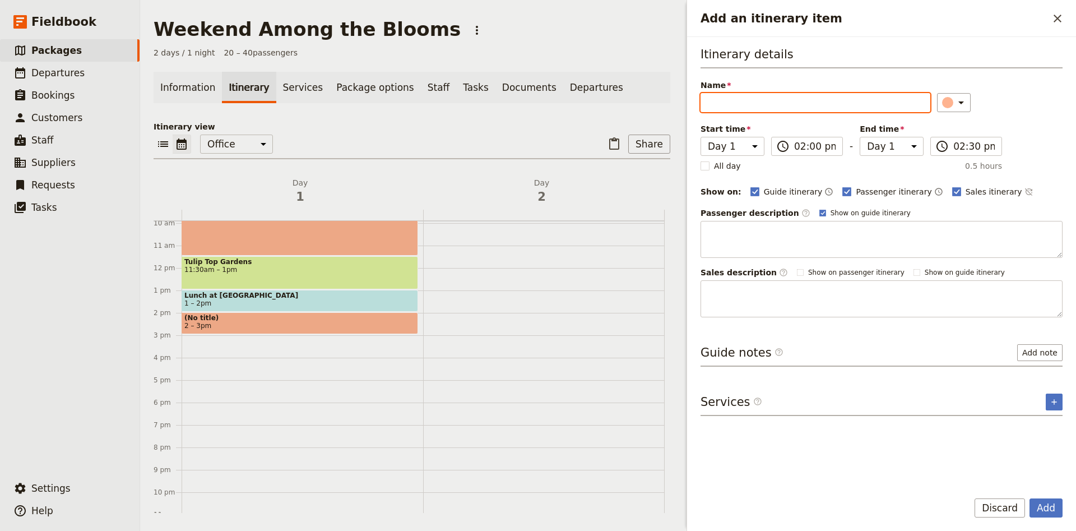
click at [781, 108] on input "Name" at bounding box center [816, 102] width 230 height 19
type input "Tulip Top Gardens to Australian War Memorial"
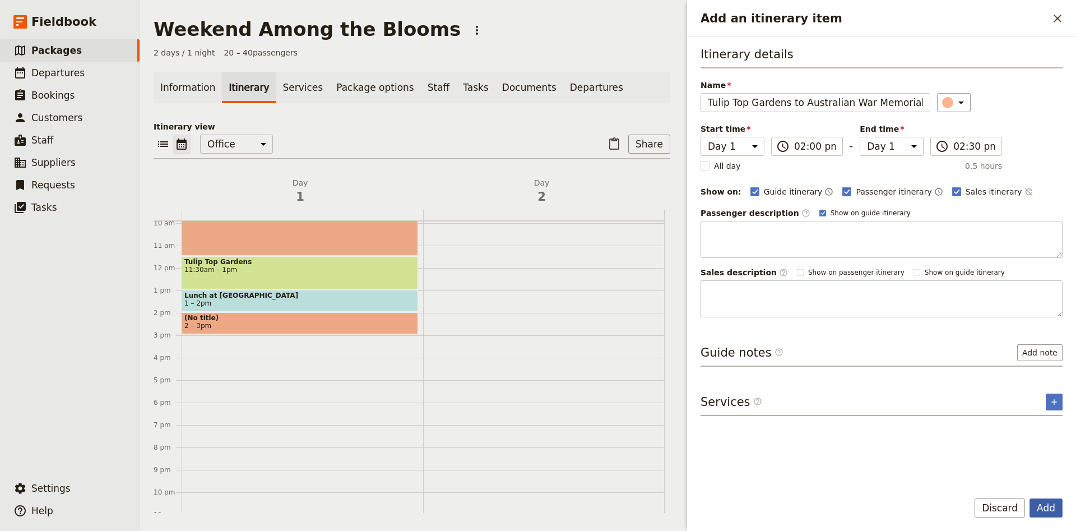
click at [1040, 508] on button "Add" at bounding box center [1046, 507] width 33 height 19
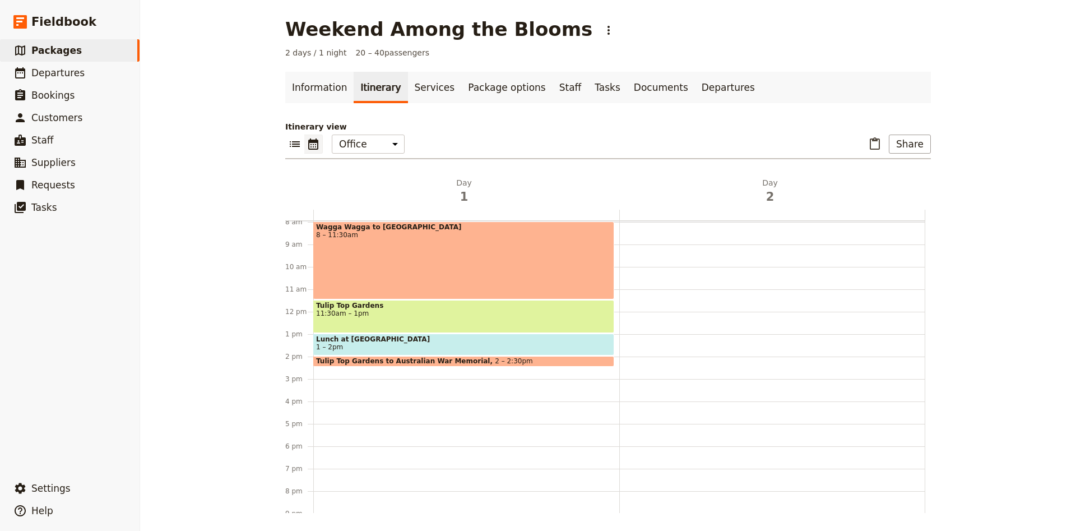
scroll to position [148, 0]
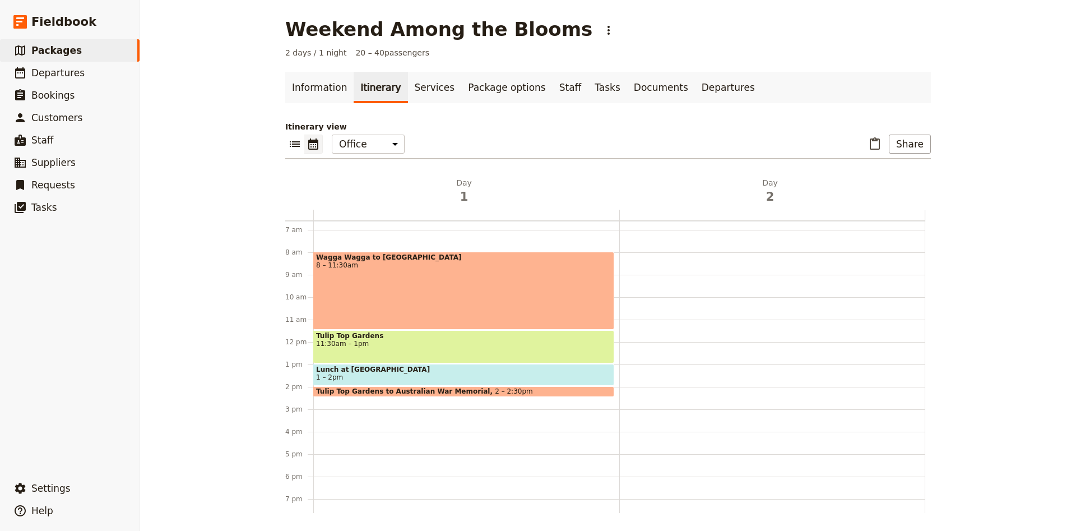
click at [327, 412] on div "Wagga Wagga to [GEOGRAPHIC_DATA] 8 – 11:30am [GEOGRAPHIC_DATA] 11:30am – 1pm Lu…" at bounding box center [466, 342] width 306 height 538
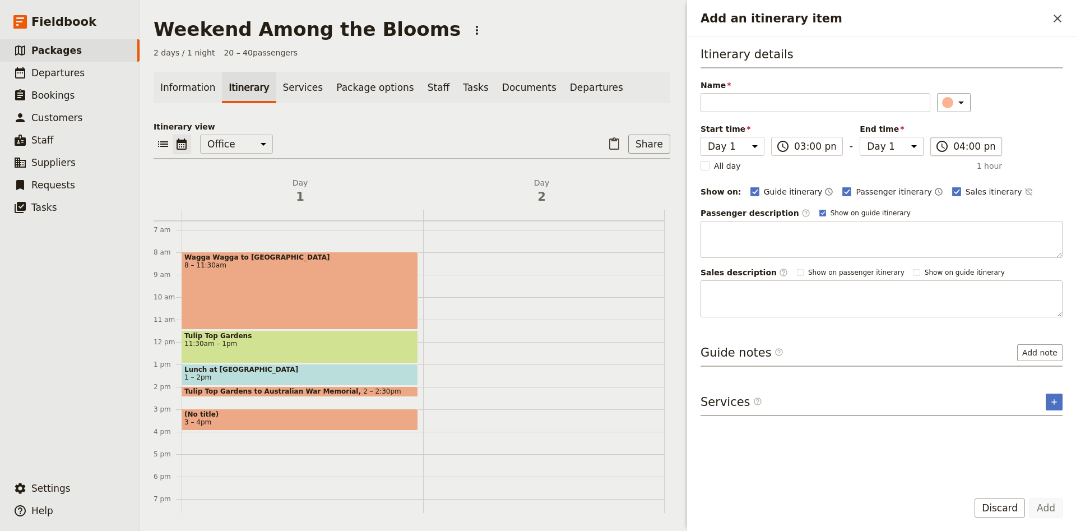
click at [995, 150] on label "​ 04:00 pm" at bounding box center [966, 146] width 72 height 19
click at [995, 150] on input "04:00 pm" at bounding box center [973, 146] width 41 height 13
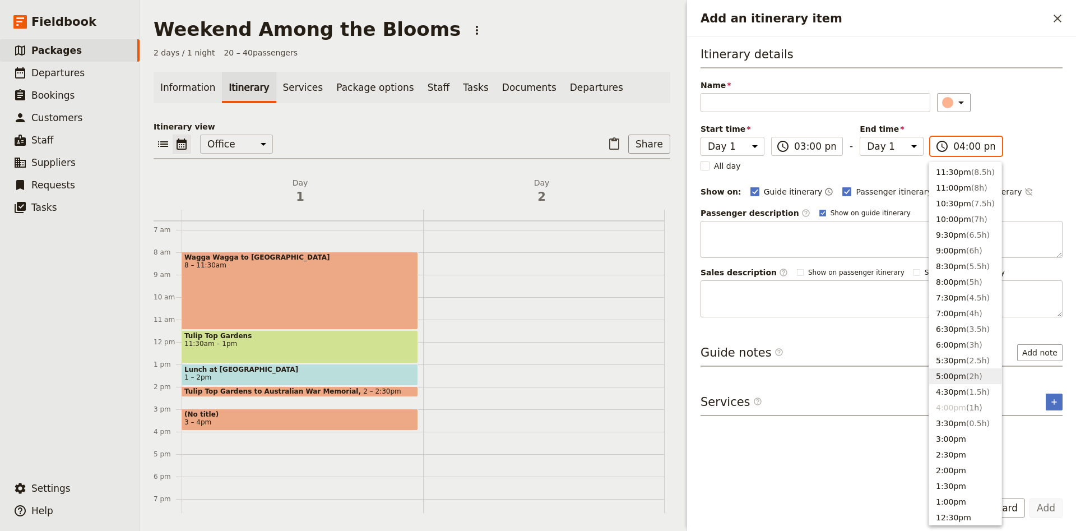
click at [960, 377] on button "5:00pm ( 2h )" at bounding box center [965, 376] width 72 height 16
type input "05:00 pm"
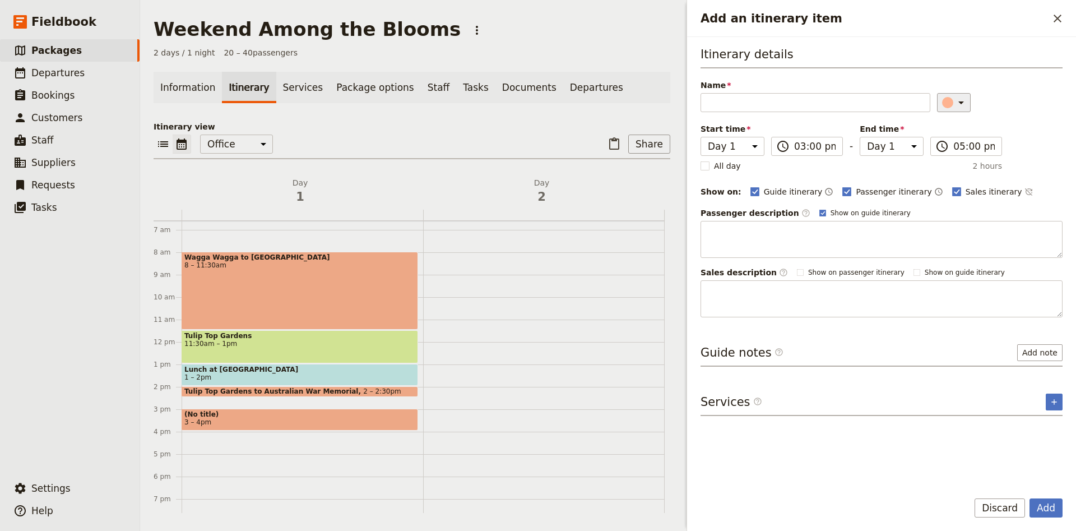
click at [956, 110] on button "​" at bounding box center [954, 102] width 34 height 19
click at [995, 94] on div "​" at bounding box center [1000, 102] width 126 height 19
click at [956, 109] on button "​" at bounding box center [954, 102] width 34 height 19
click at [943, 142] on div "button" at bounding box center [940, 139] width 11 height 11
click at [862, 105] on input "Name" at bounding box center [816, 102] width 230 height 19
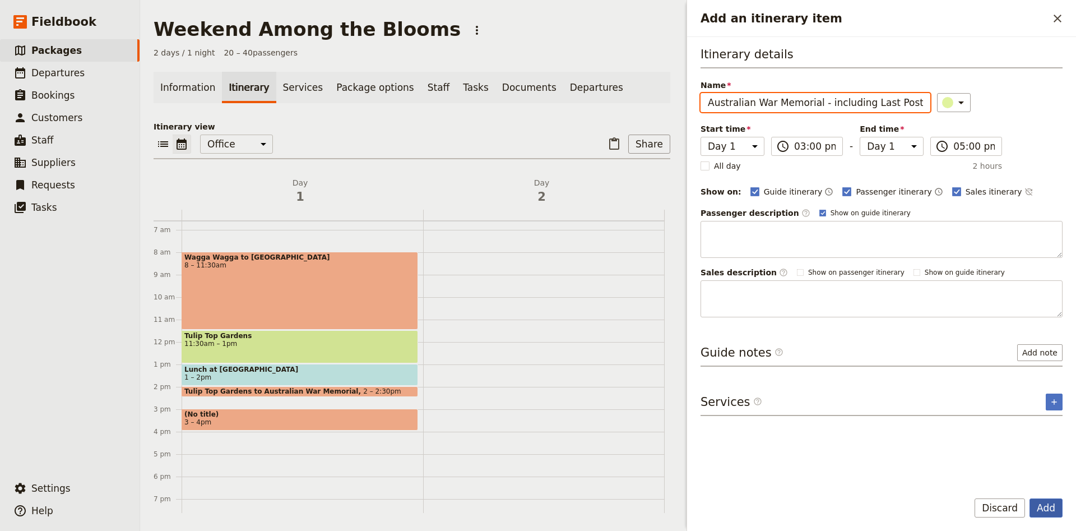
type input "Australian War Memorial - including Last Post"
click at [1060, 506] on button "Add" at bounding box center [1046, 507] width 33 height 19
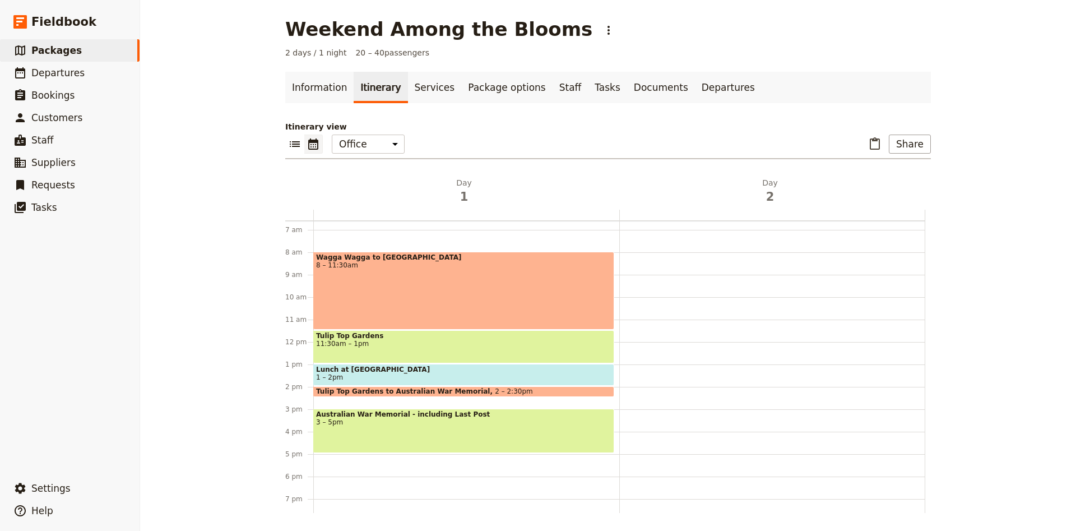
scroll to position [222, 0]
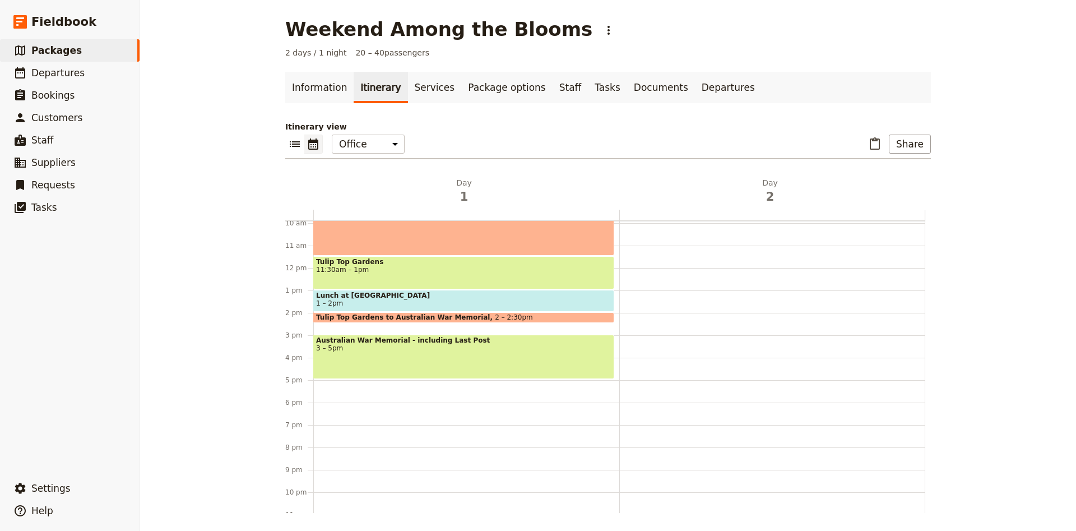
click at [328, 411] on div "Wagga Wagga to [GEOGRAPHIC_DATA] 8 – 11:30am [GEOGRAPHIC_DATA] 11:30am – 1pm Lu…" at bounding box center [466, 268] width 306 height 538
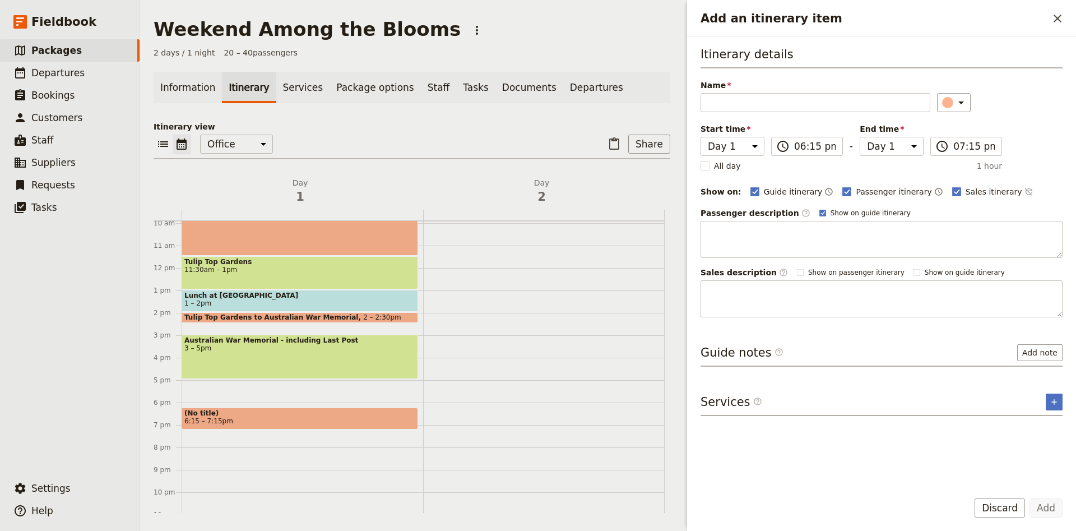
click at [328, 407] on div "(No title) 6:15 – 7:15pm" at bounding box center [300, 418] width 237 height 22
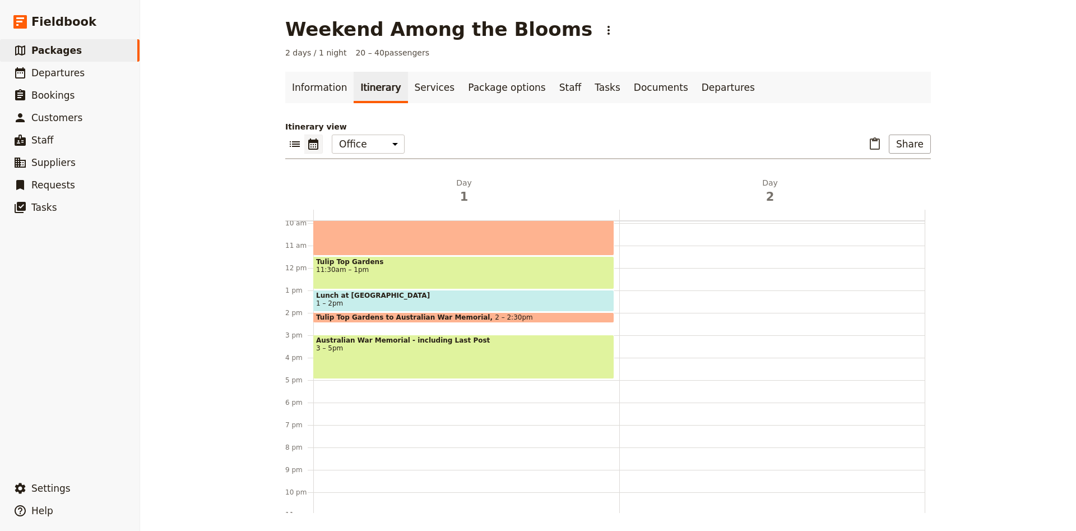
click at [328, 405] on div "Wagga Wagga to [GEOGRAPHIC_DATA] 8 – 11:30am [GEOGRAPHIC_DATA] 11:30am – 1pm Lu…" at bounding box center [466, 268] width 306 height 538
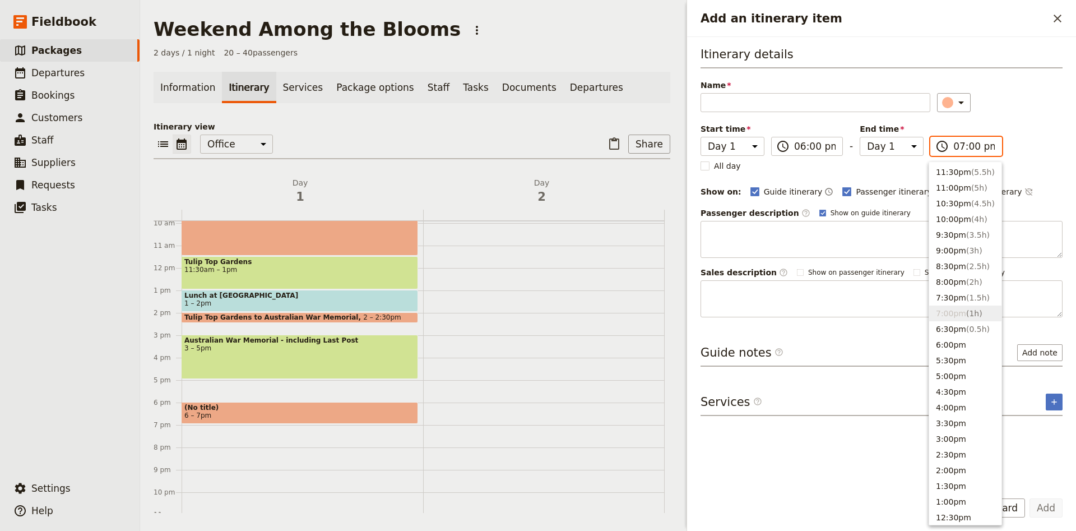
click at [975, 149] on input "07:00 pm" at bounding box center [973, 146] width 41 height 13
click at [976, 295] on span "( 1.5h )" at bounding box center [978, 297] width 24 height 9
type input "07:30 pm"
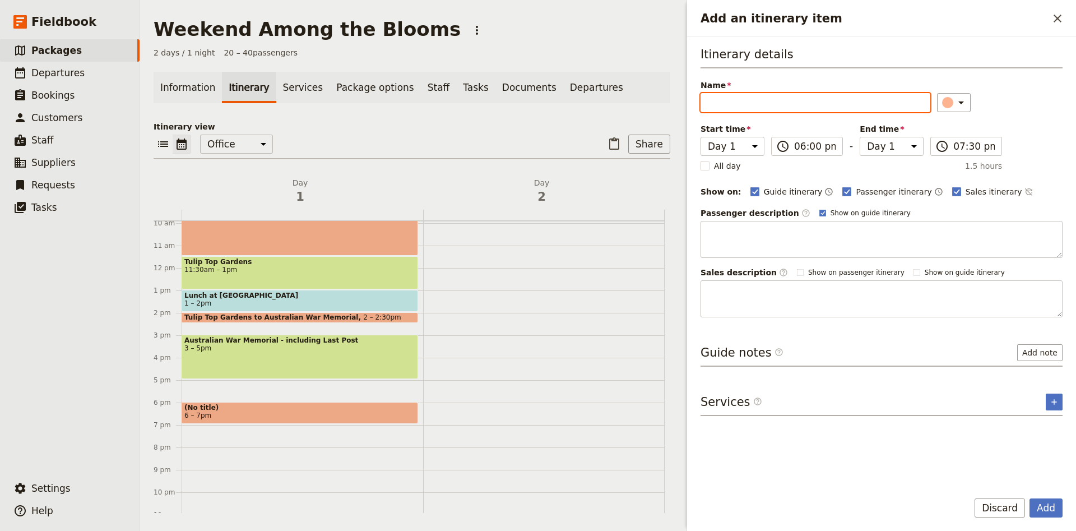
click at [793, 108] on input "Name" at bounding box center [816, 102] width 230 height 19
type input "Buffet Dinner at The [GEOGRAPHIC_DATA]"
click at [937, 100] on button "​" at bounding box center [954, 102] width 34 height 19
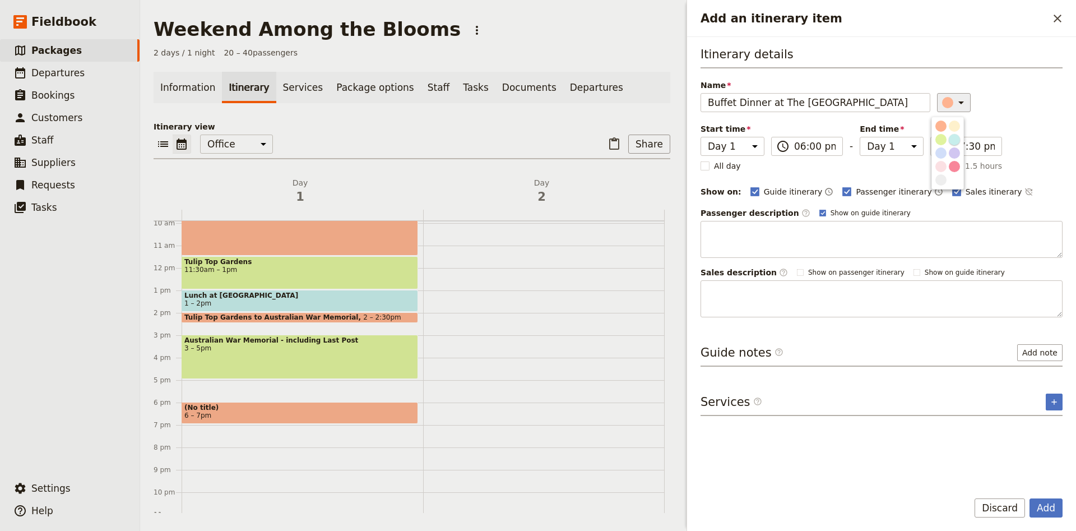
click at [958, 140] on div "button" at bounding box center [954, 139] width 11 height 11
click at [1045, 511] on button "Add" at bounding box center [1046, 507] width 33 height 19
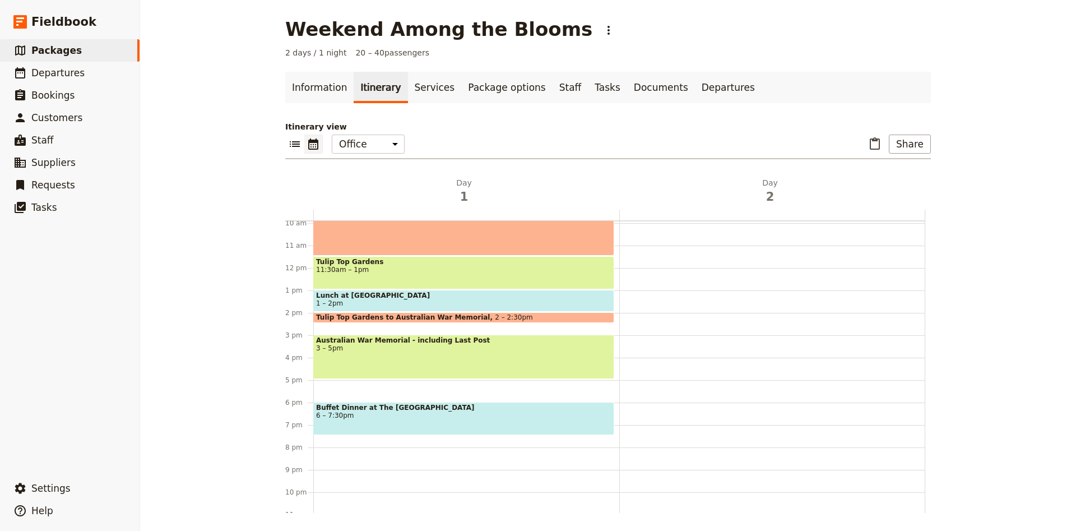
click at [316, 451] on div "Wagga Wagga to [GEOGRAPHIC_DATA] 8 – 11:30am [GEOGRAPHIC_DATA] 11:30am – 1pm Lu…" at bounding box center [466, 268] width 306 height 538
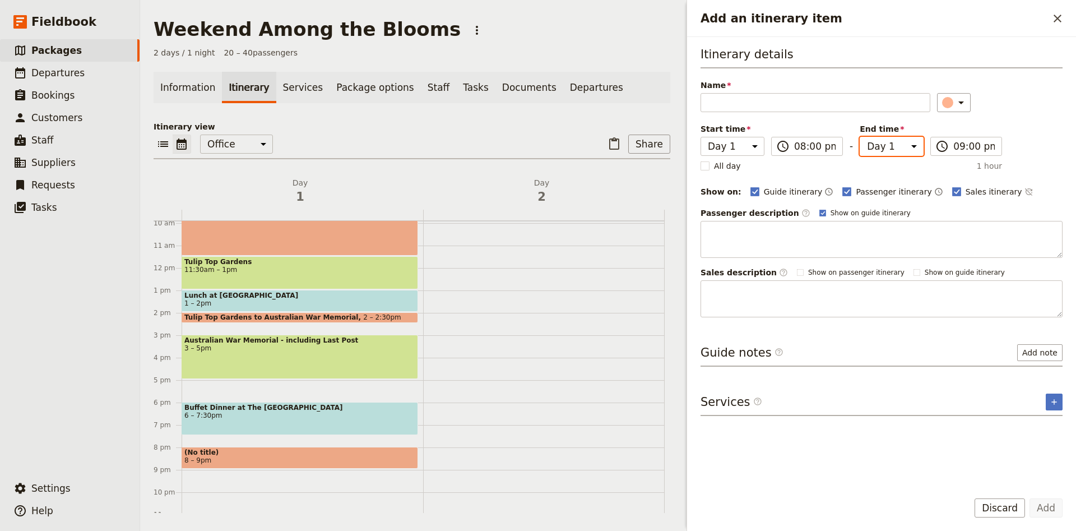
click at [860, 137] on select "Day 1 Day 2" at bounding box center [892, 146] width 64 height 19
select select "2"
click option "Day 2" at bounding box center [0, 0] width 0 height 0
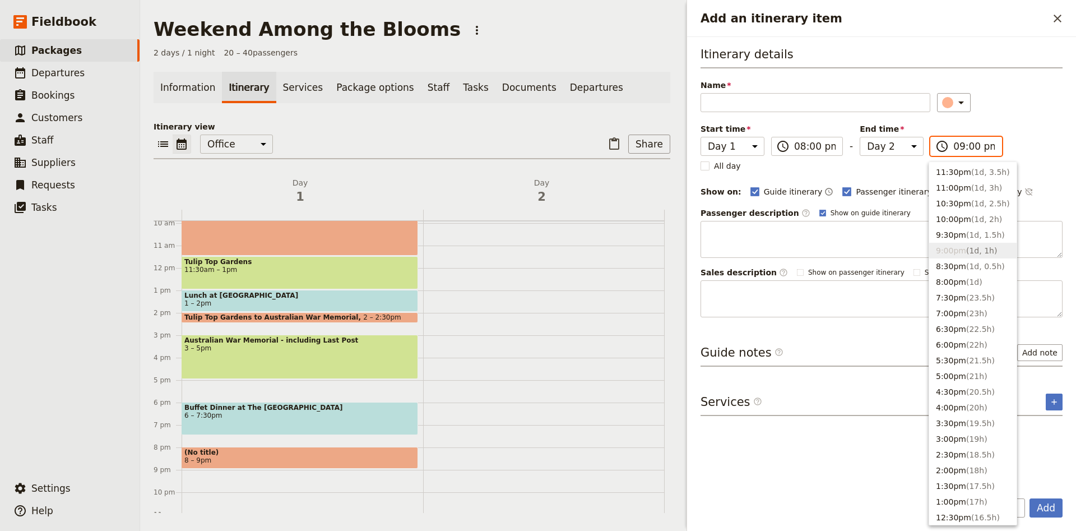
click at [971, 146] on input "09:00 pm" at bounding box center [973, 146] width 41 height 13
click at [966, 327] on span "( 13h )" at bounding box center [976, 331] width 21 height 9
type input "09:00 am"
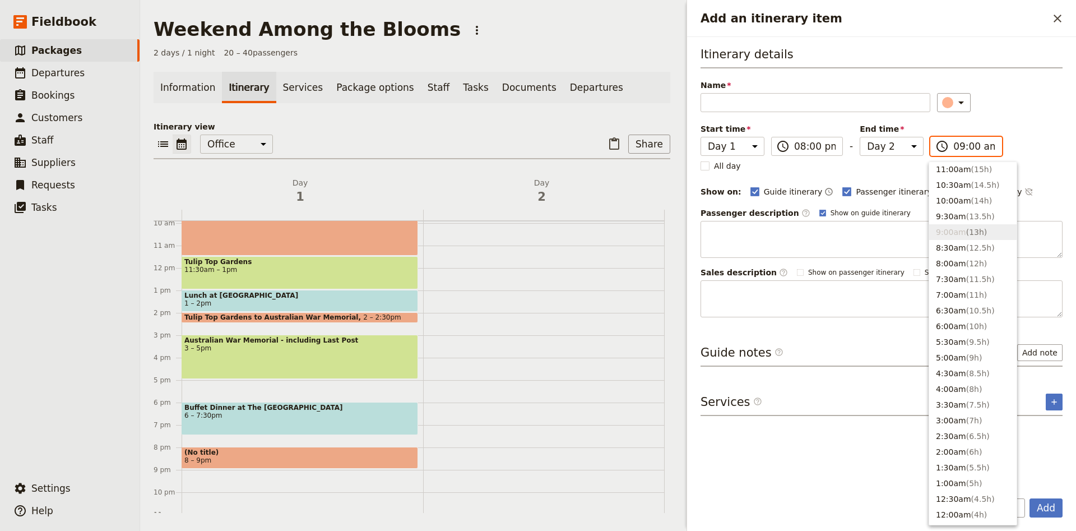
click at [279, 419] on span "6 – 7:30pm" at bounding box center [299, 415] width 231 height 8
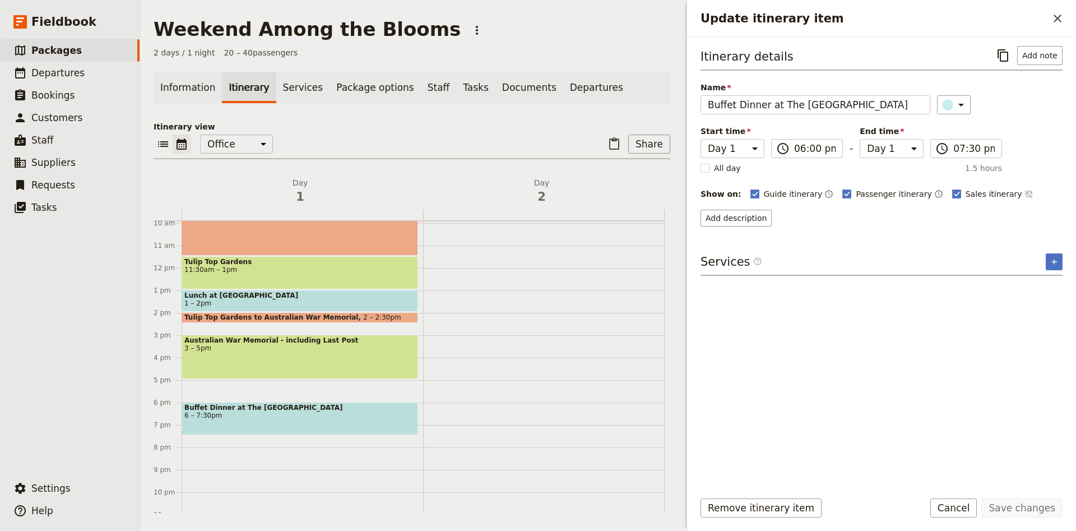
click at [316, 368] on div "Australian War Memorial - including Last Post 3 – 5pm" at bounding box center [300, 357] width 237 height 44
drag, startPoint x: 908, startPoint y: 105, endPoint x: 813, endPoint y: 100, distance: 95.4
click at [813, 100] on input "Australian War Memorial - including Last Post" at bounding box center [816, 104] width 230 height 19
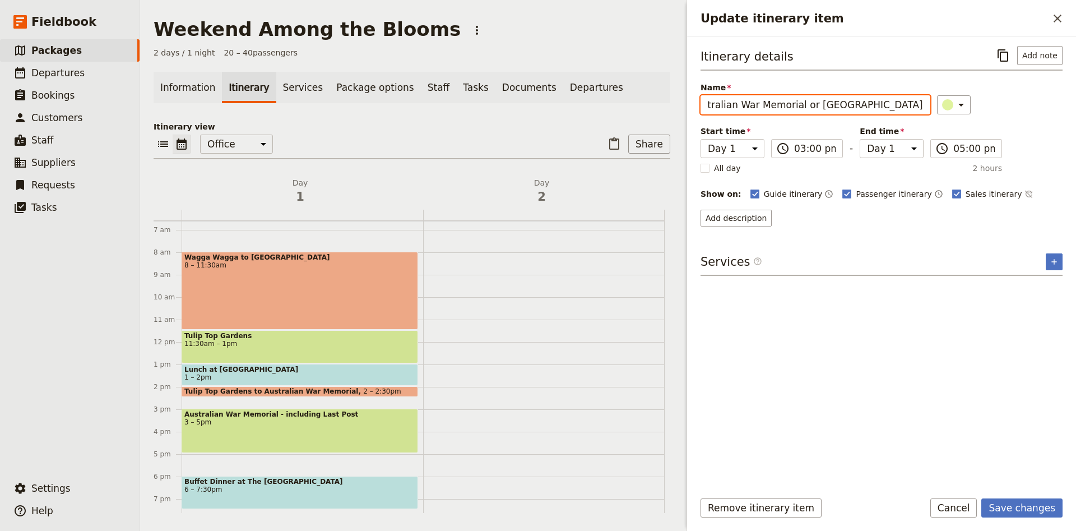
scroll to position [0, 34]
type input "Australian War Memorial or [GEOGRAPHIC_DATA]"
click at [1017, 501] on button "Save changes" at bounding box center [1021, 507] width 81 height 19
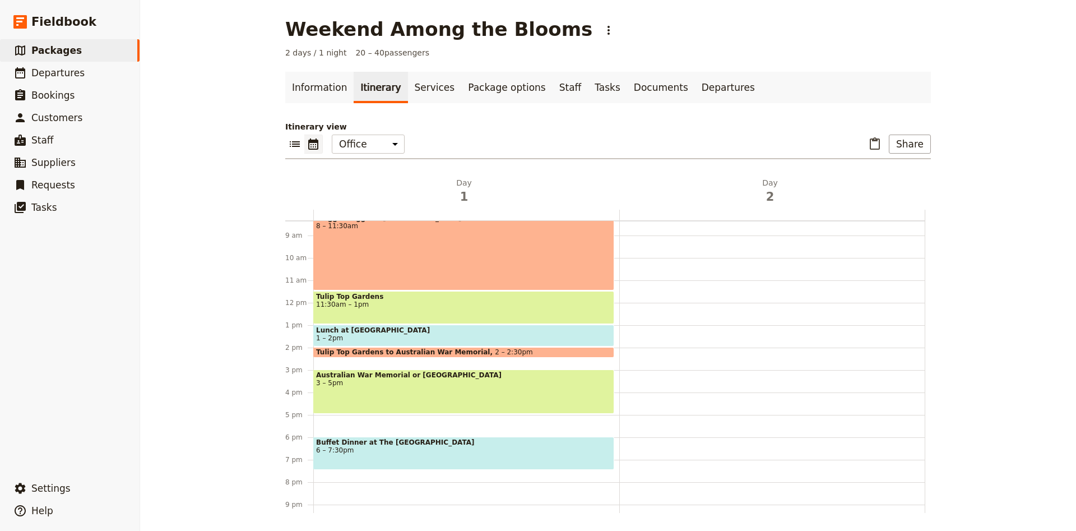
scroll to position [222, 0]
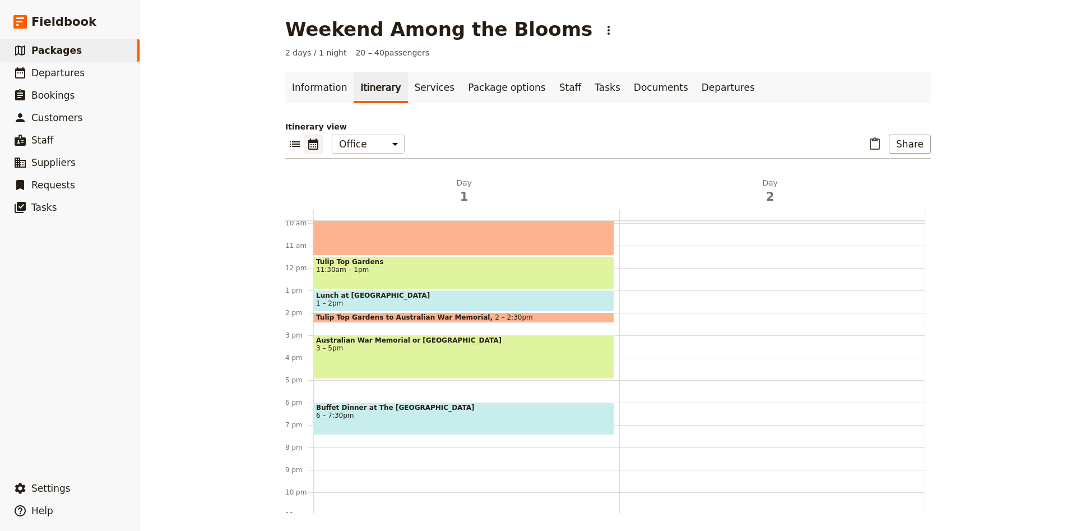
click at [316, 450] on div "Wagga Wagga to [GEOGRAPHIC_DATA] 8 – 11:30am [GEOGRAPHIC_DATA] 11:30am – 1pm Lu…" at bounding box center [466, 268] width 306 height 538
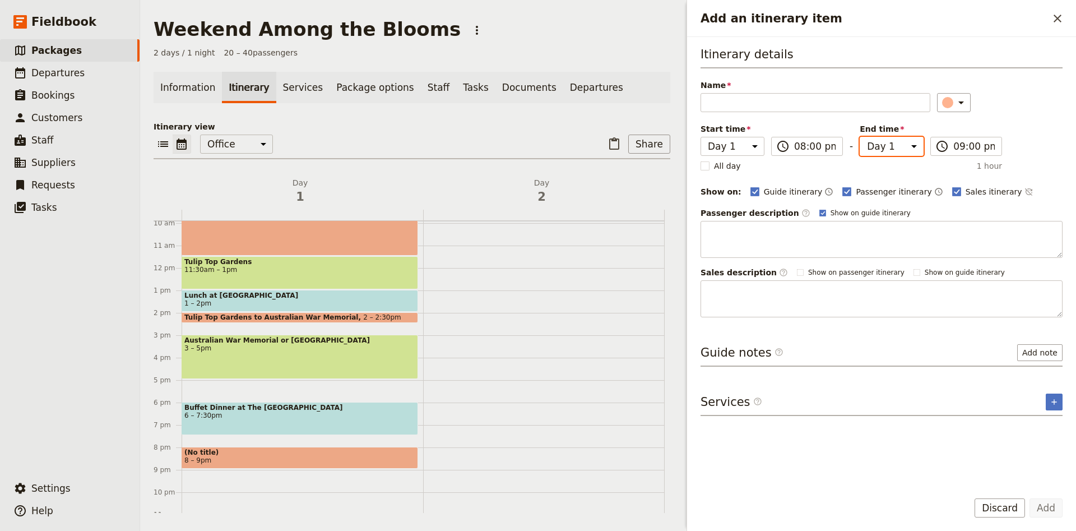
click at [860, 137] on select "Day 1 Day 2" at bounding box center [892, 146] width 64 height 19
select select "2"
click option "Day 2" at bounding box center [0, 0] width 0 height 0
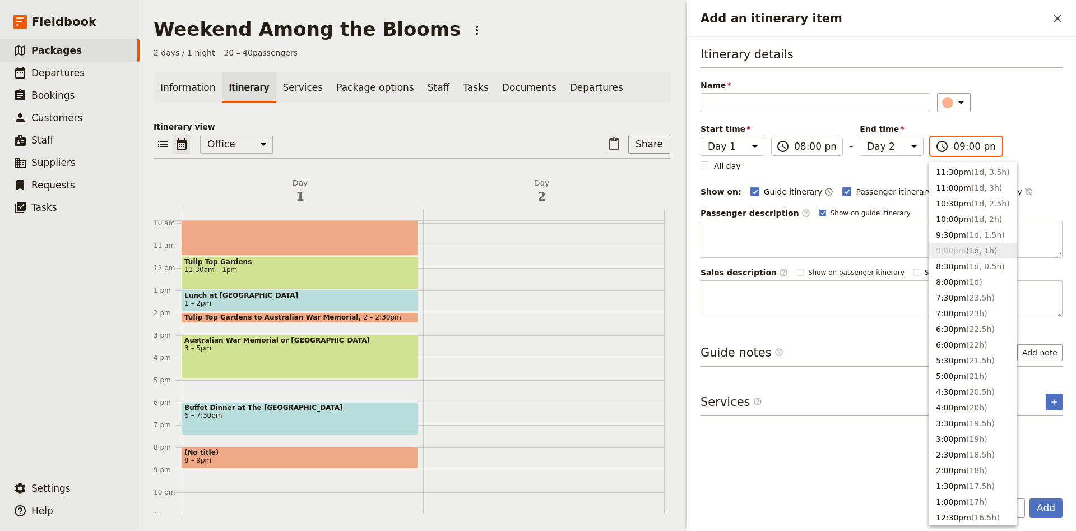
click at [966, 143] on input "09:00 pm" at bounding box center [973, 146] width 41 height 13
click at [958, 308] on button "9:00am ( 13h )" at bounding box center [972, 306] width 87 height 16
type input "09:00 am"
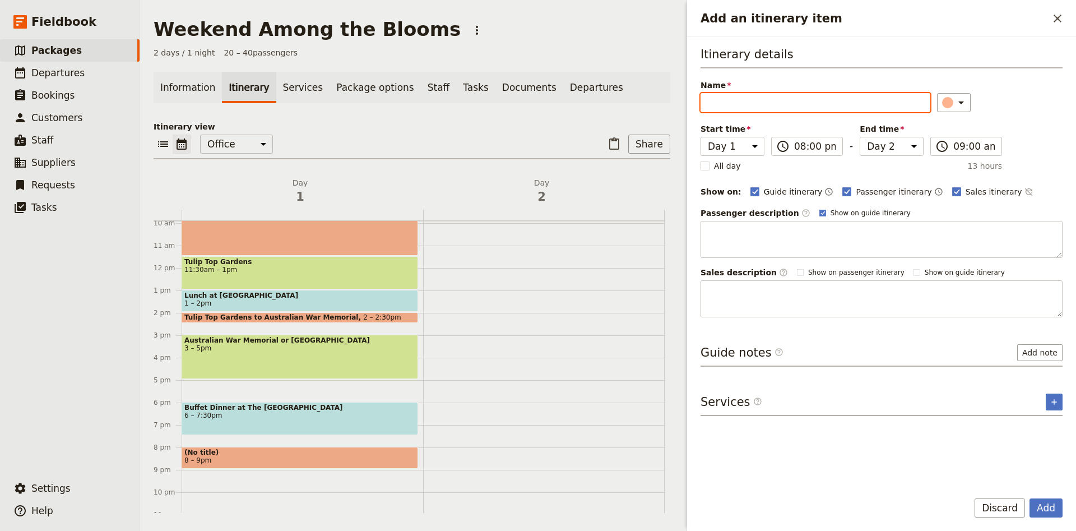
click at [721, 104] on input "Name" at bounding box center [816, 102] width 230 height 19
type input "Novotel [GEOGRAPHIC_DATA]"
click at [1044, 509] on button "Add" at bounding box center [1046, 507] width 33 height 19
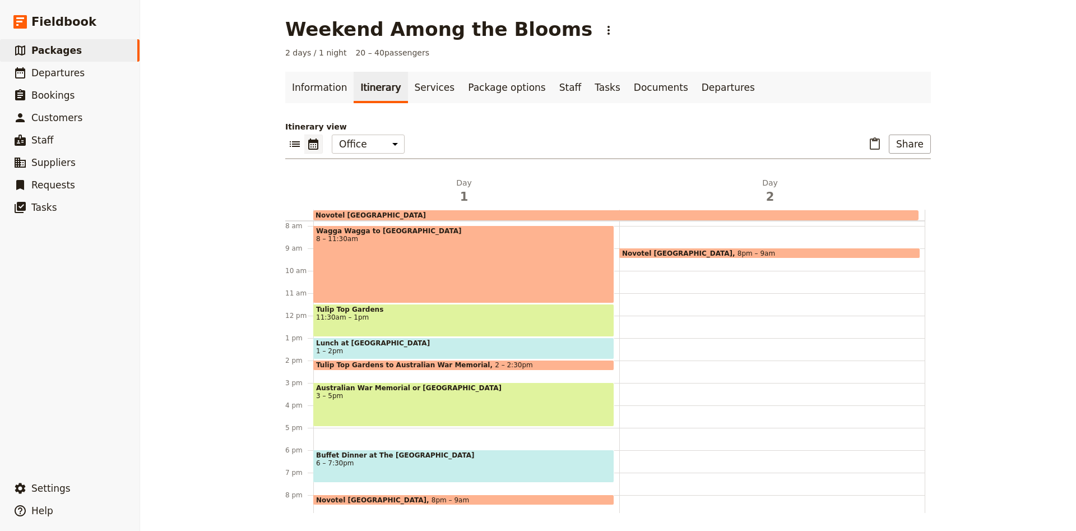
scroll to position [148, 0]
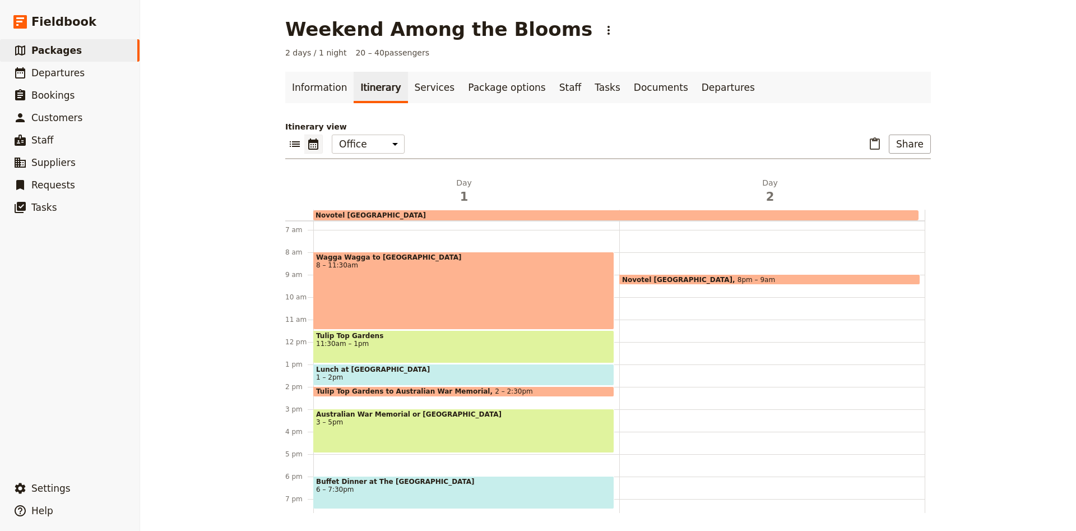
click at [552, 219] on div "Novotel [GEOGRAPHIC_DATA]" at bounding box center [615, 215] width 605 height 10
select select "2"
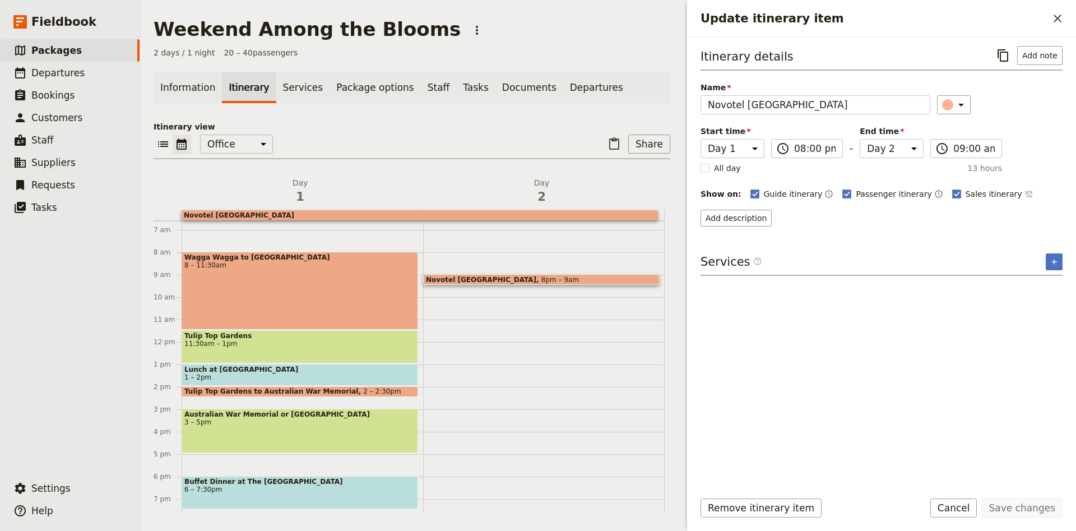
click at [552, 219] on div "Novotel [GEOGRAPHIC_DATA]" at bounding box center [420, 215] width 476 height 10
select select "2"
click at [954, 104] on icon "Update itinerary item" at bounding box center [960, 104] width 13 height 13
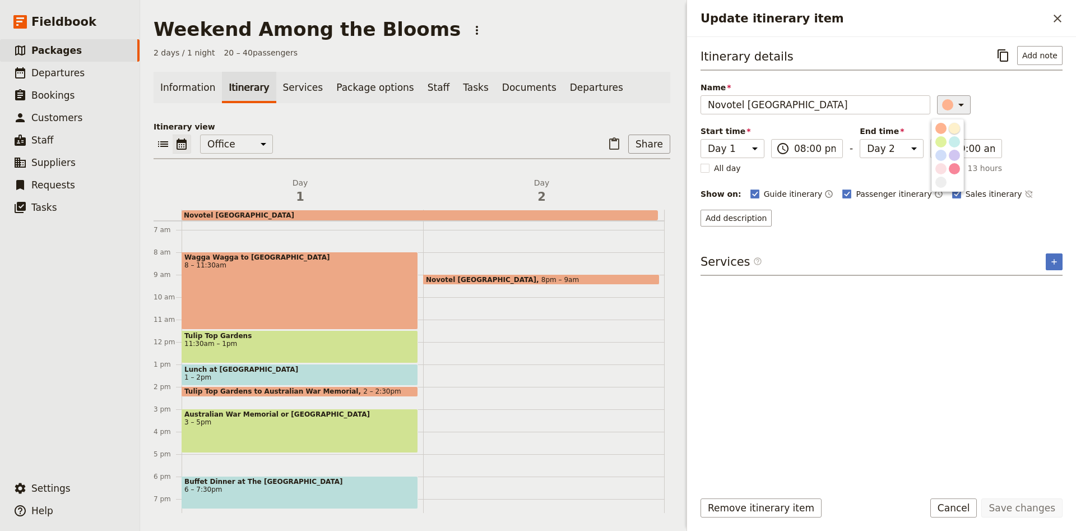
click at [955, 124] on div "button" at bounding box center [954, 128] width 11 height 11
click at [1032, 512] on button "Save changes" at bounding box center [1021, 507] width 81 height 19
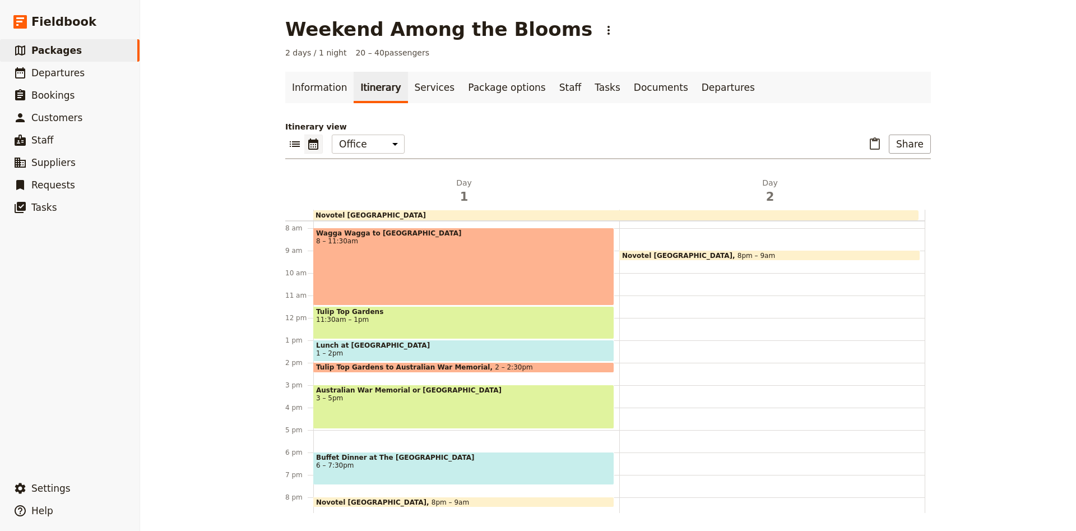
scroll to position [98, 0]
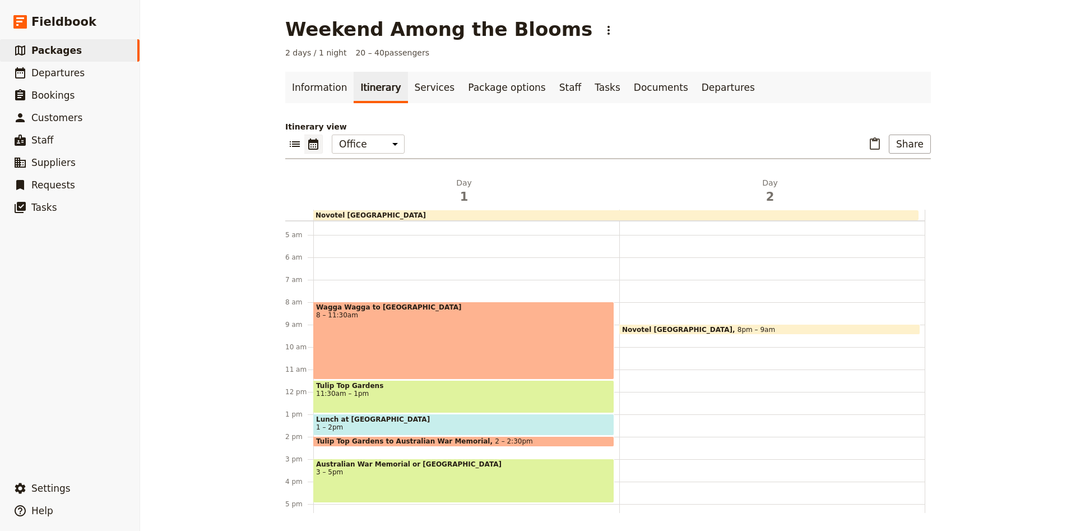
click at [627, 308] on div "Novotel [GEOGRAPHIC_DATA] 8pm – 9am" at bounding box center [772, 392] width 306 height 538
select select "2"
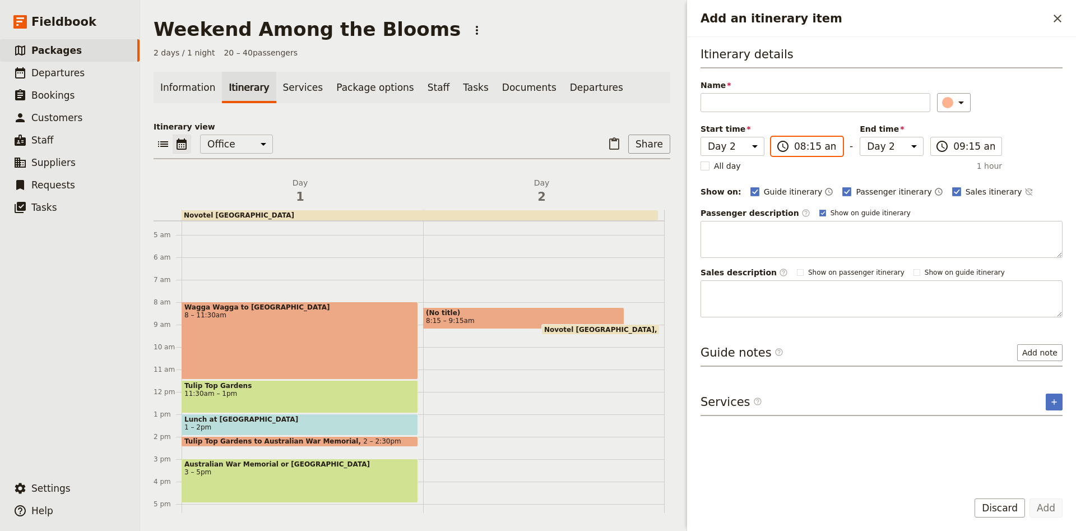
click at [805, 151] on input "08:15 am" at bounding box center [814, 146] width 41 height 13
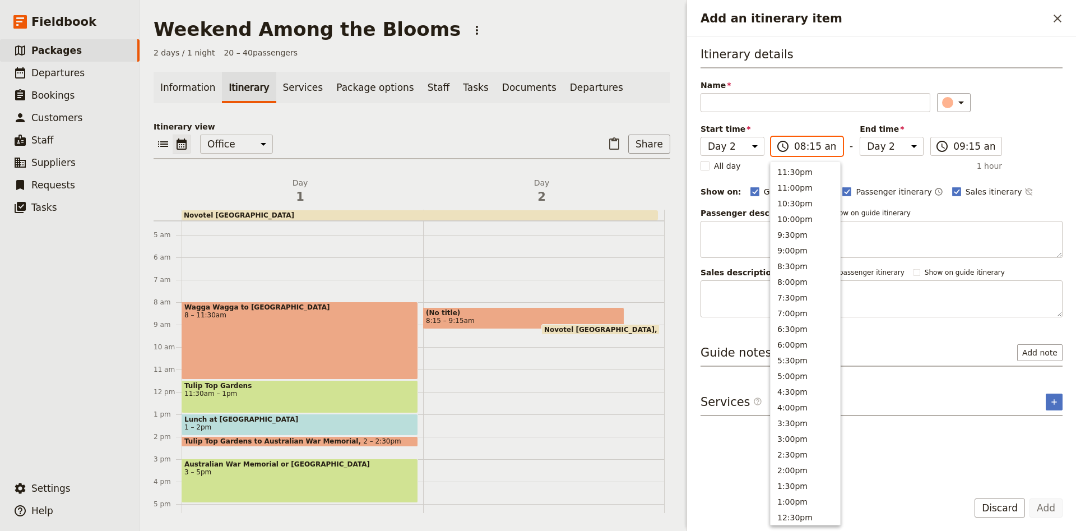
scroll to position [395, 0]
click at [799, 263] on button "8:00am" at bounding box center [805, 264] width 69 height 16
type input "08:00 am"
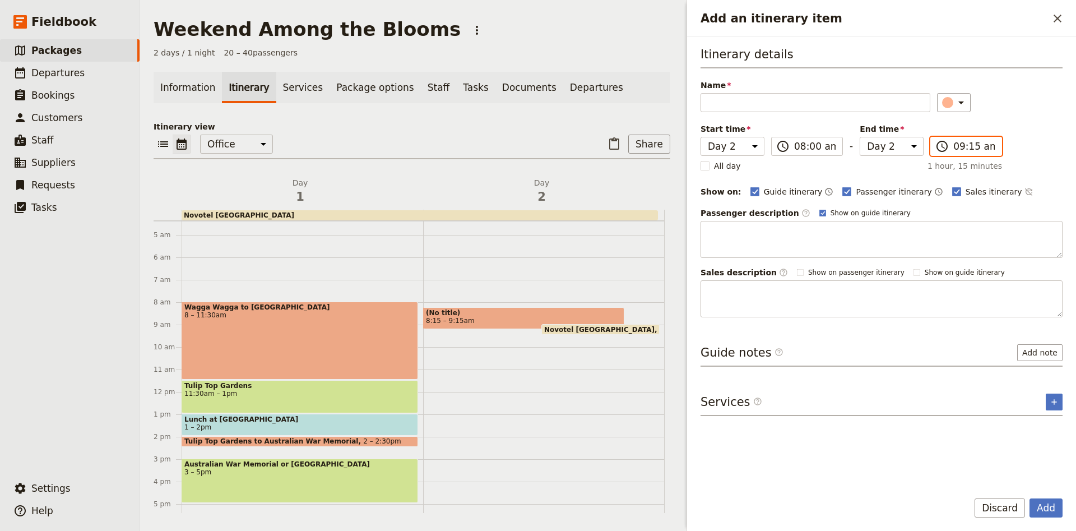
click at [976, 150] on input "09:15 am" at bounding box center [973, 146] width 41 height 13
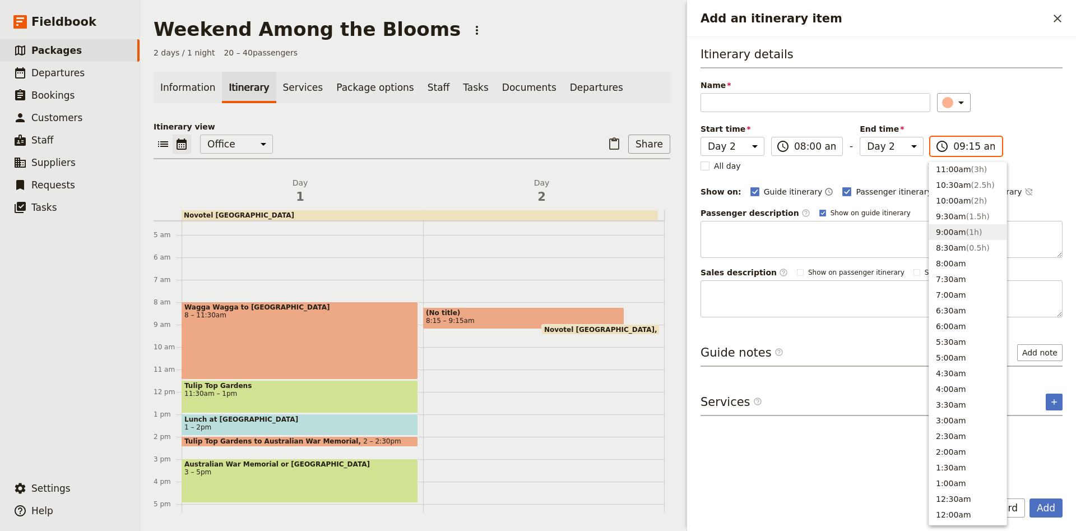
click at [955, 238] on button "9:00am ( 1h )" at bounding box center [967, 232] width 77 height 16
type input "09:00 am"
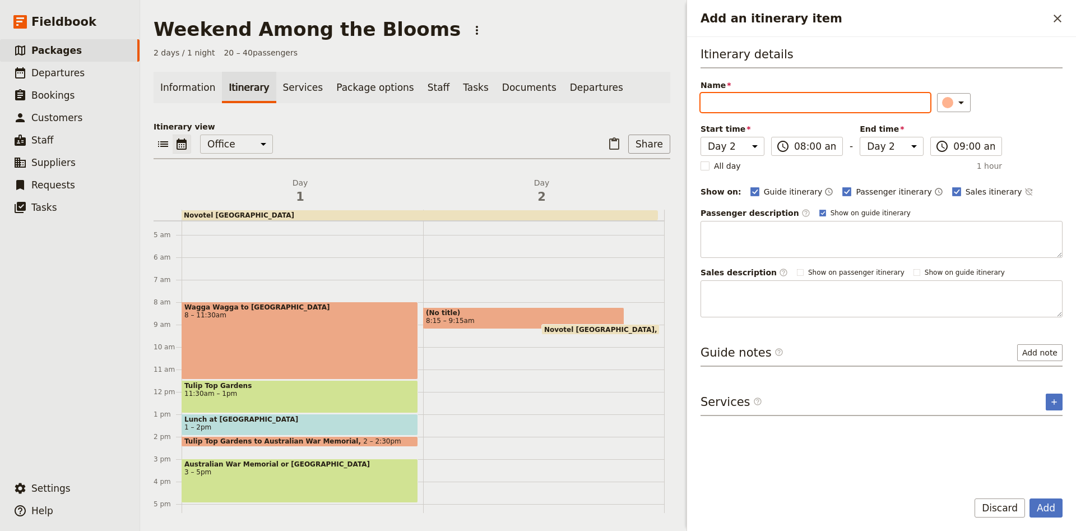
click at [743, 101] on input "Name" at bounding box center [816, 102] width 230 height 19
type input "Buffet Breakfast at [GEOGRAPHIC_DATA]"
click at [954, 105] on icon "Add an itinerary item" at bounding box center [960, 102] width 13 height 13
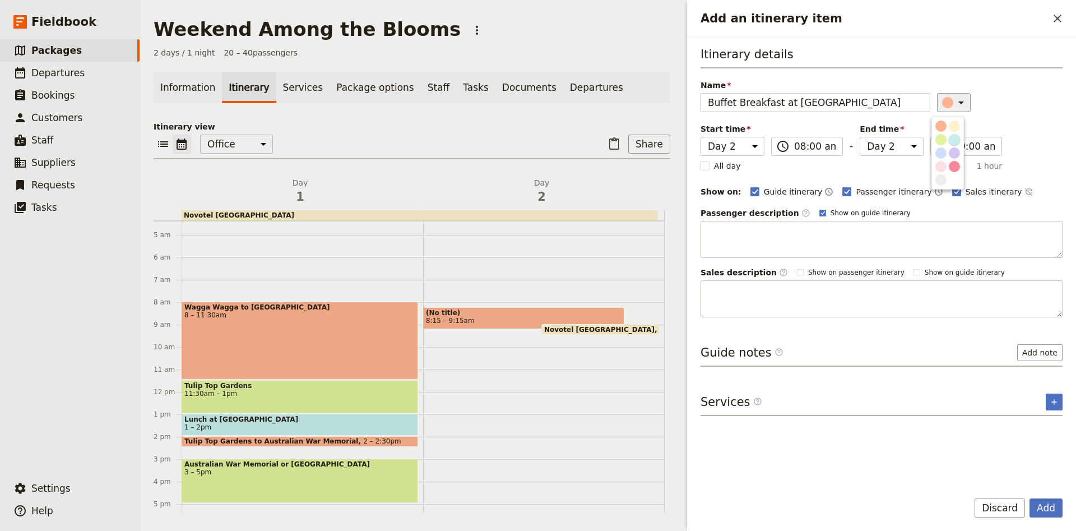
click at [954, 139] on div "button" at bounding box center [954, 139] width 11 height 11
click at [1059, 506] on button "Add" at bounding box center [1046, 507] width 33 height 19
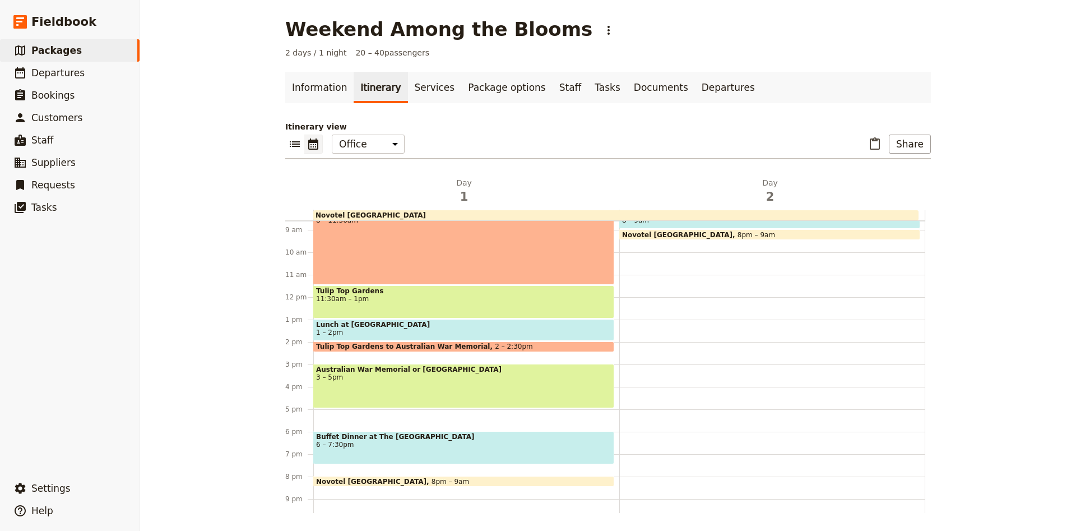
scroll to position [172, 0]
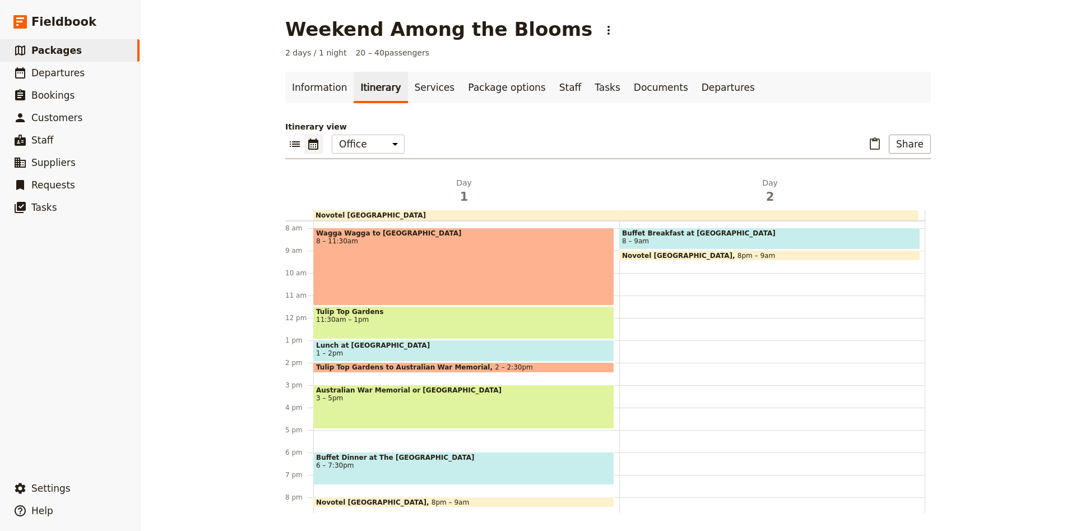
click at [645, 265] on div "Buffet Breakfast at [GEOGRAPHIC_DATA] 8 – 9am [GEOGRAPHIC_DATA] 8pm – 9am" at bounding box center [772, 318] width 306 height 538
select select "2"
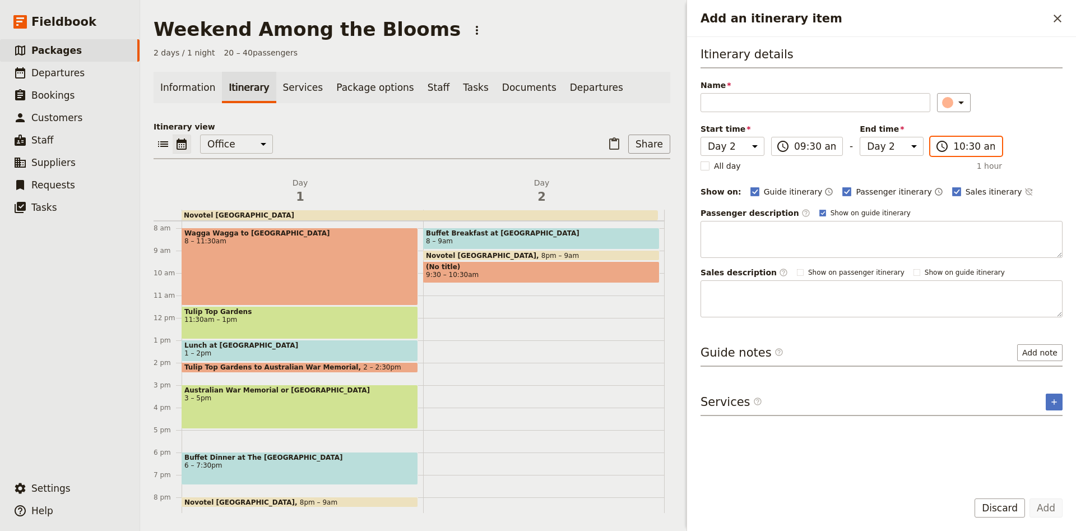
click at [963, 141] on input "10:30 am" at bounding box center [973, 146] width 41 height 13
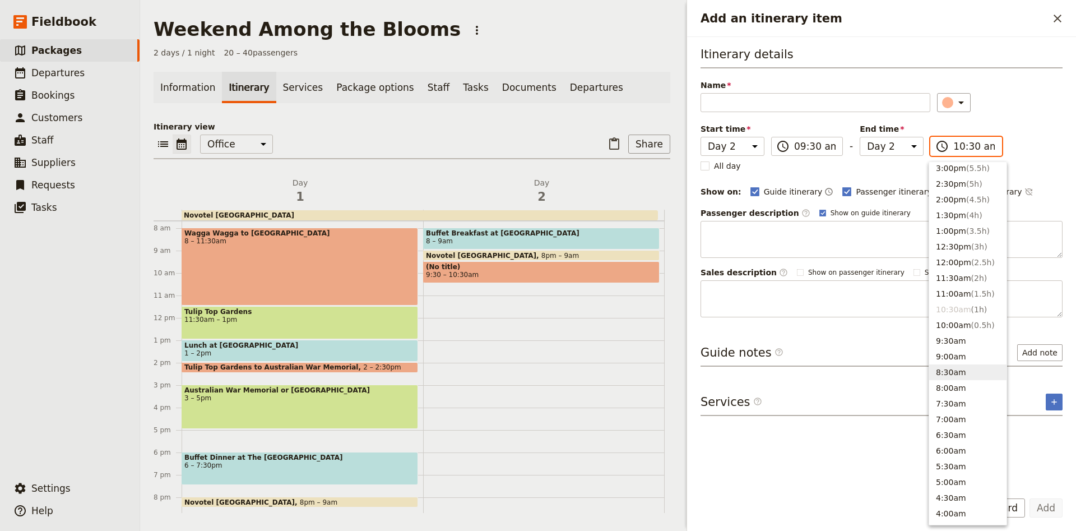
scroll to position [247, 0]
click at [961, 260] on button "1:00pm ( 3.5h )" at bounding box center [967, 255] width 77 height 16
type input "01:00 pm"
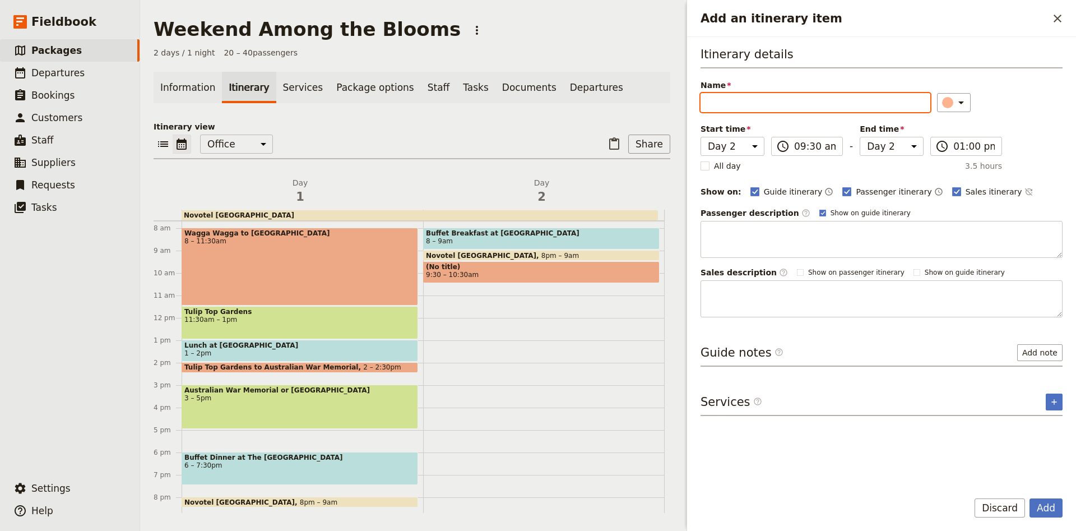
click at [718, 99] on input "Name" at bounding box center [816, 102] width 230 height 19
type input "Floriade 2025"
click at [942, 101] on div "Add an itinerary item" at bounding box center [947, 102] width 11 height 11
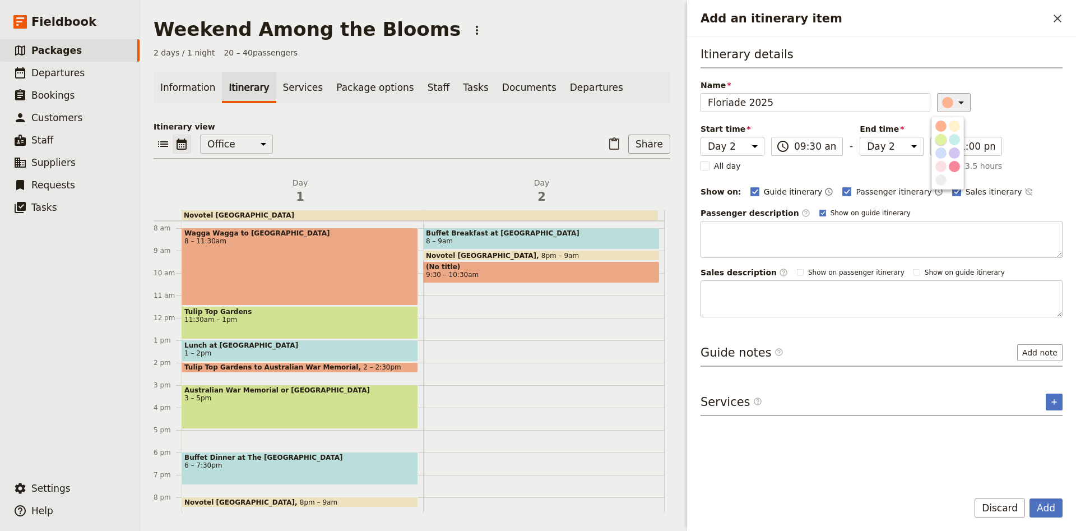
click at [944, 140] on div "button" at bounding box center [940, 139] width 11 height 11
click at [1058, 501] on button "Add" at bounding box center [1046, 507] width 33 height 19
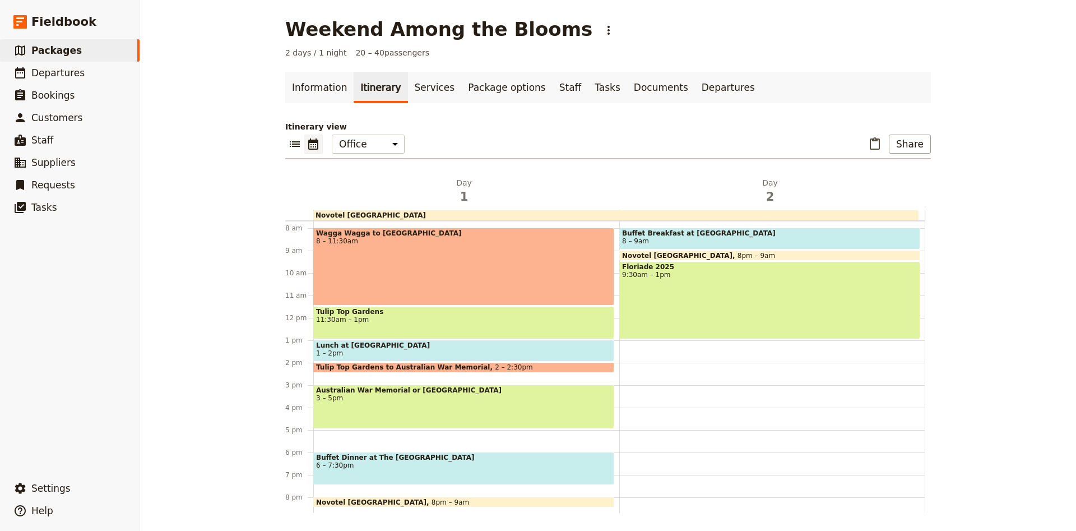
click at [637, 344] on div "Buffet Breakfast at [GEOGRAPHIC_DATA] 8 – 9am [GEOGRAPHIC_DATA] [GEOGRAPHIC_DAT…" at bounding box center [772, 318] width 306 height 538
select select "2"
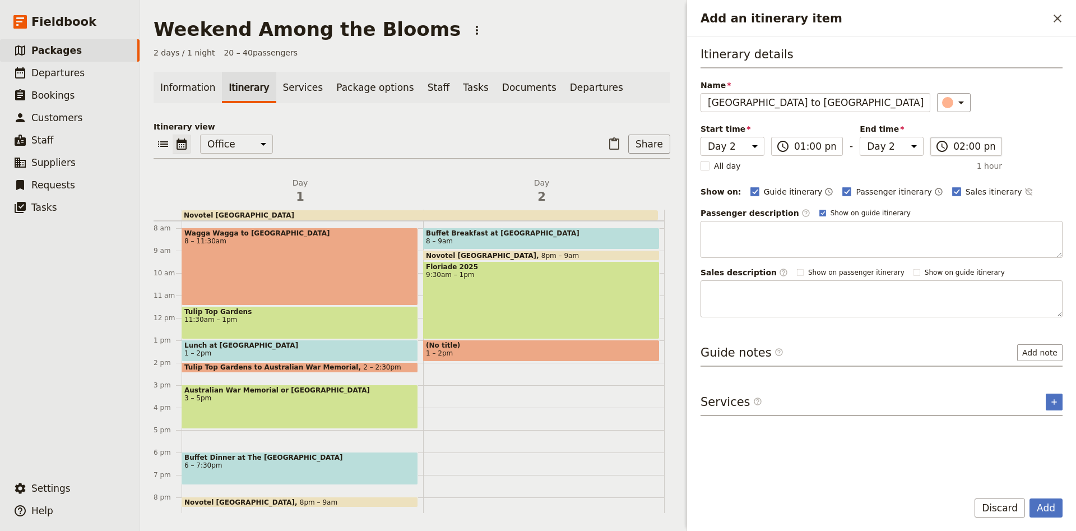
type input "[GEOGRAPHIC_DATA] to [GEOGRAPHIC_DATA]"
click at [998, 146] on label "​ 02:00 pm" at bounding box center [966, 146] width 72 height 19
click at [995, 146] on input "02:00 pm" at bounding box center [973, 146] width 41 height 13
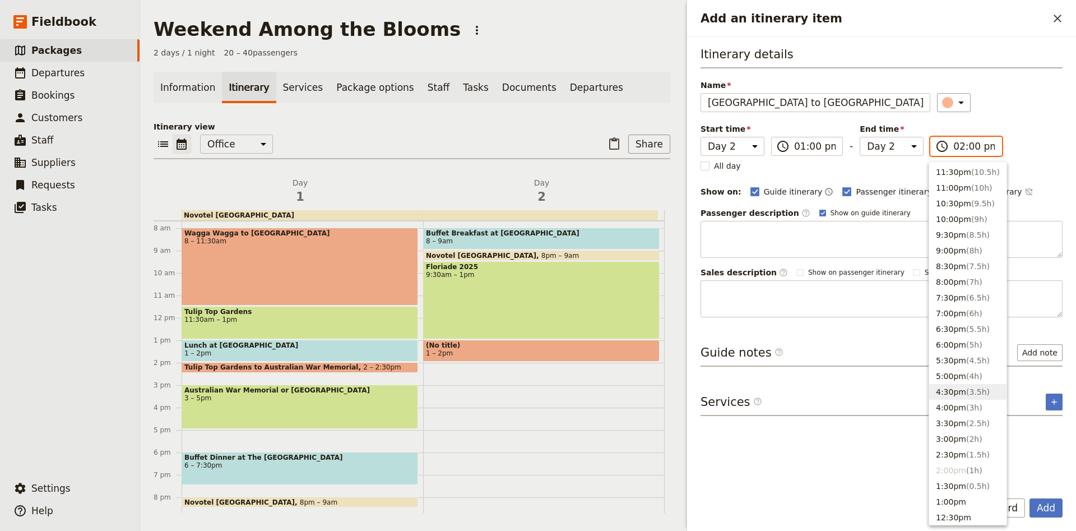
click at [966, 392] on span "( 3.5h )" at bounding box center [978, 391] width 24 height 9
type input "04:30 pm"
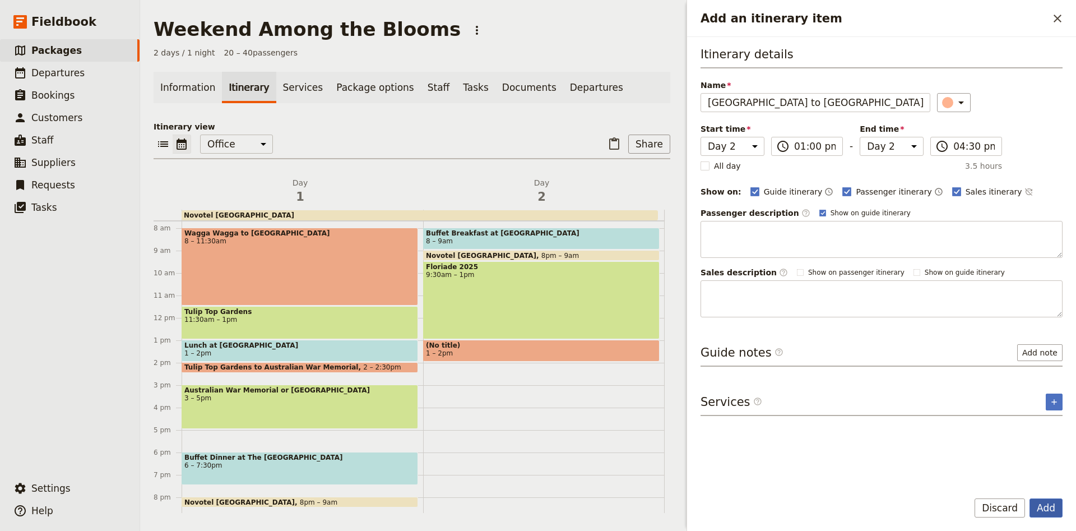
click at [1035, 503] on button "Add" at bounding box center [1046, 507] width 33 height 19
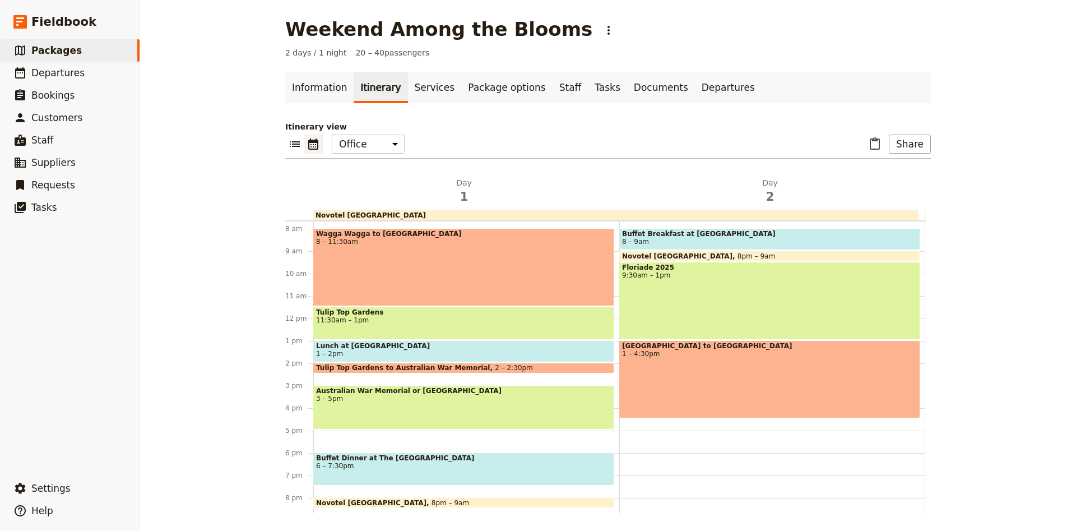
scroll to position [172, 0]
